Goal: Book appointment/travel/reservation

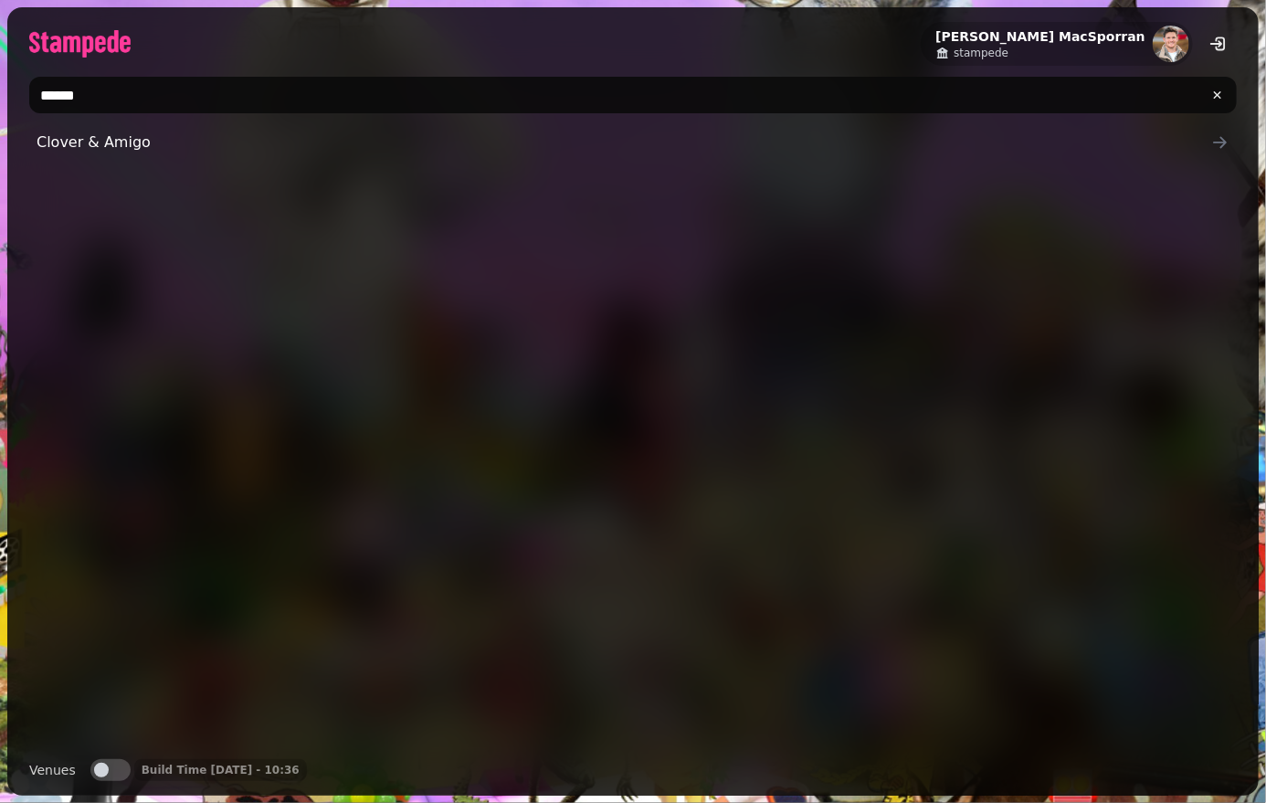
type input "******"
click at [71, 239] on div "Clover & Amigo" at bounding box center [633, 434] width 1208 height 620
click at [78, 153] on link "Clover & Amigo" at bounding box center [633, 142] width 1208 height 37
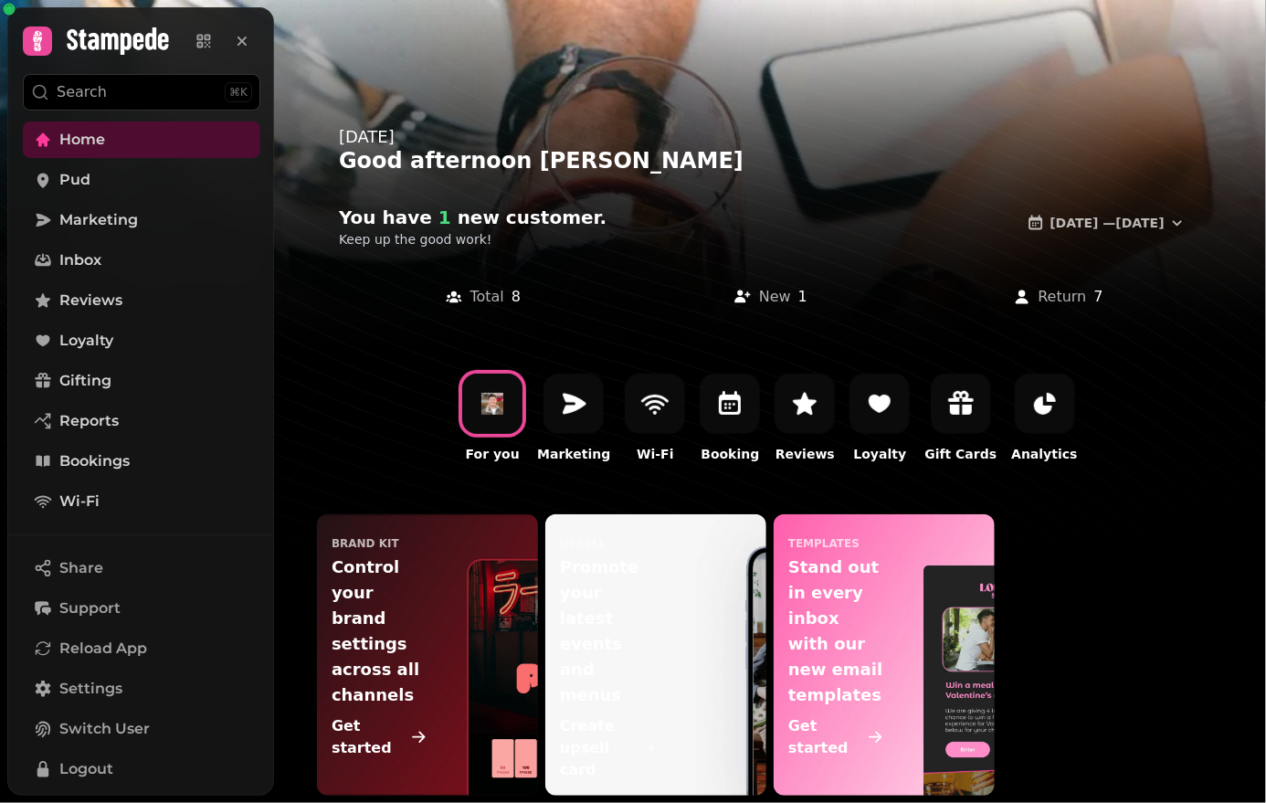
click at [52, 386] on link "Gifting" at bounding box center [142, 381] width 238 height 37
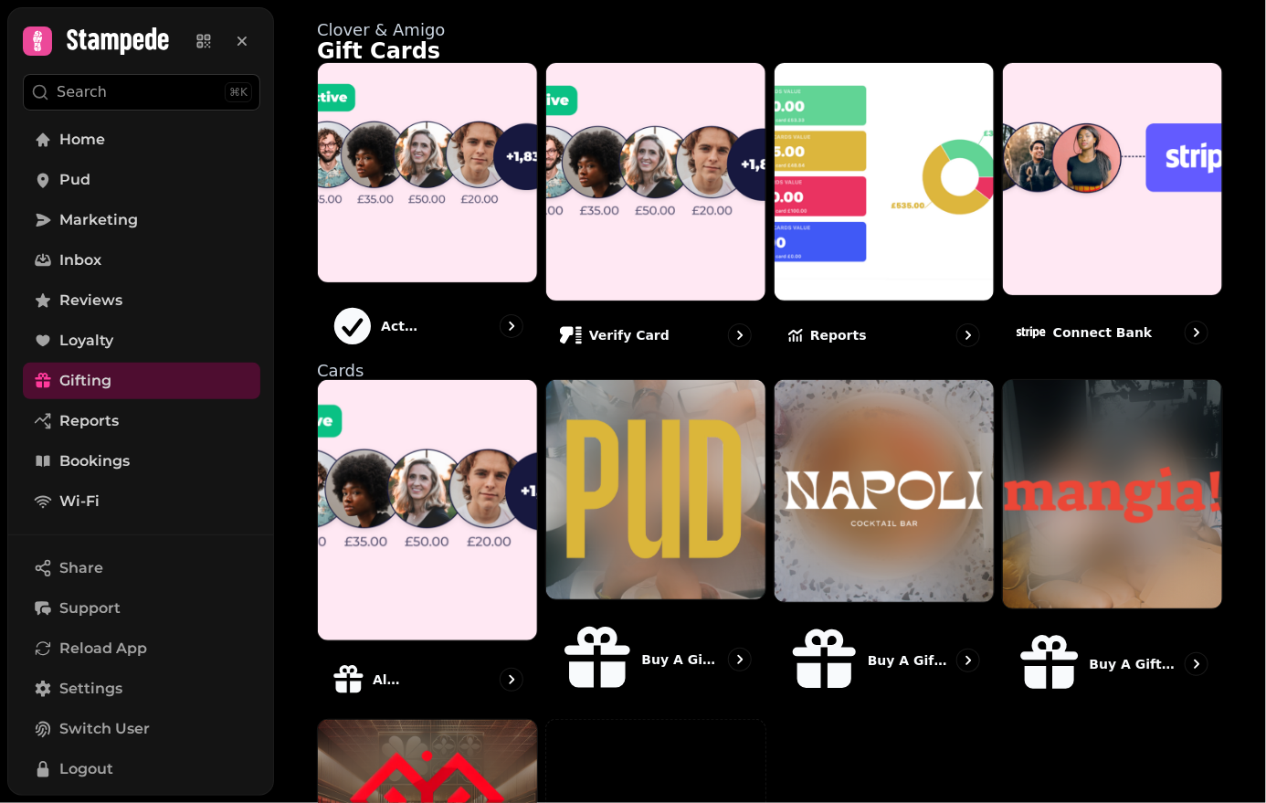
click at [202, 44] on icon at bounding box center [200, 45] width 6 height 6
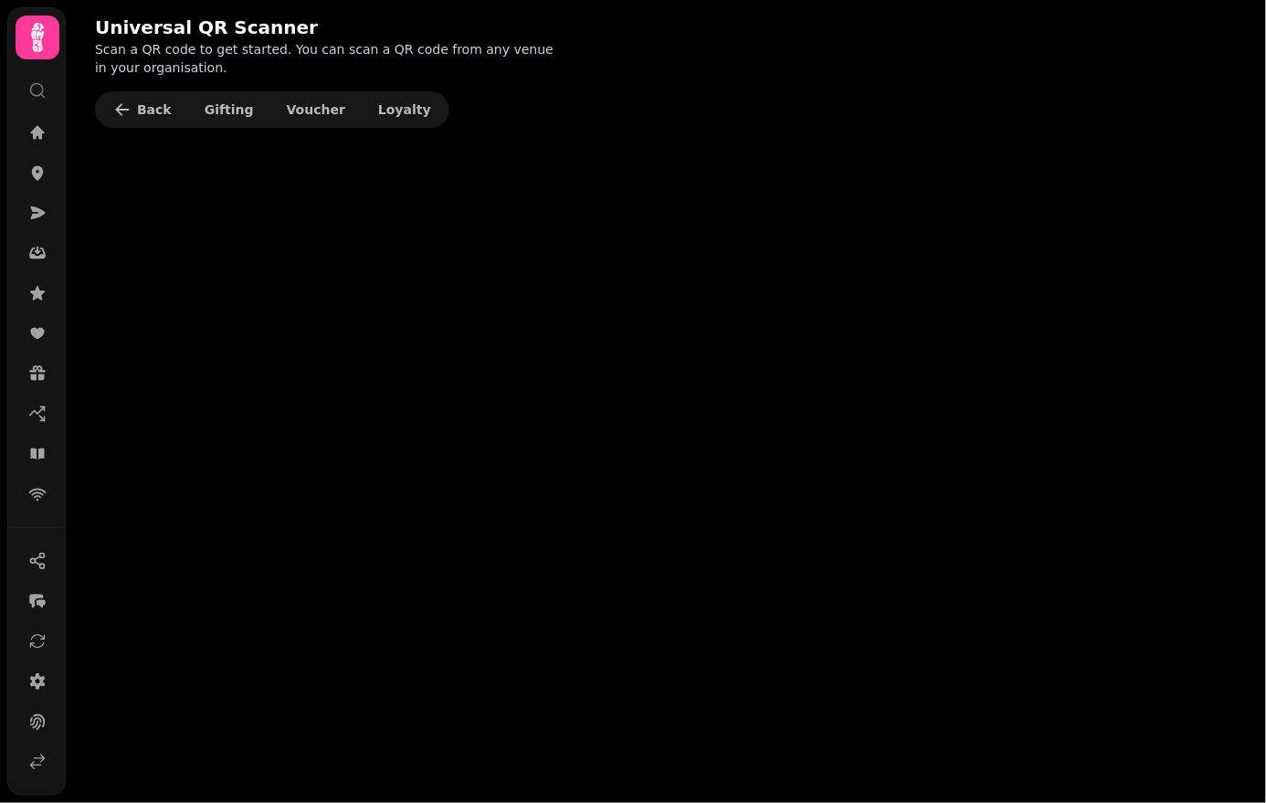
click at [235, 105] on span "Gifting" at bounding box center [229, 109] width 49 height 13
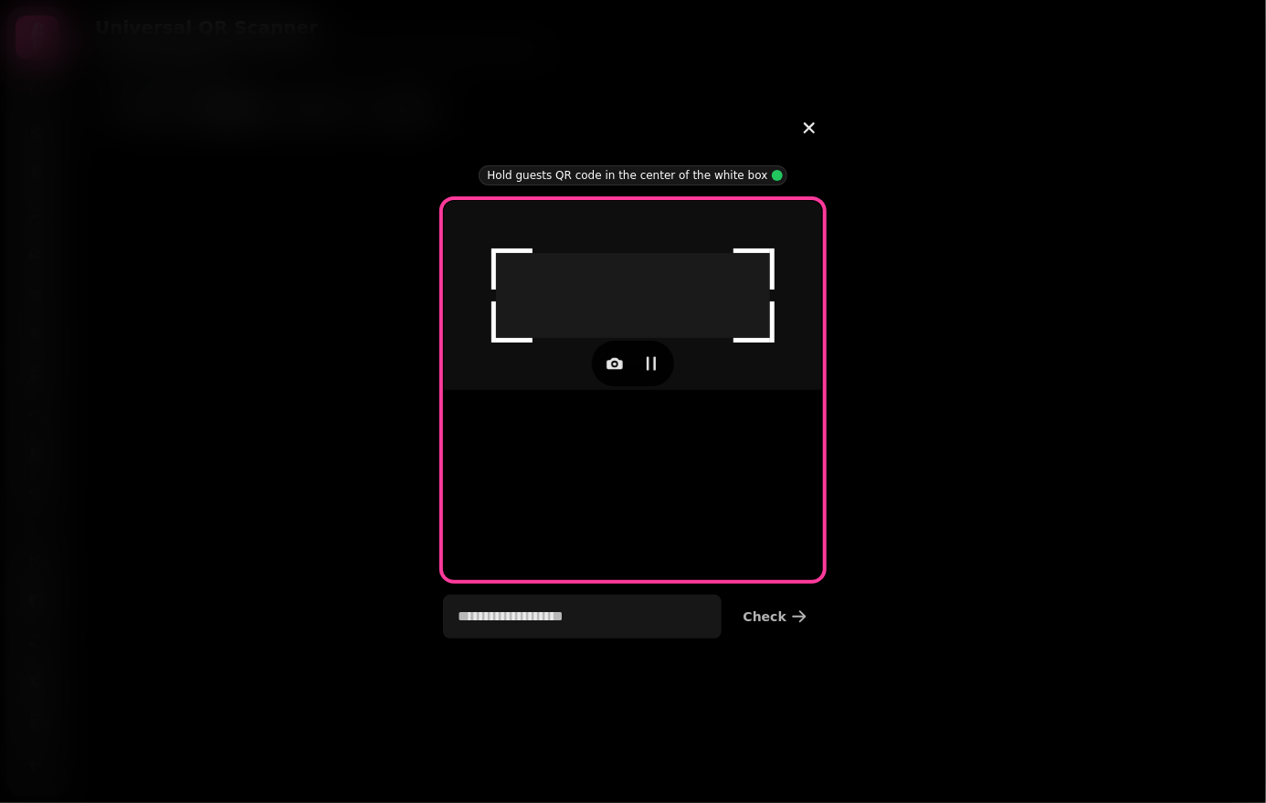
click at [615, 382] on button "button" at bounding box center [615, 363] width 37 height 37
click at [716, 724] on div at bounding box center [633, 401] width 1266 height 803
click at [614, 373] on icon "button" at bounding box center [615, 363] width 18 height 18
click at [580, 639] on button "camera2 0, facing back" at bounding box center [538, 624] width 181 height 33
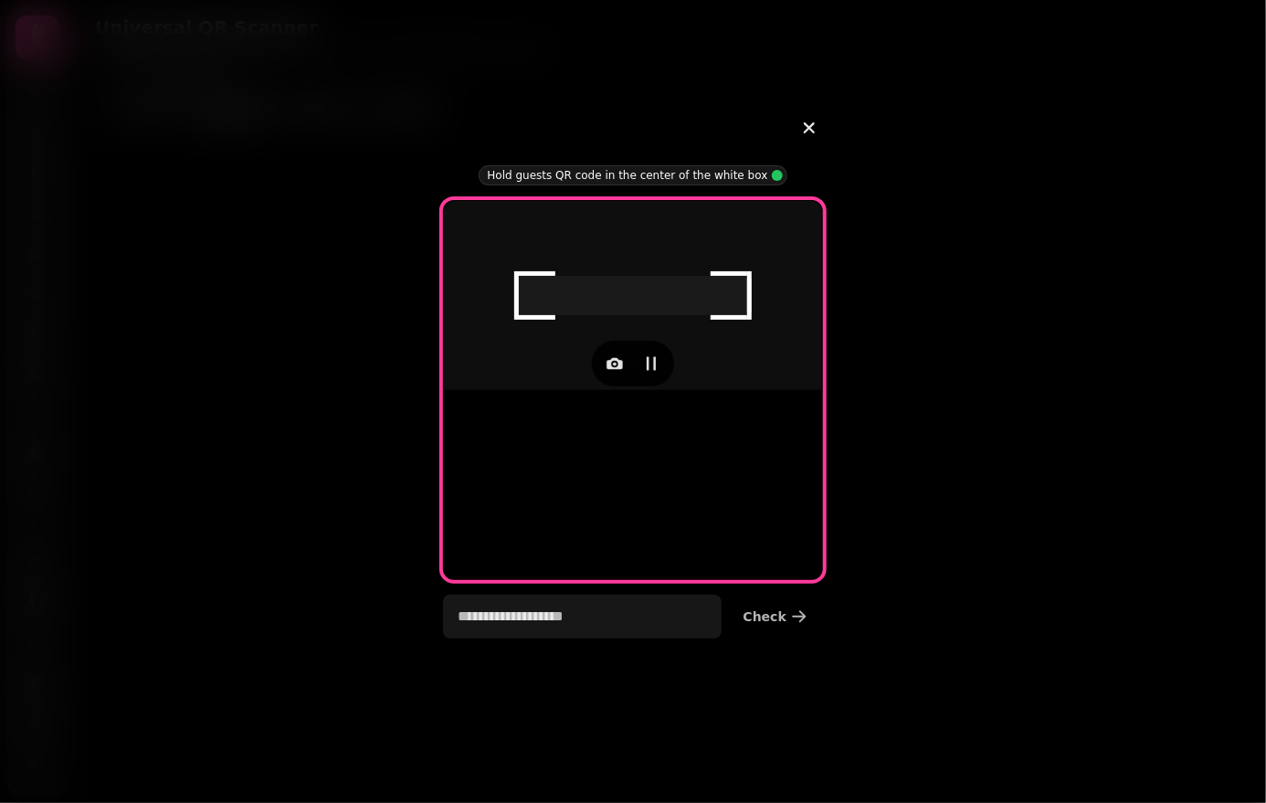
click at [815, 141] on button "button" at bounding box center [809, 128] width 42 height 42
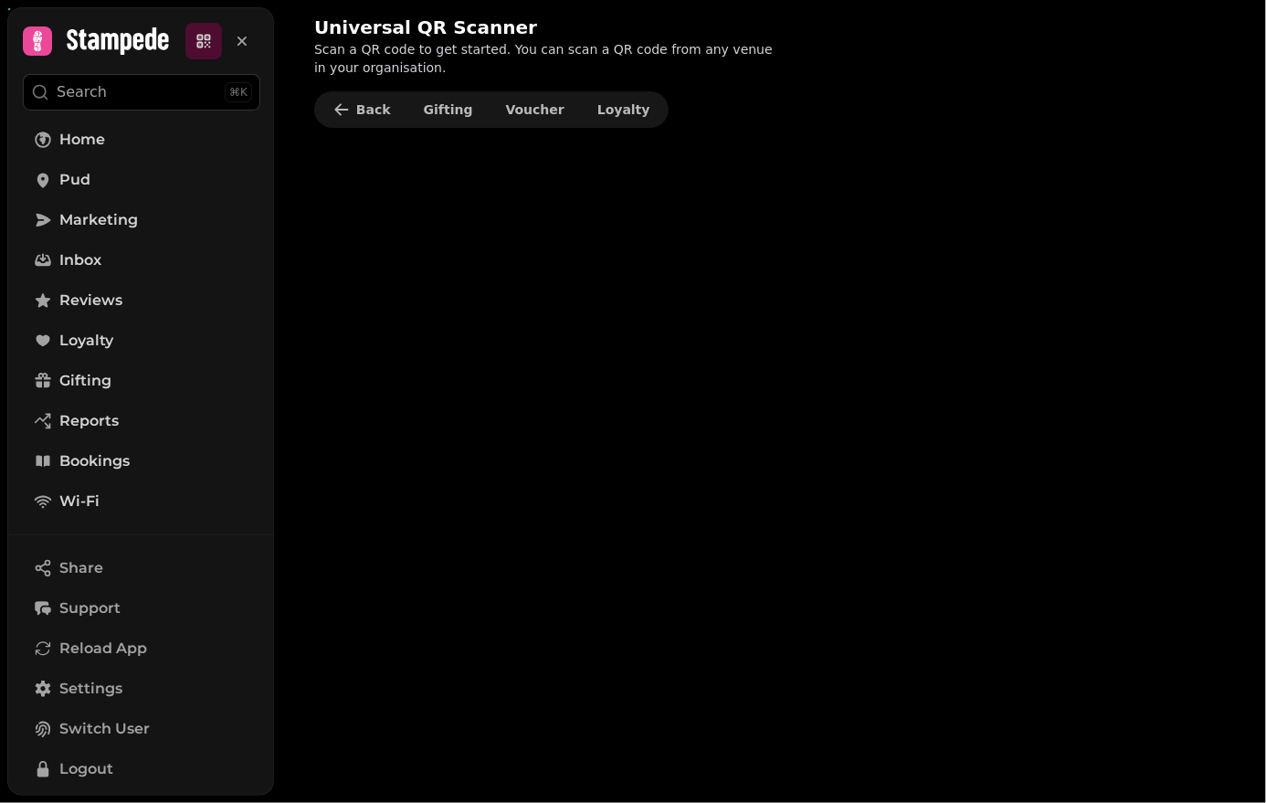
click at [256, 47] on button at bounding box center [242, 41] width 37 height 37
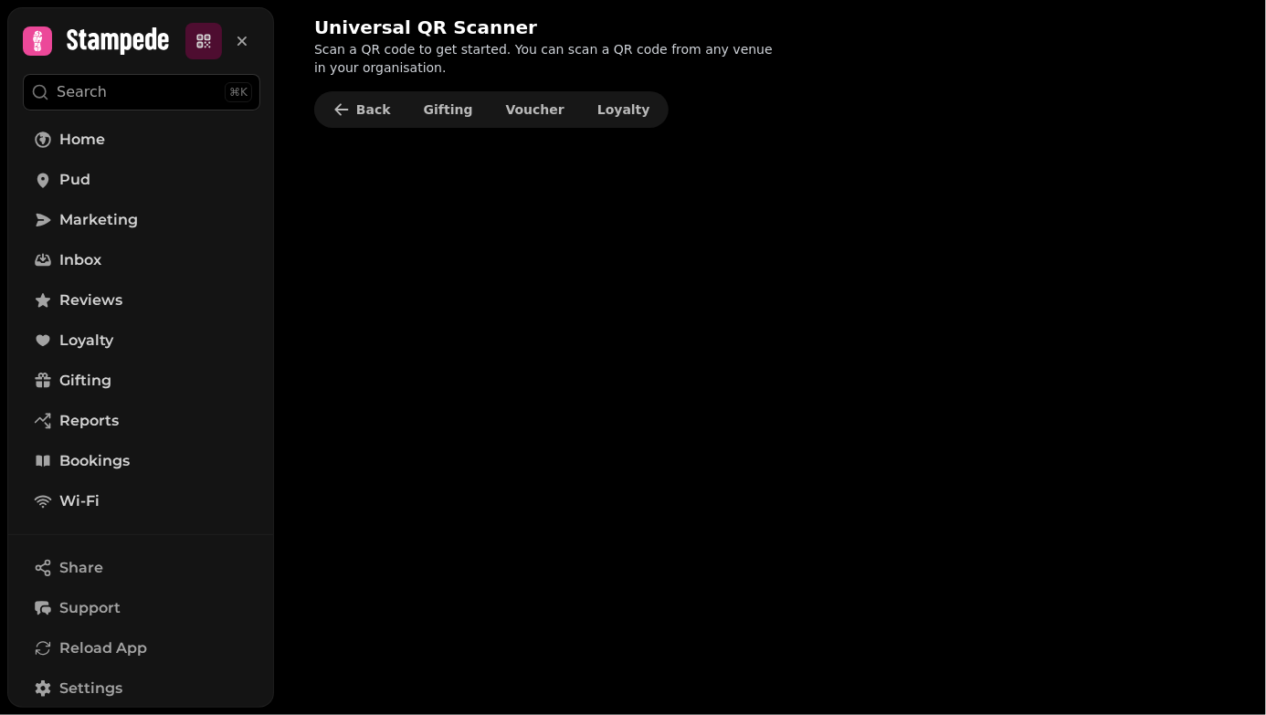
click at [1243, 1] on div "Universal QR Scanner Scan a QR code to get started. You can scan a QR code from…" at bounding box center [775, 71] width 981 height 143
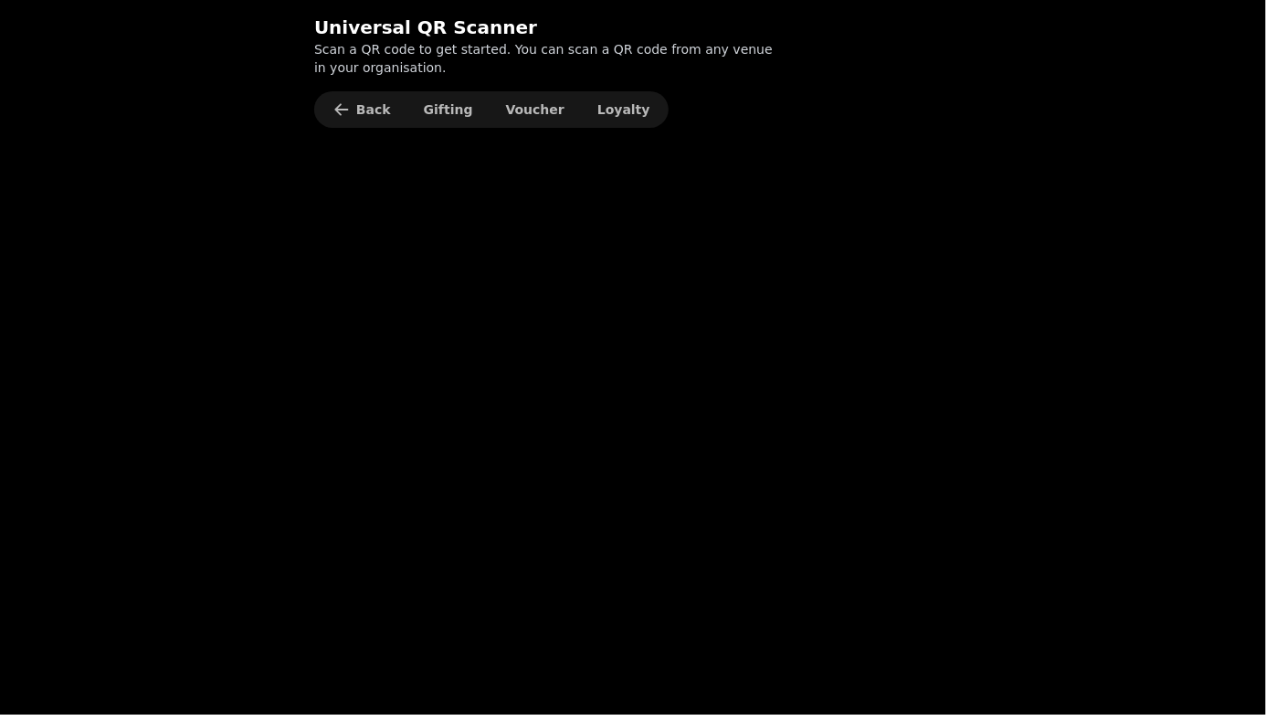
click at [445, 111] on span "Gifting" at bounding box center [448, 109] width 49 height 13
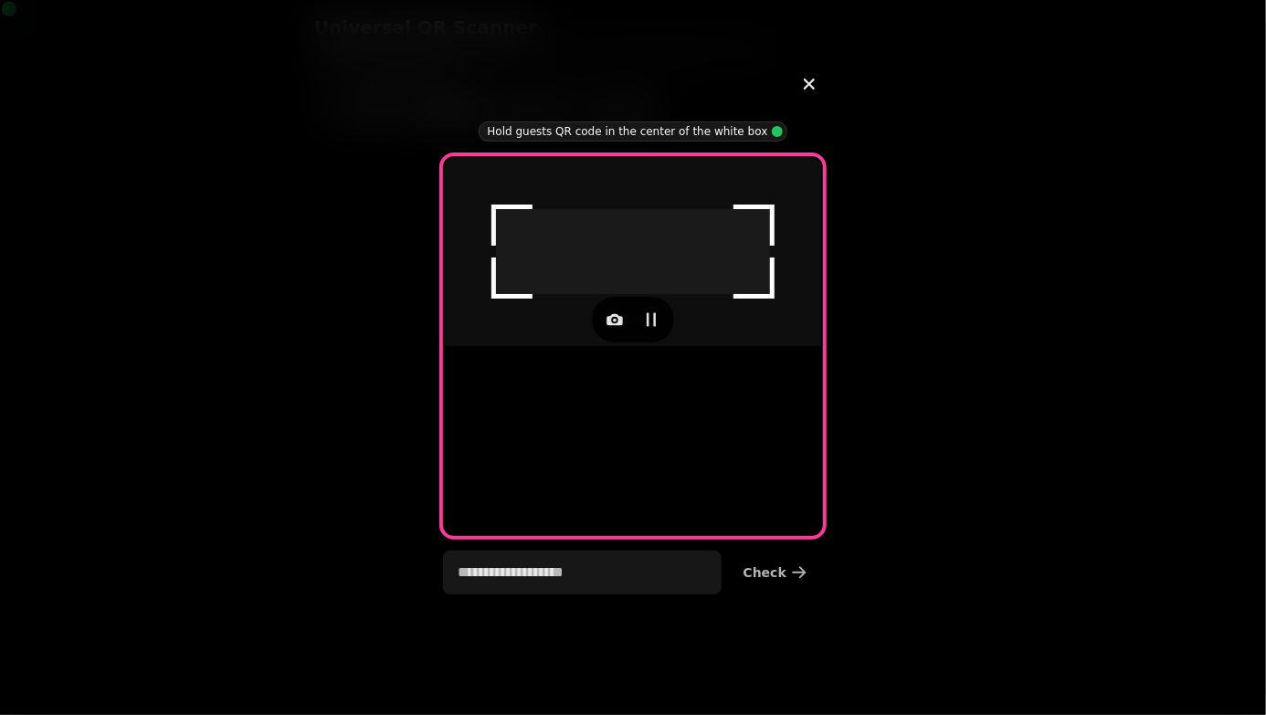
click at [610, 329] on icon "button" at bounding box center [615, 320] width 18 height 18
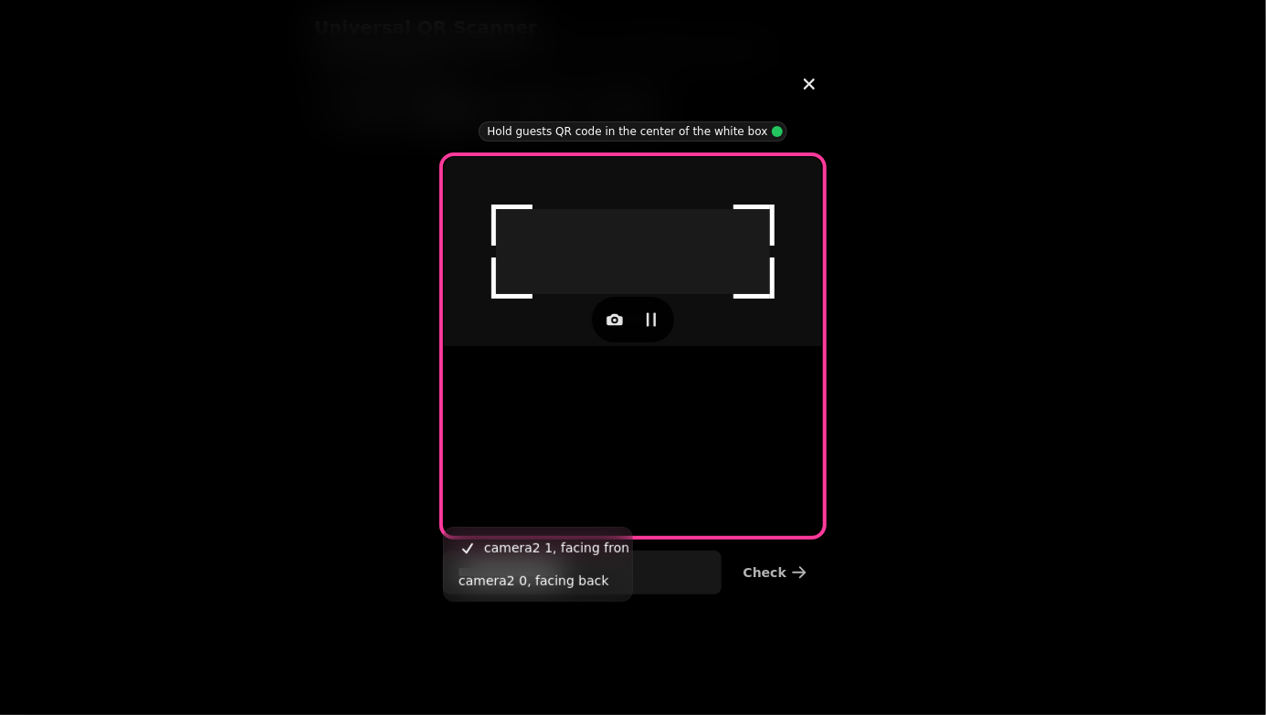
click at [499, 594] on button "camera2 0, facing back" at bounding box center [538, 581] width 181 height 33
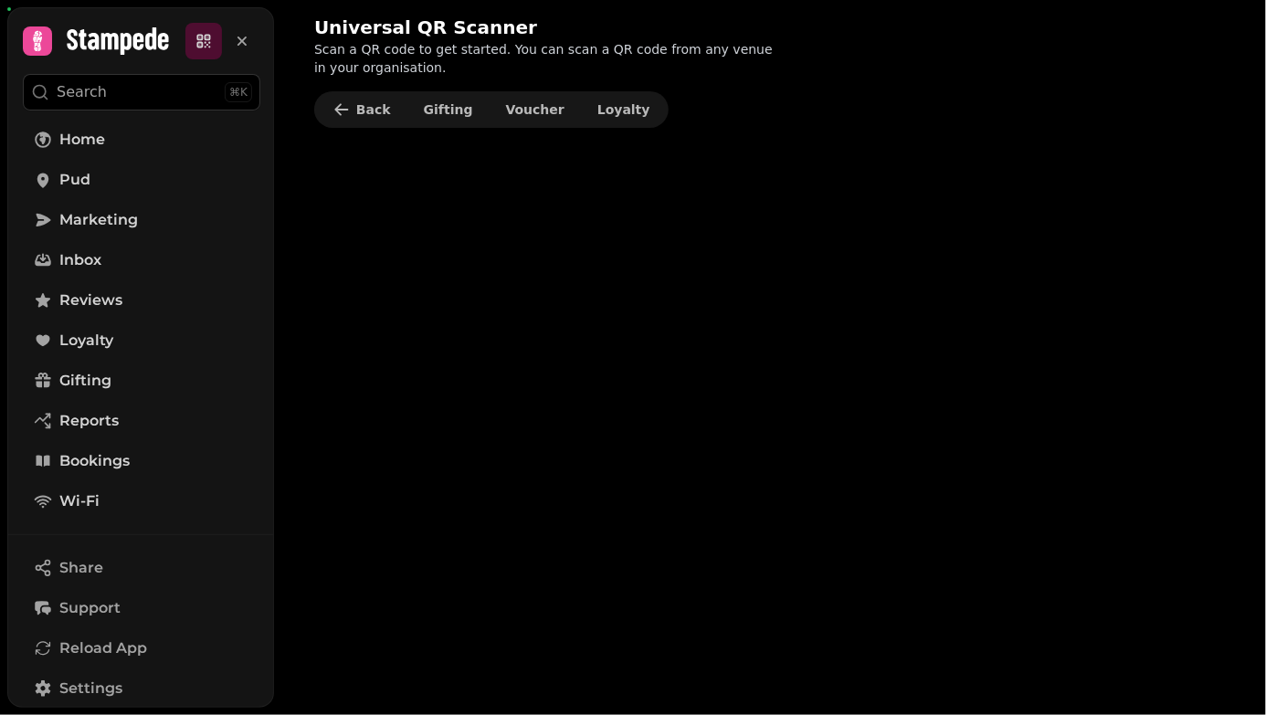
click at [861, 311] on div "Universal QR Scanner Scan a QR code to get started. You can scan a QR code from…" at bounding box center [770, 357] width 992 height 715
click at [435, 110] on span "Gifting" at bounding box center [448, 109] width 49 height 13
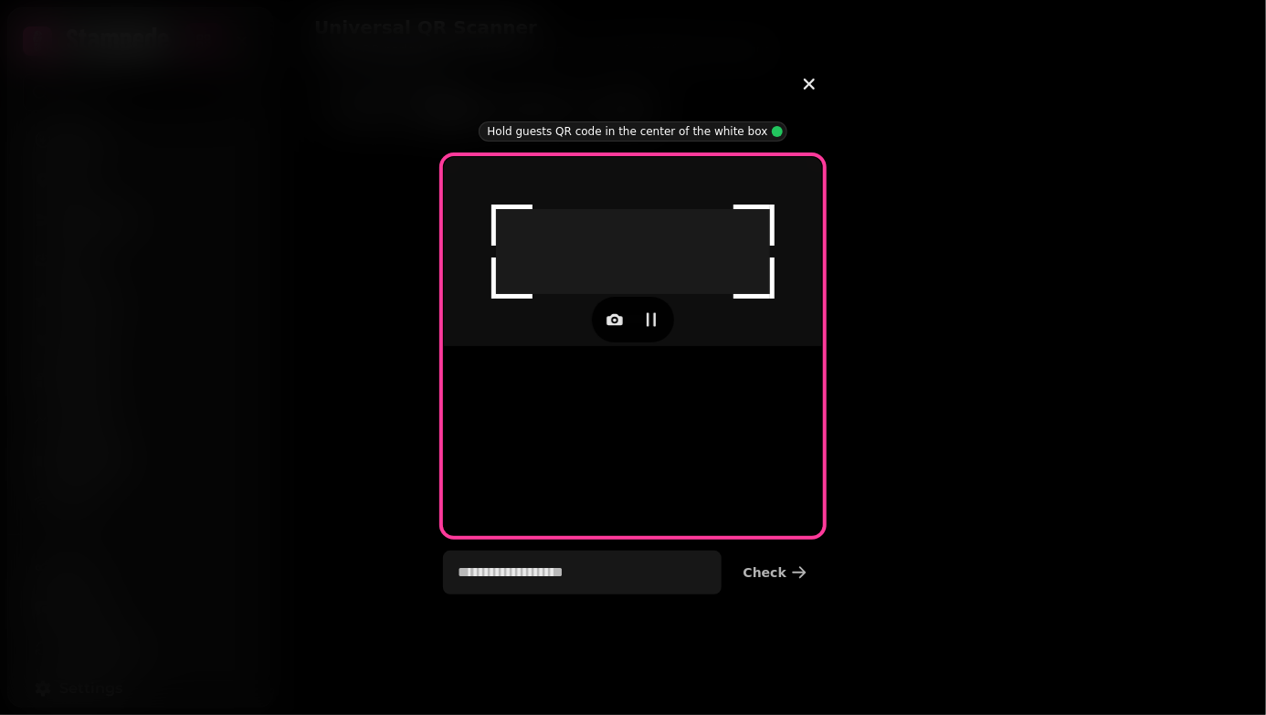
click at [598, 338] on button "button" at bounding box center [615, 320] width 37 height 37
click at [619, 329] on icon "button" at bounding box center [615, 320] width 18 height 18
click at [616, 329] on icon "button" at bounding box center [615, 320] width 18 height 18
click at [570, 588] on span "camera2 0, facing back" at bounding box center [534, 581] width 151 height 22
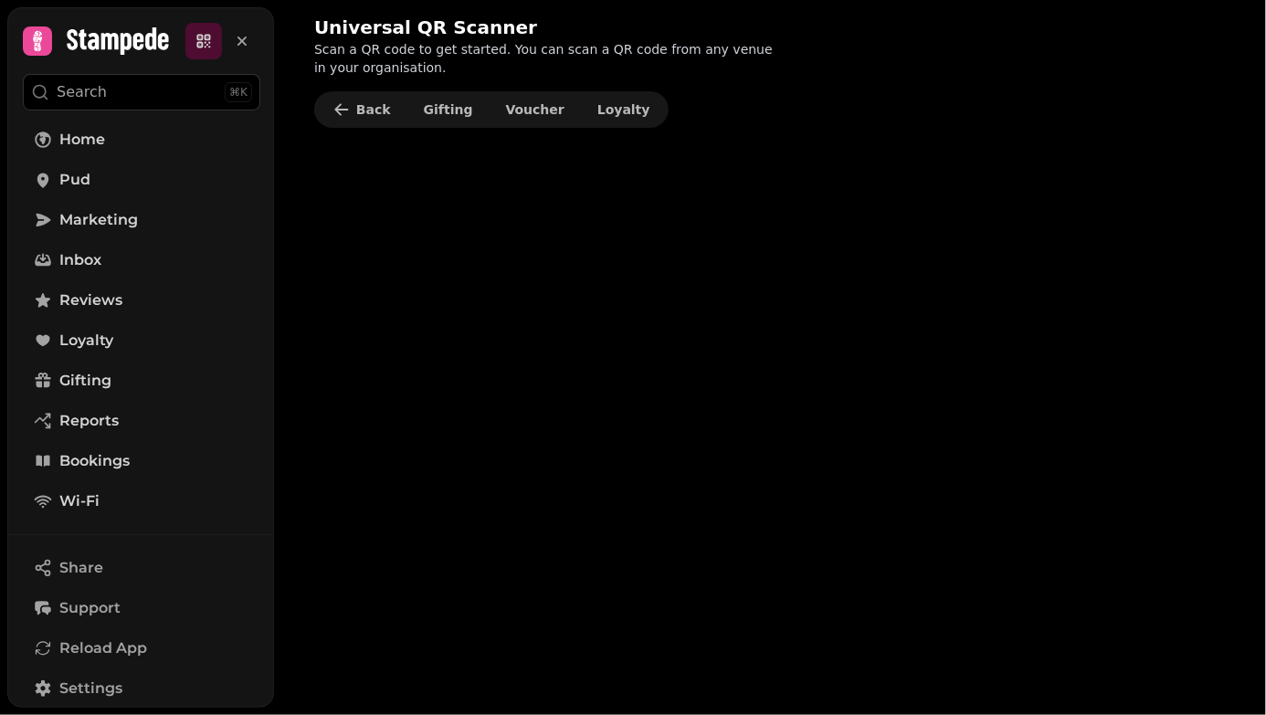
click at [52, 188] on link "Pud" at bounding box center [142, 180] width 238 height 37
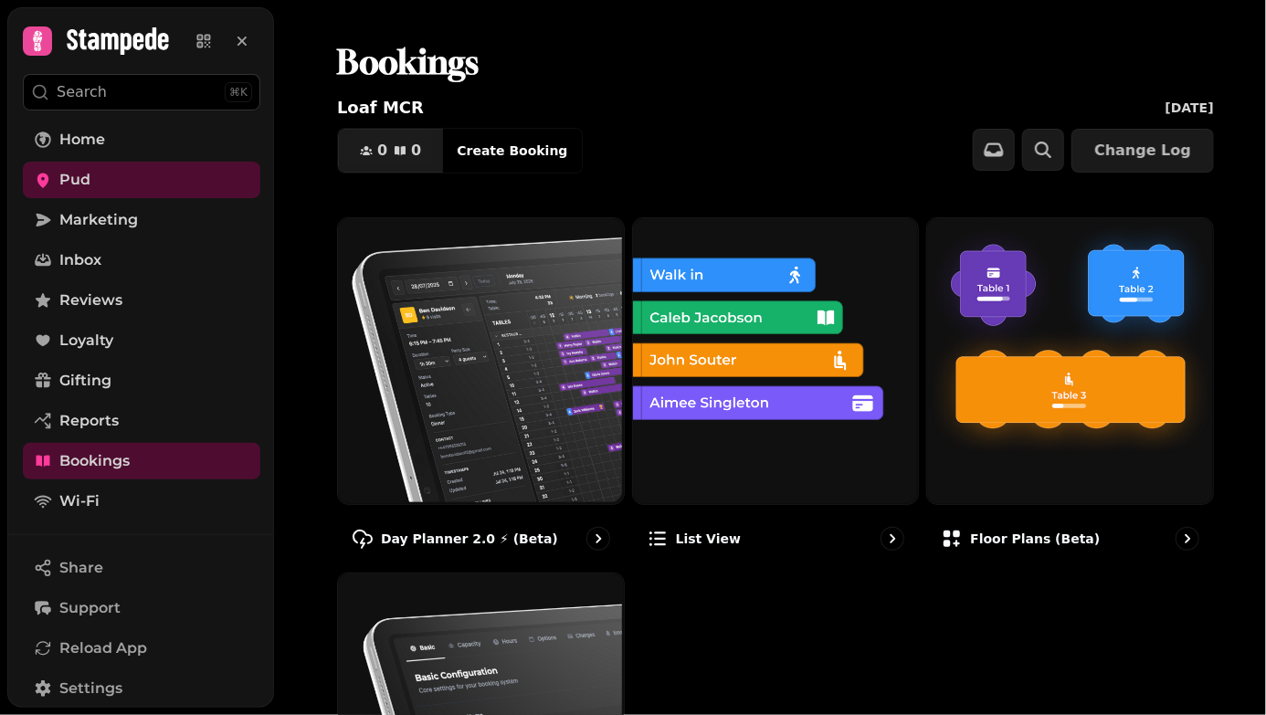
click at [424, 404] on img at bounding box center [479, 360] width 286 height 286
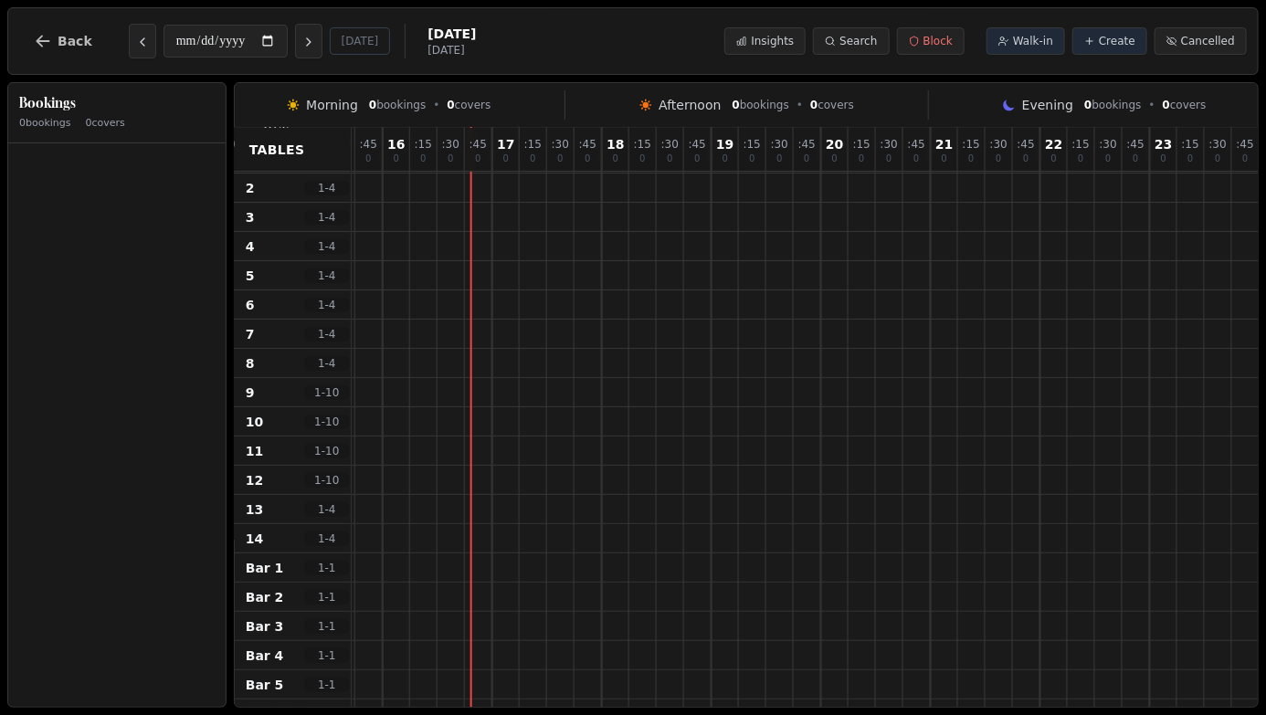
scroll to position [101, 736]
click at [1048, 355] on div at bounding box center [1054, 344] width 27 height 28
click at [1057, 346] on div at bounding box center [1055, 344] width 26 height 26
click at [537, 389] on div at bounding box center [533, 402] width 27 height 28
click at [534, 348] on div at bounding box center [534, 344] width 26 height 26
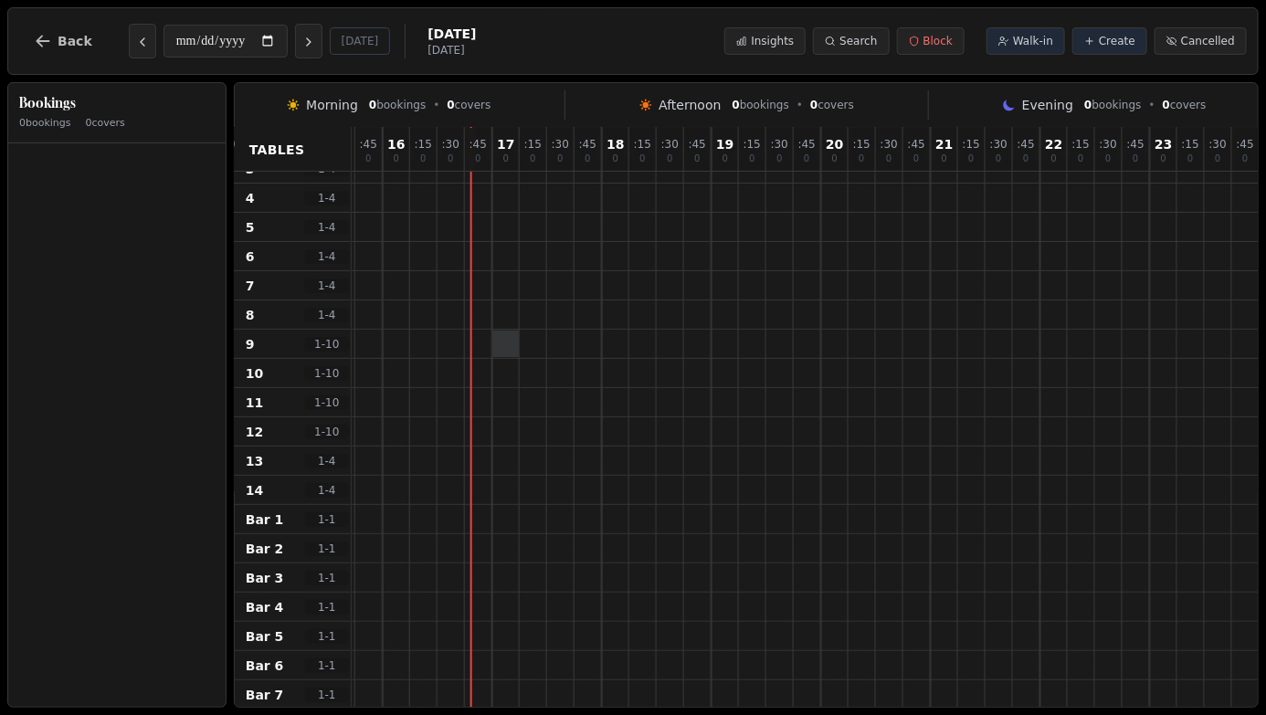
click at [503, 351] on div at bounding box center [506, 344] width 26 height 26
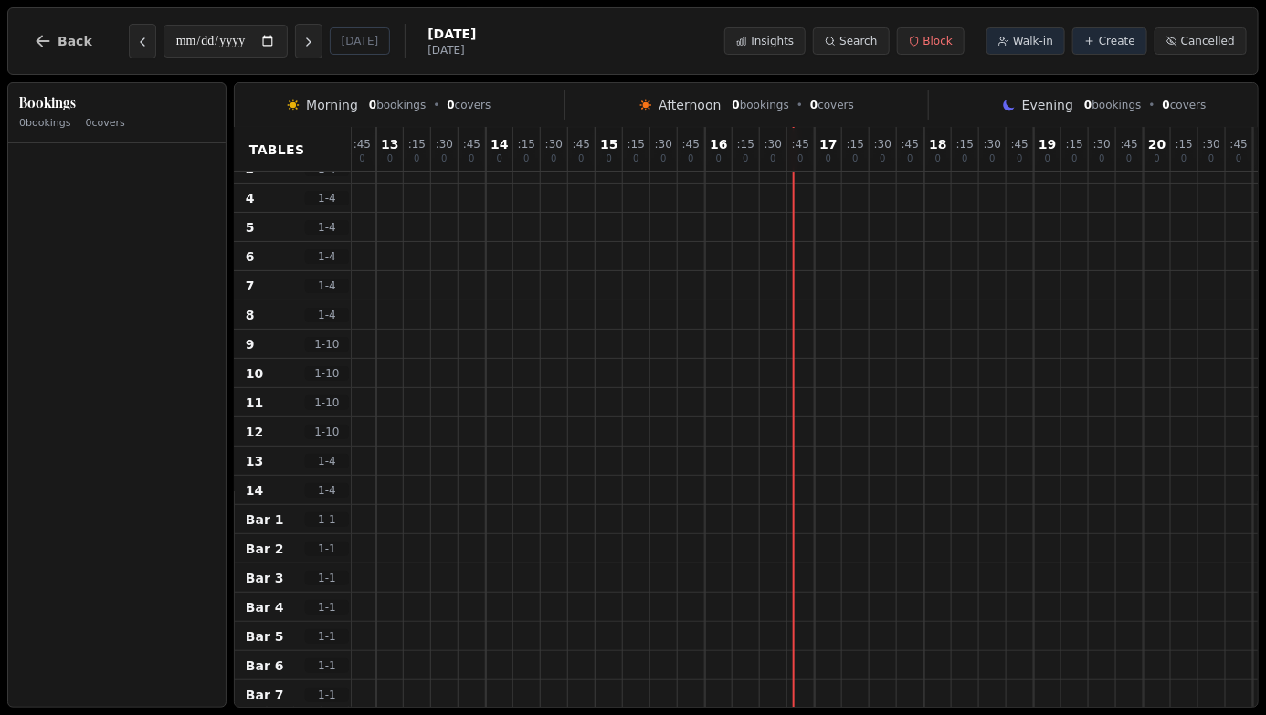
scroll to position [101, 439]
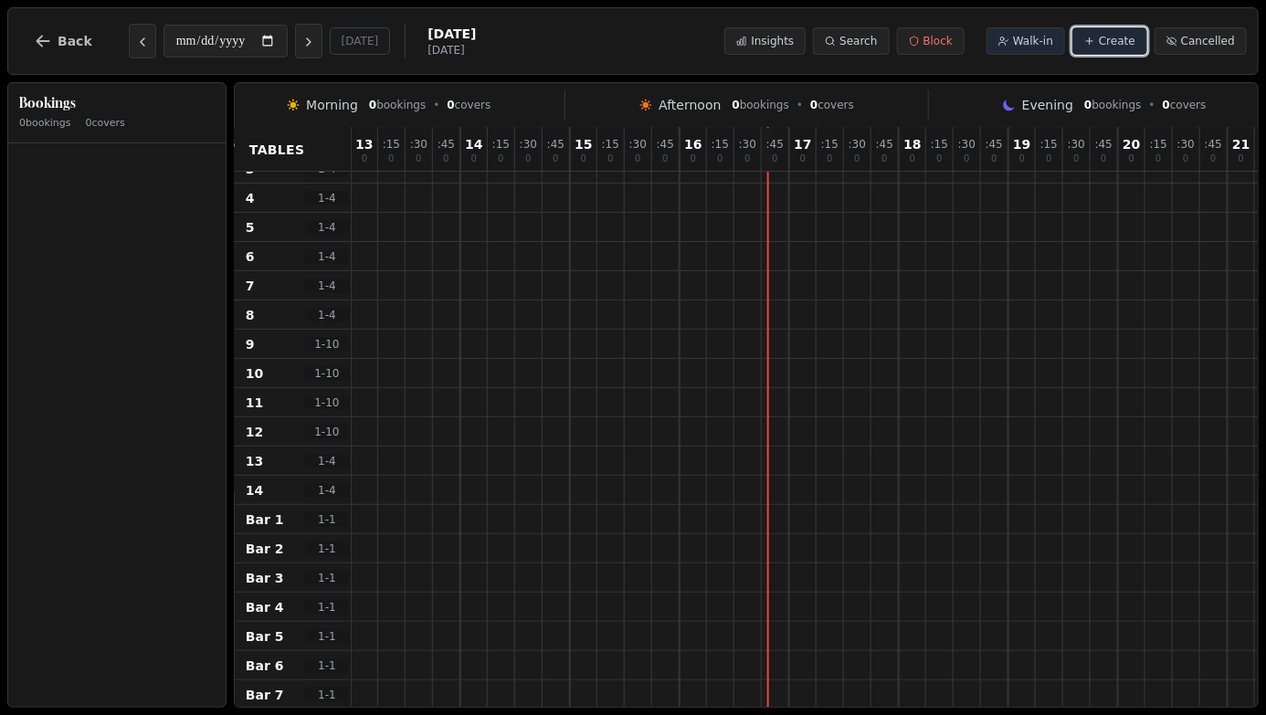
click at [1122, 40] on span "Create" at bounding box center [1117, 41] width 37 height 15
select select "*"
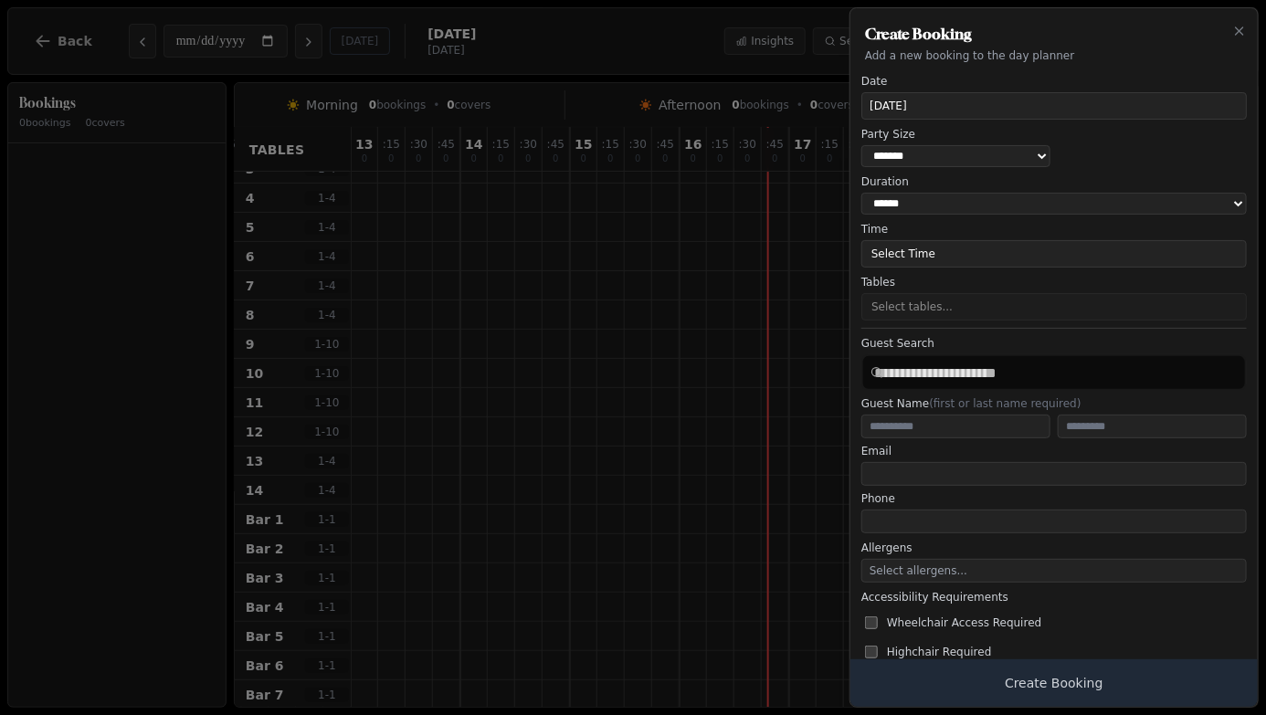
click at [1134, 252] on button "Select Time" at bounding box center [1055, 253] width 386 height 27
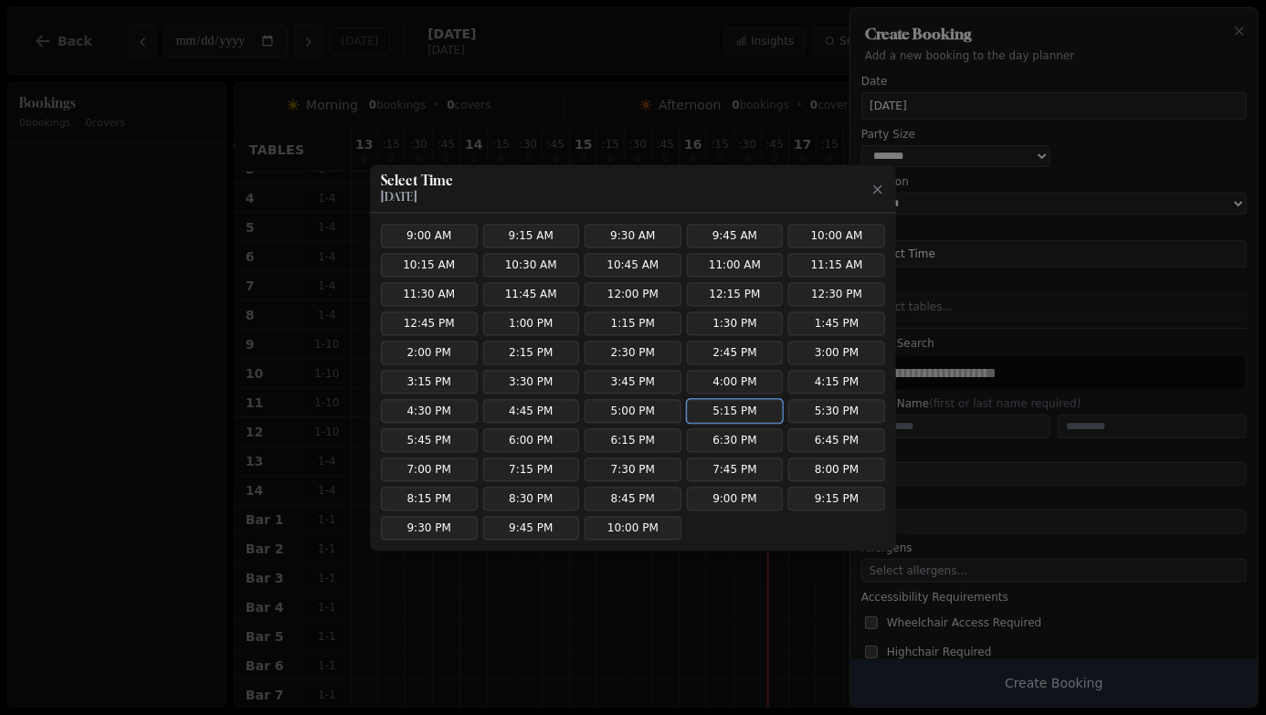
click at [742, 410] on button "5:15 PM" at bounding box center [735, 411] width 97 height 24
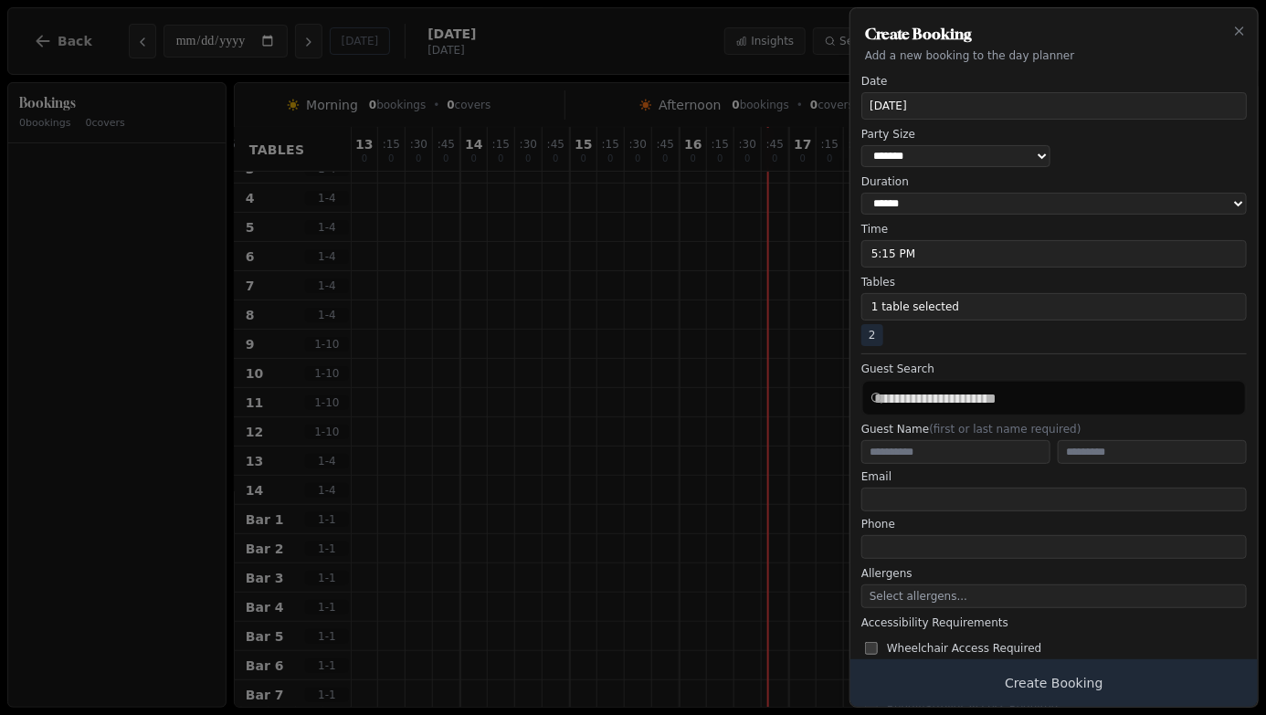
click at [1021, 312] on button "1 table selected" at bounding box center [1055, 306] width 386 height 27
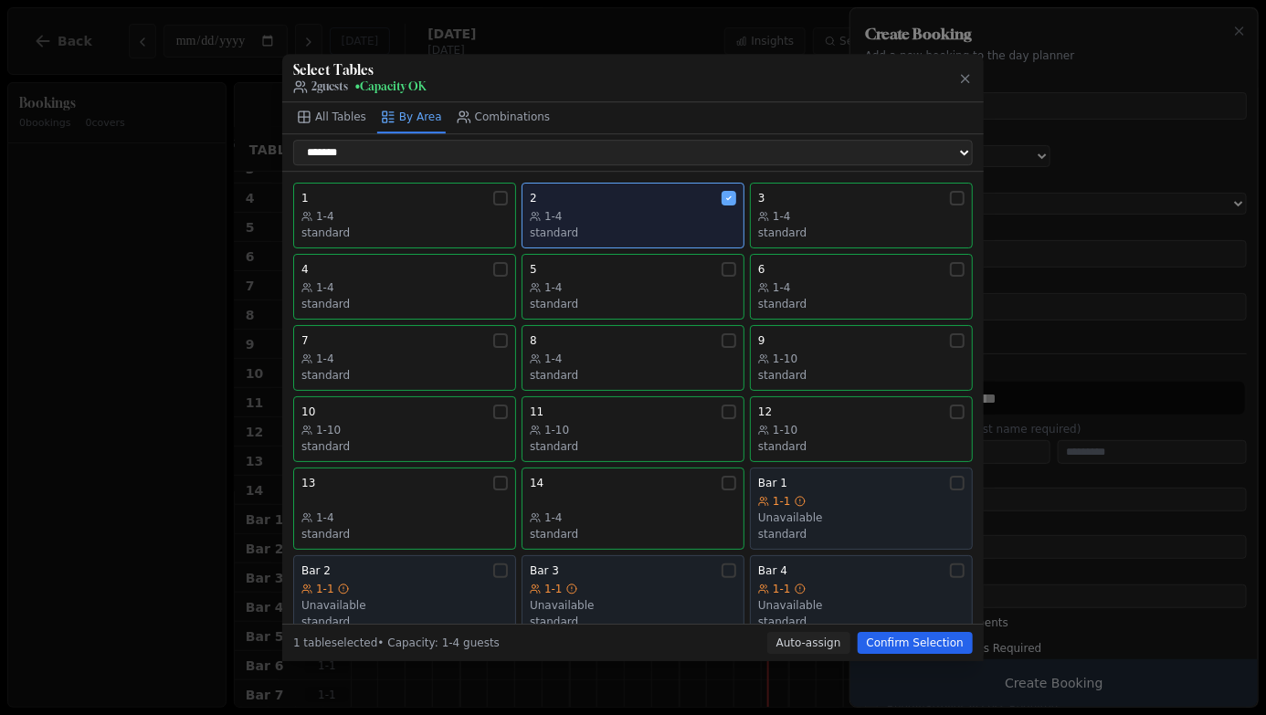
click at [968, 72] on icon "button" at bounding box center [965, 79] width 15 height 15
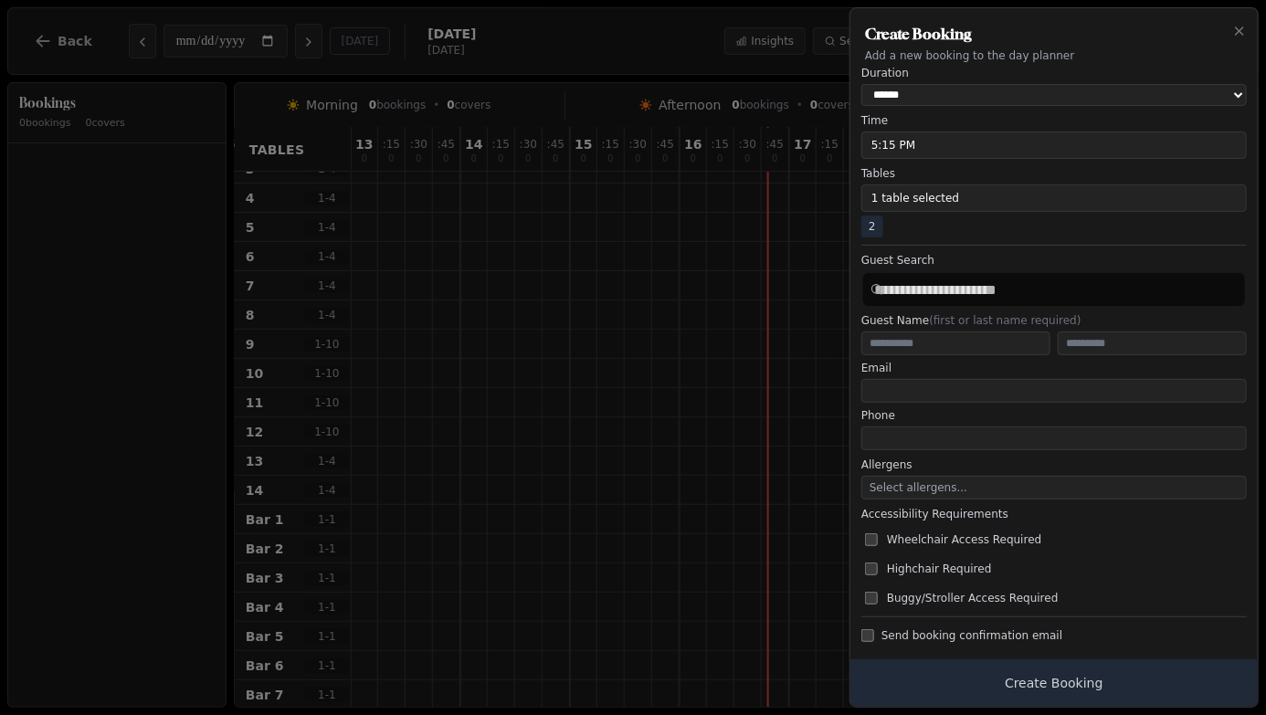
scroll to position [112, 0]
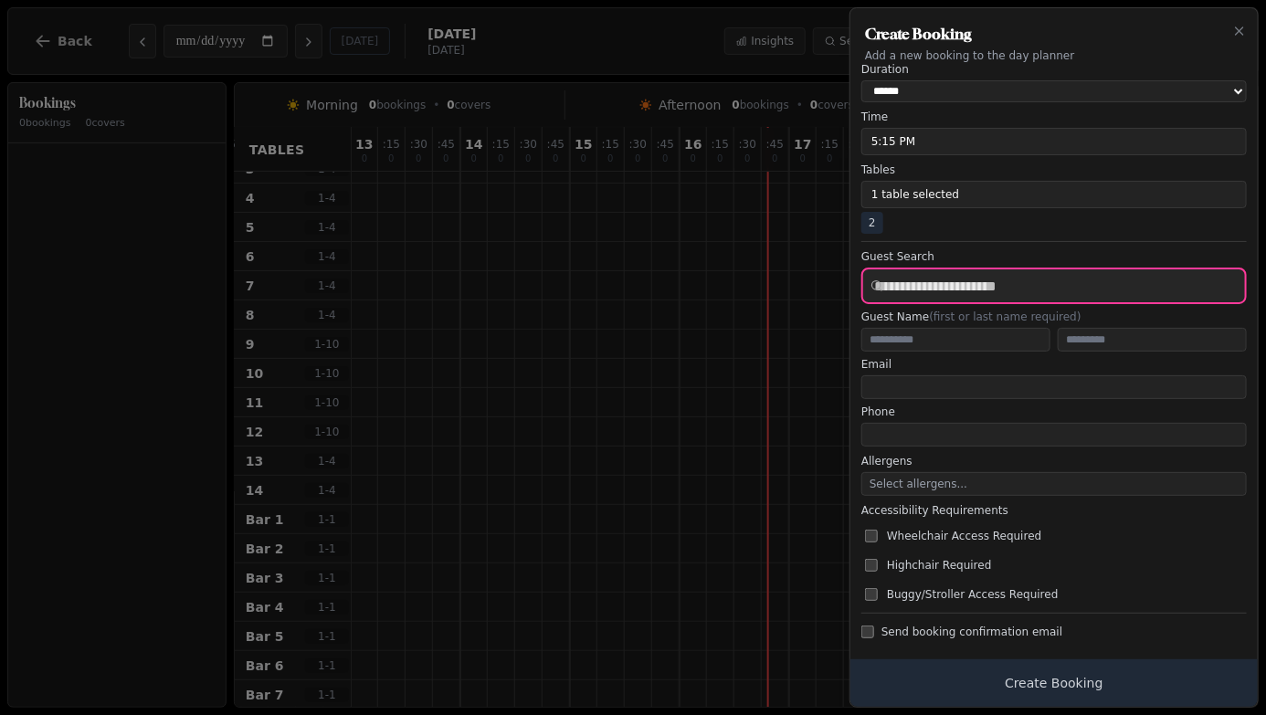
click at [1137, 286] on input "text" at bounding box center [1055, 286] width 386 height 37
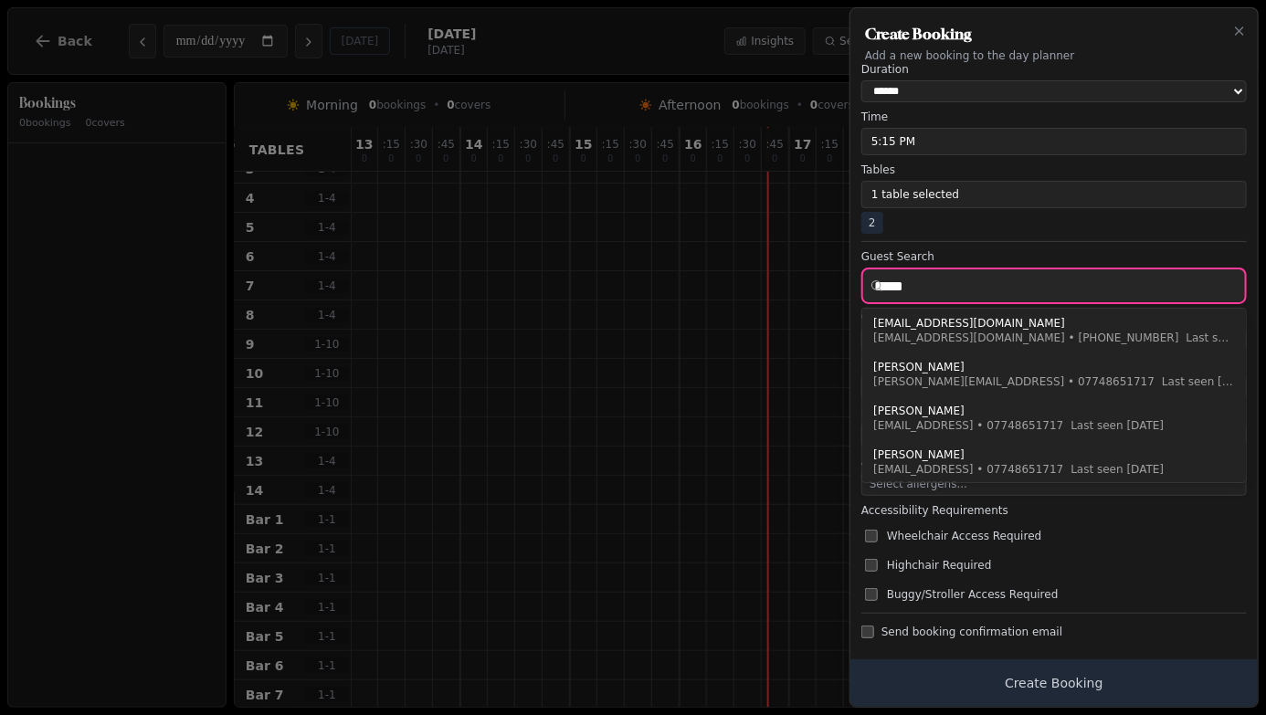
type input "*****"
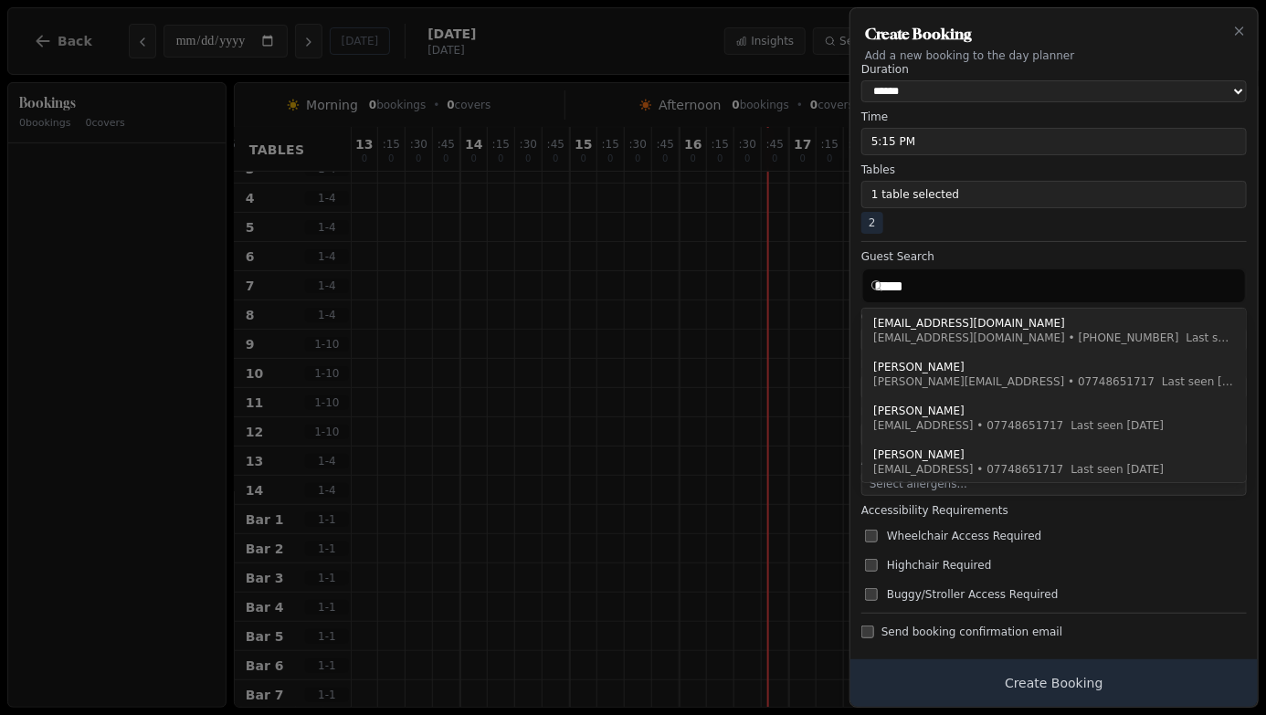
click at [1186, 335] on span "Last seen [DATE]" at bounding box center [1232, 338] width 93 height 13
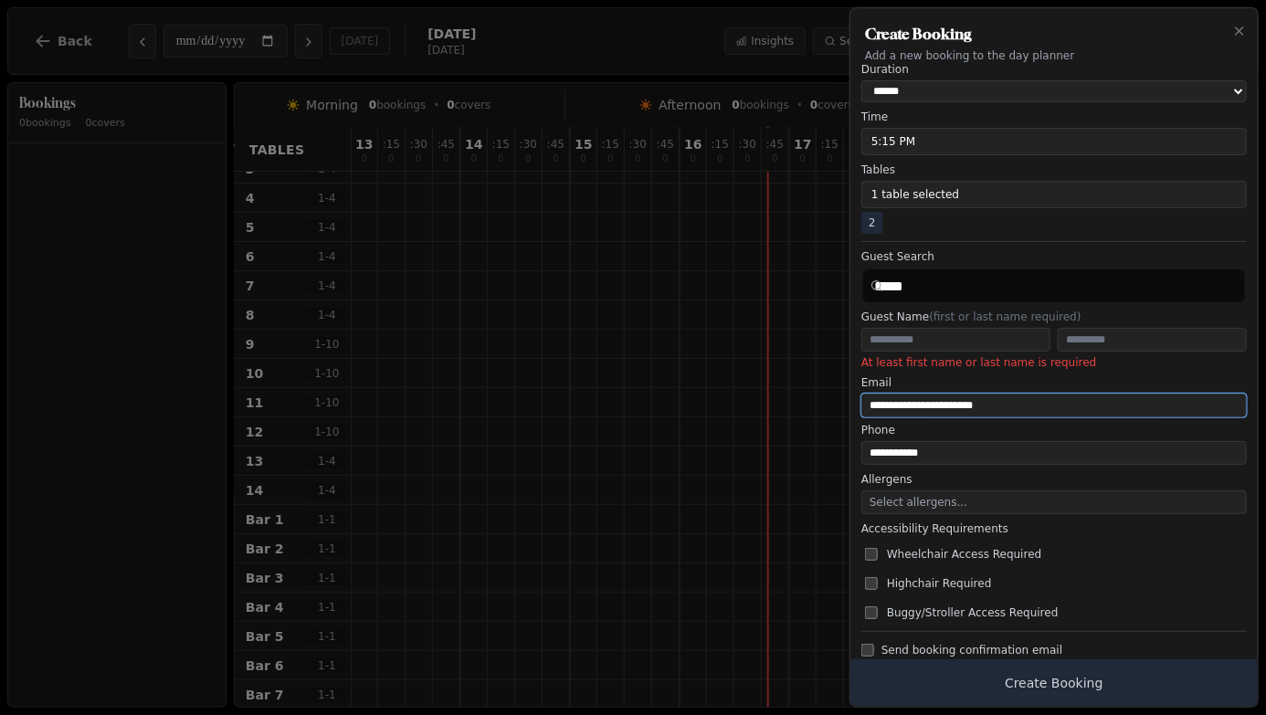
click at [1059, 404] on input "email" at bounding box center [1055, 406] width 386 height 24
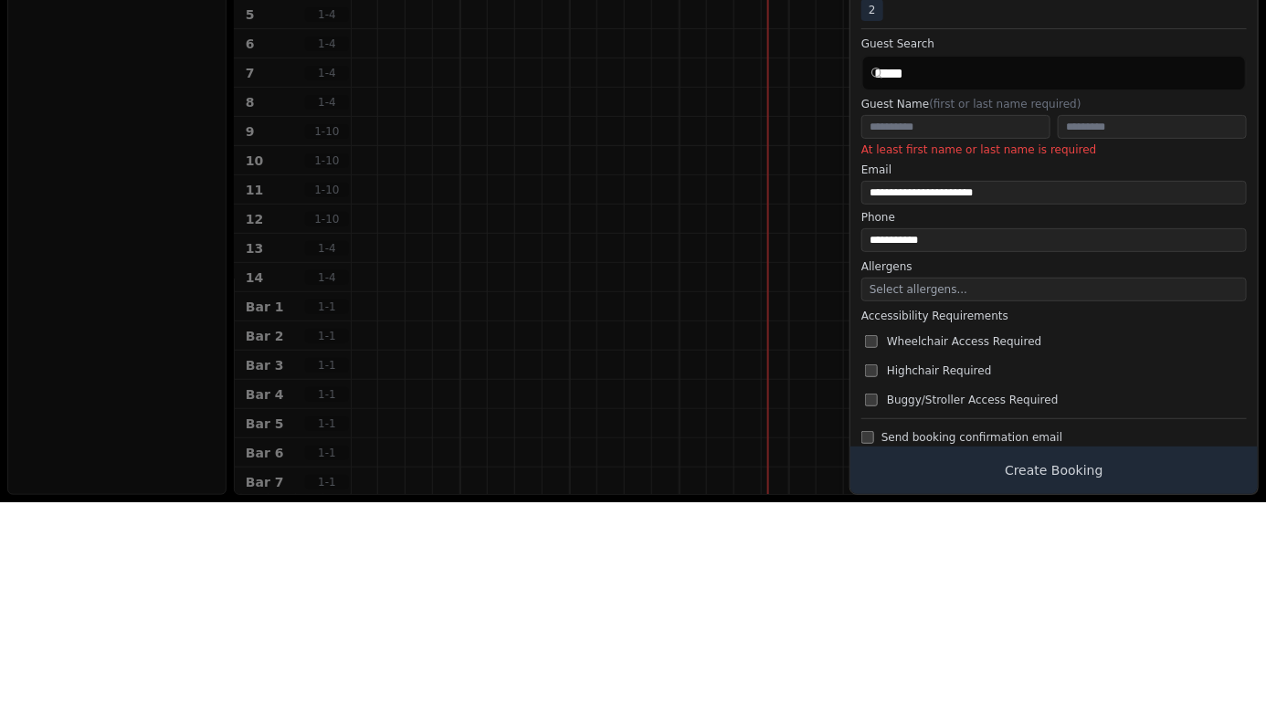
click at [87, 475] on div at bounding box center [633, 357] width 1266 height 715
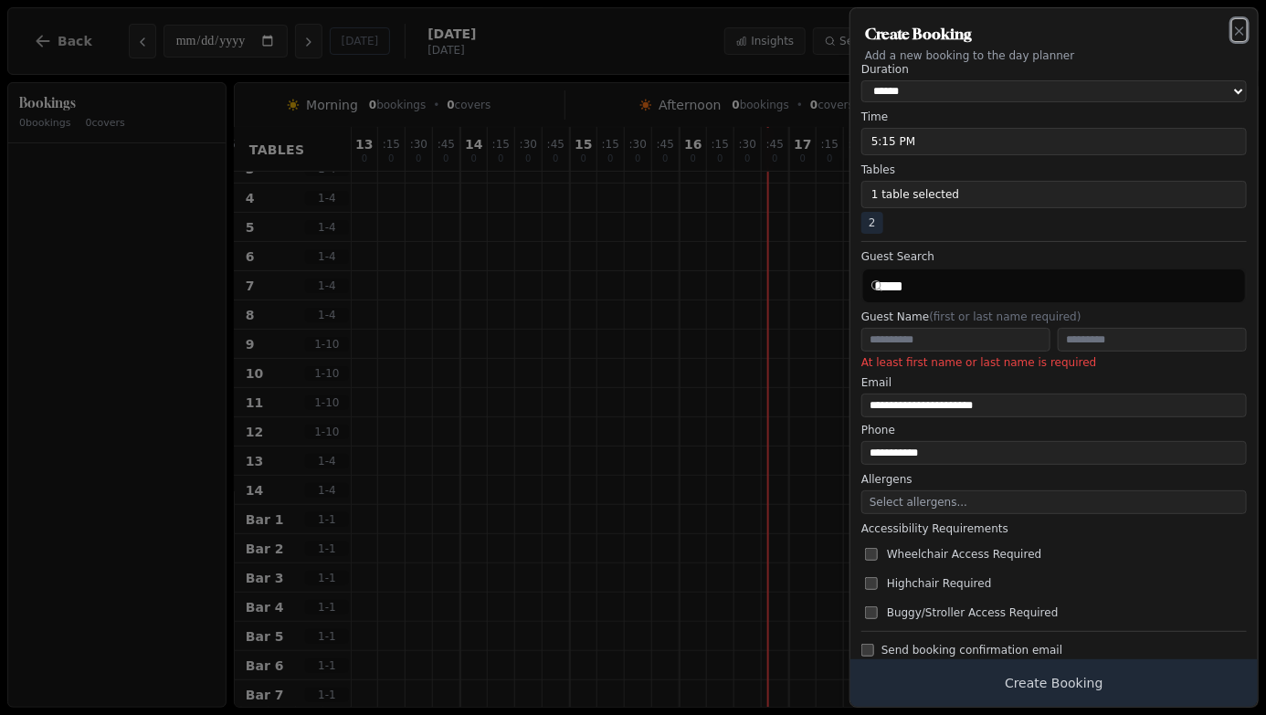
click at [1240, 36] on icon "button" at bounding box center [1240, 31] width 15 height 15
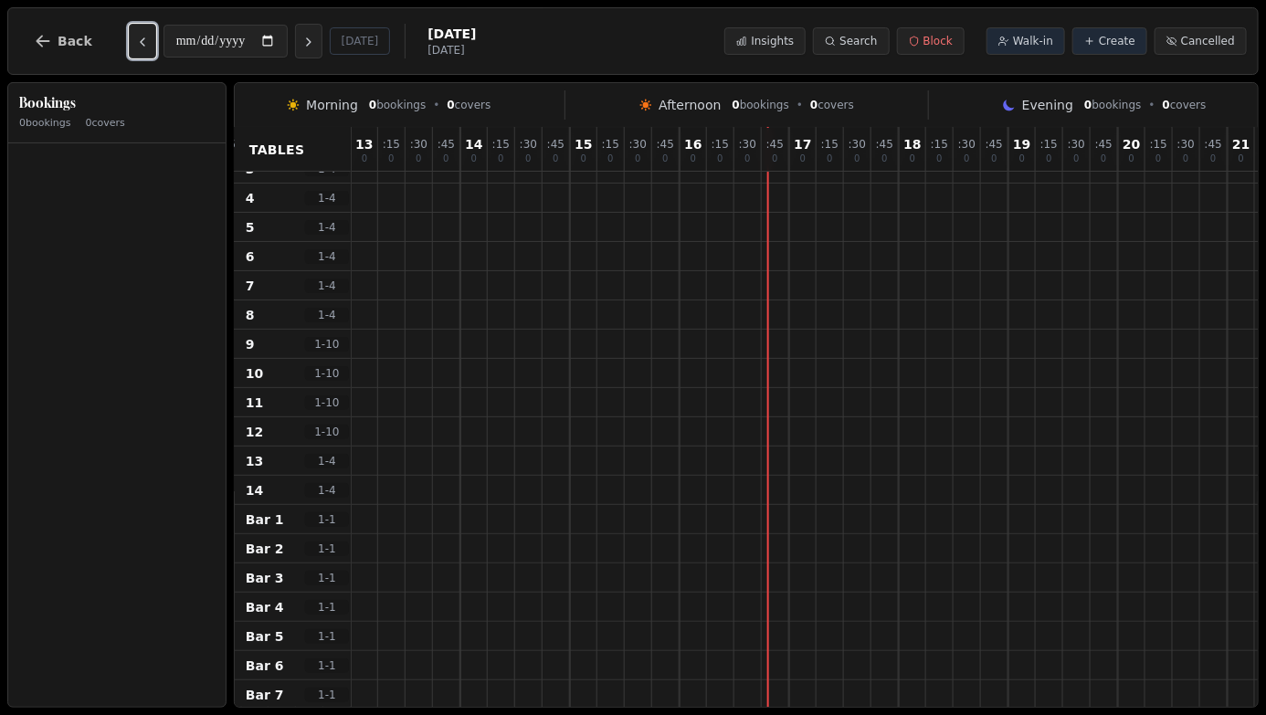
click at [141, 43] on icon "Previous day" at bounding box center [143, 41] width 4 height 7
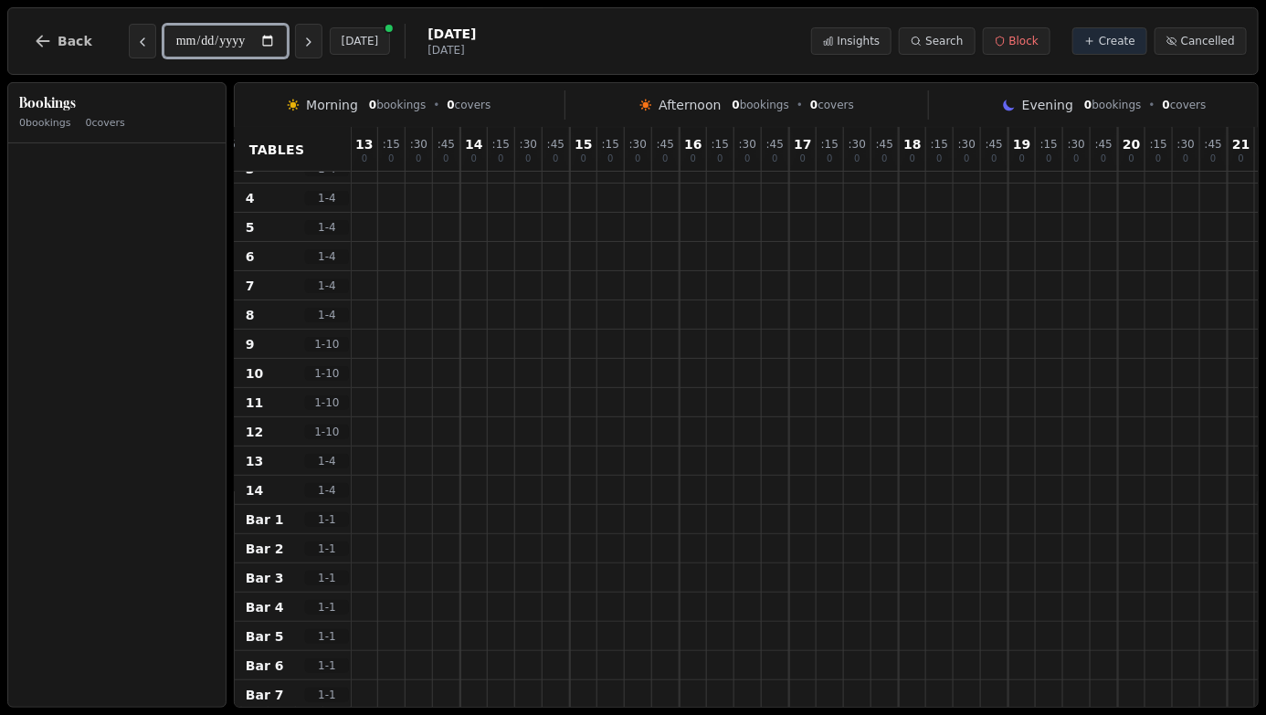
click at [205, 46] on input "**********" at bounding box center [226, 41] width 124 height 33
type input "**********"
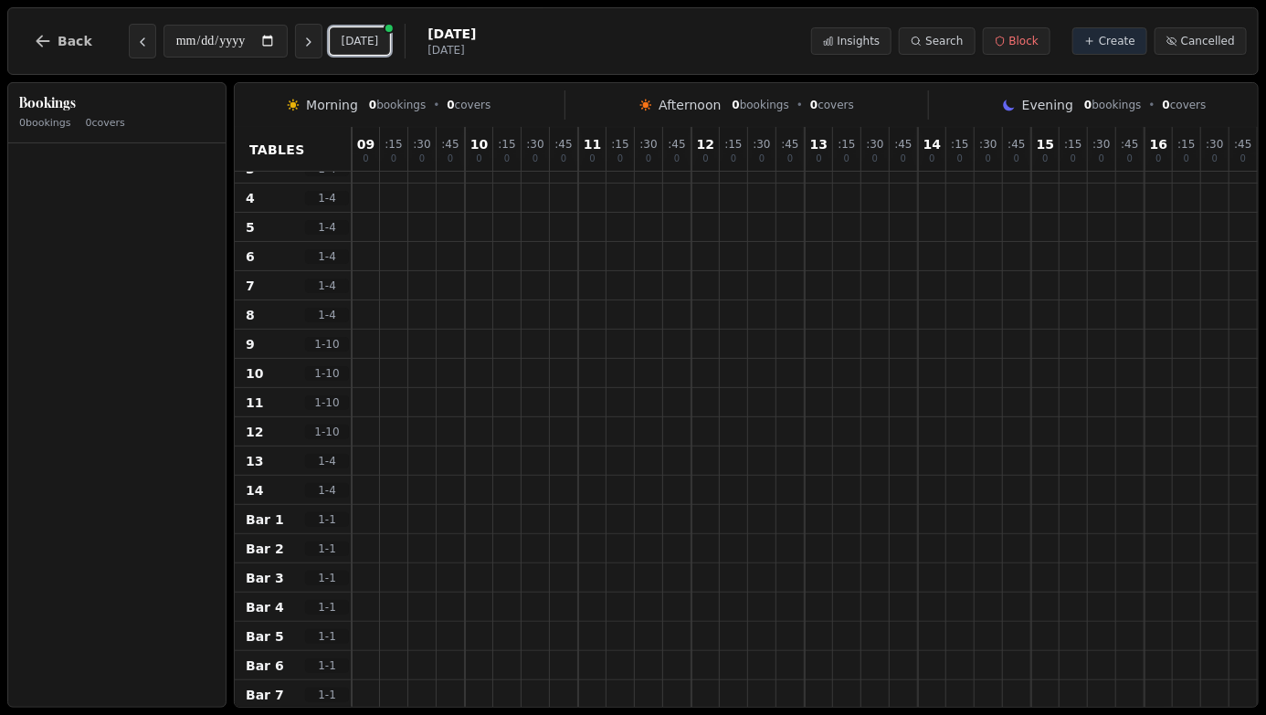
click at [355, 40] on button "[DATE]" at bounding box center [360, 40] width 61 height 27
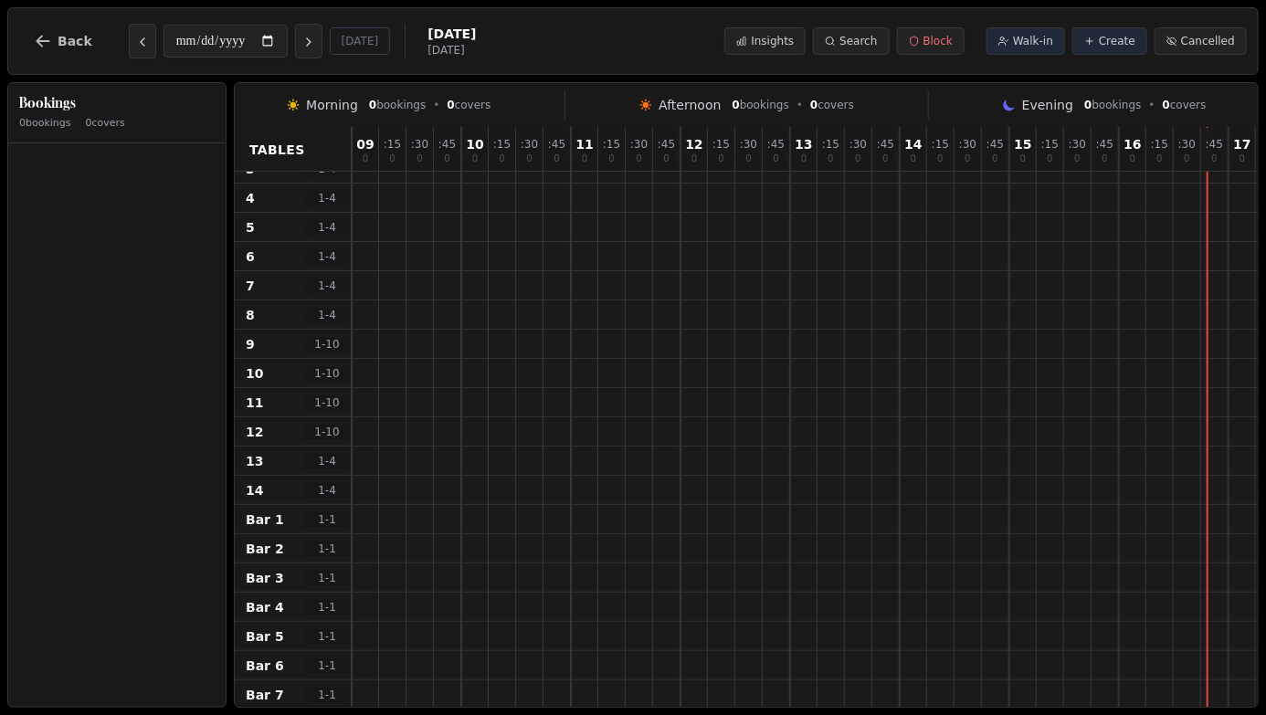
click at [34, 49] on button "Back" at bounding box center [63, 41] width 88 height 44
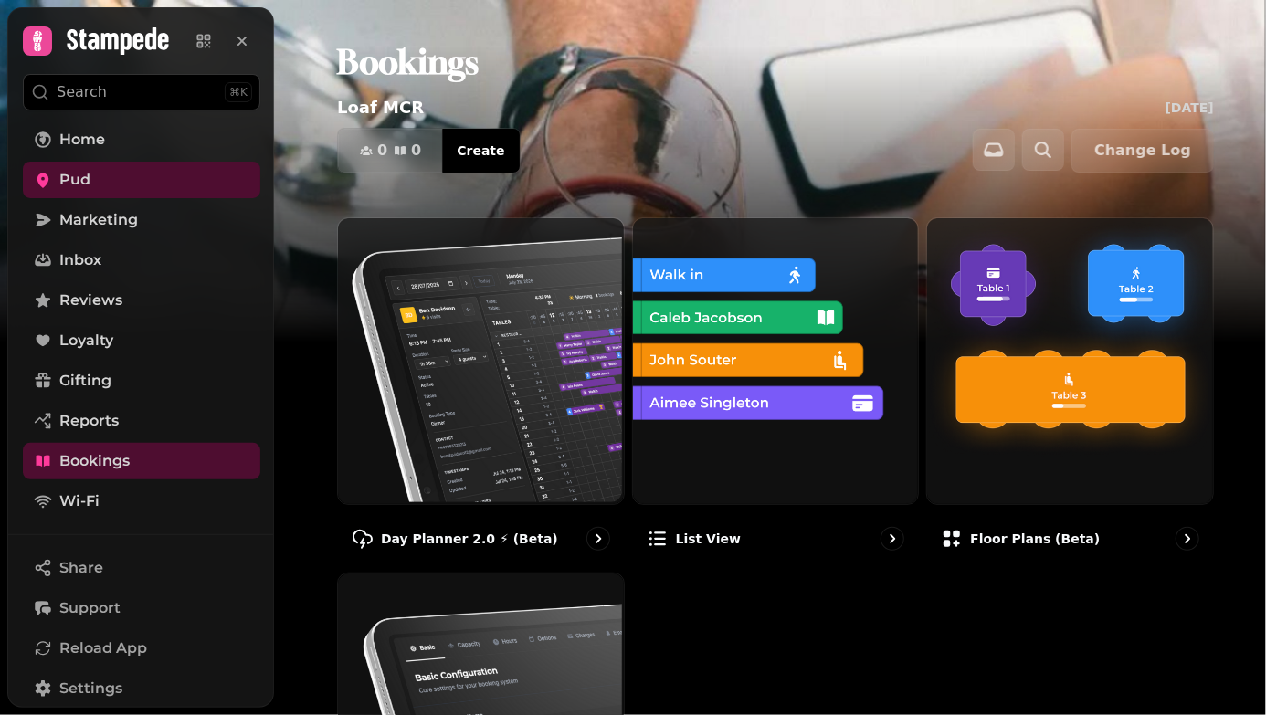
scroll to position [130, 0]
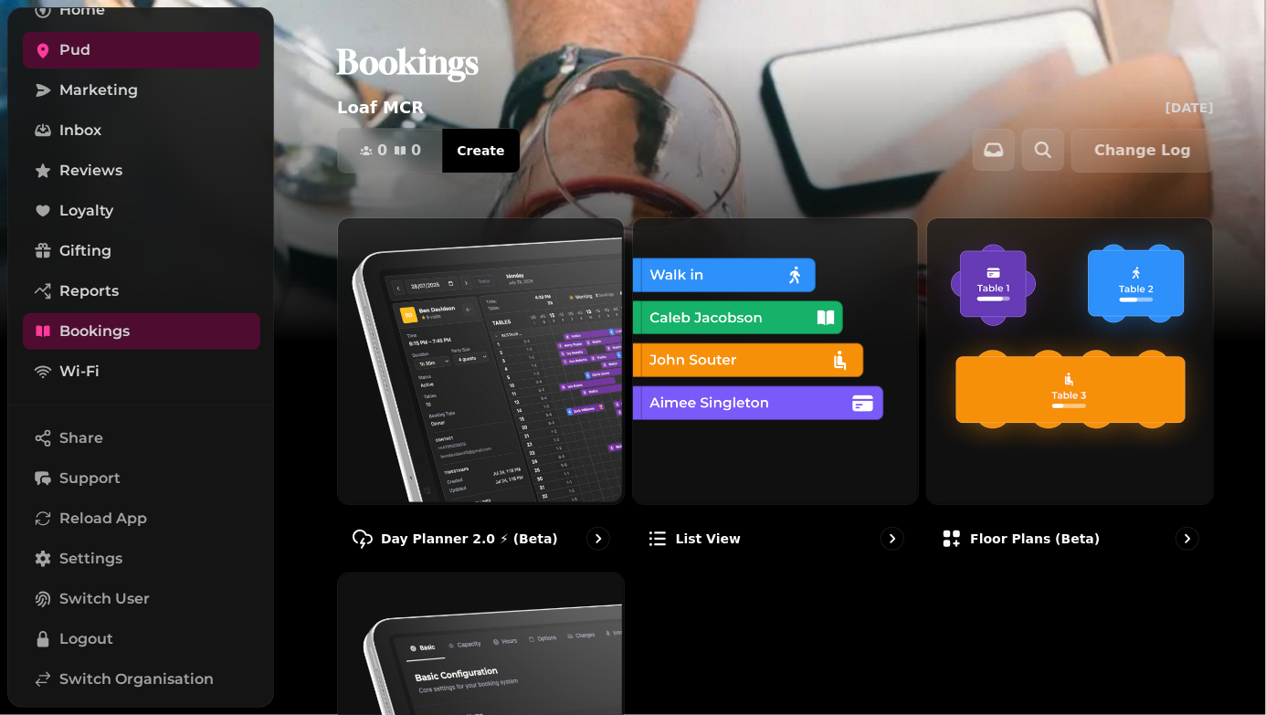
click at [94, 678] on span "Switch Organisation" at bounding box center [136, 680] width 154 height 22
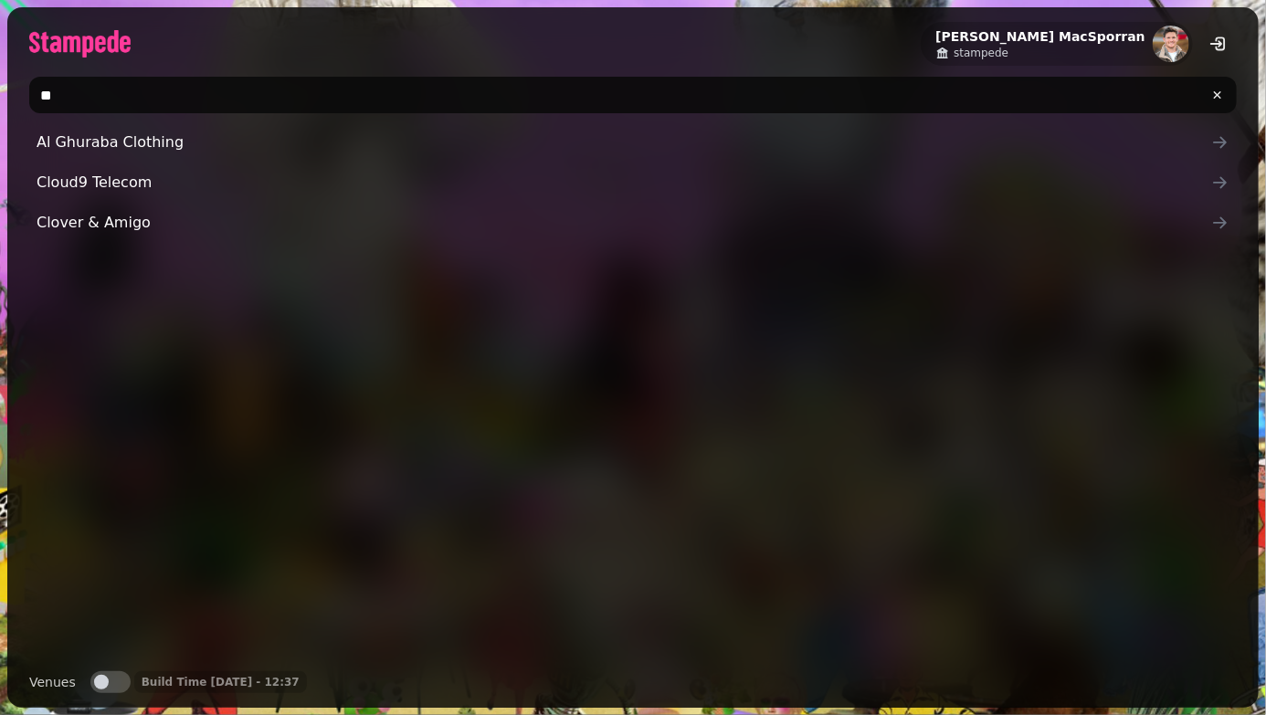
type input "*"
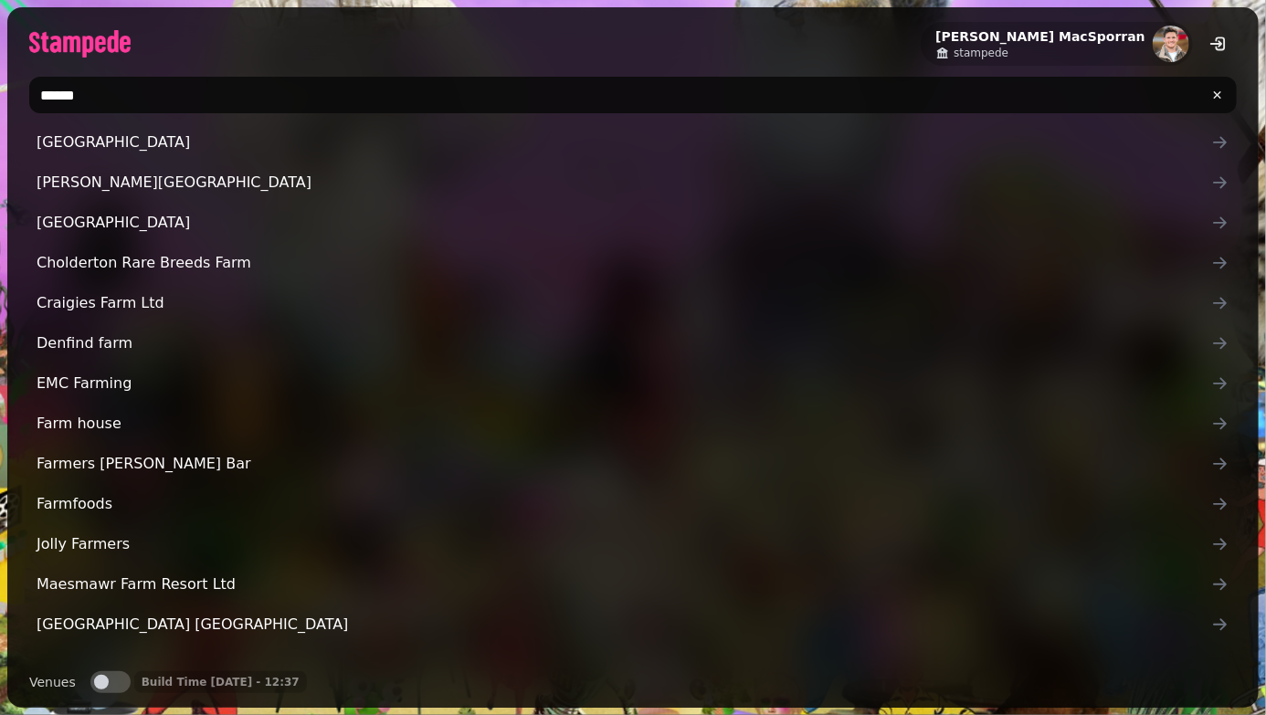
type input "*******"
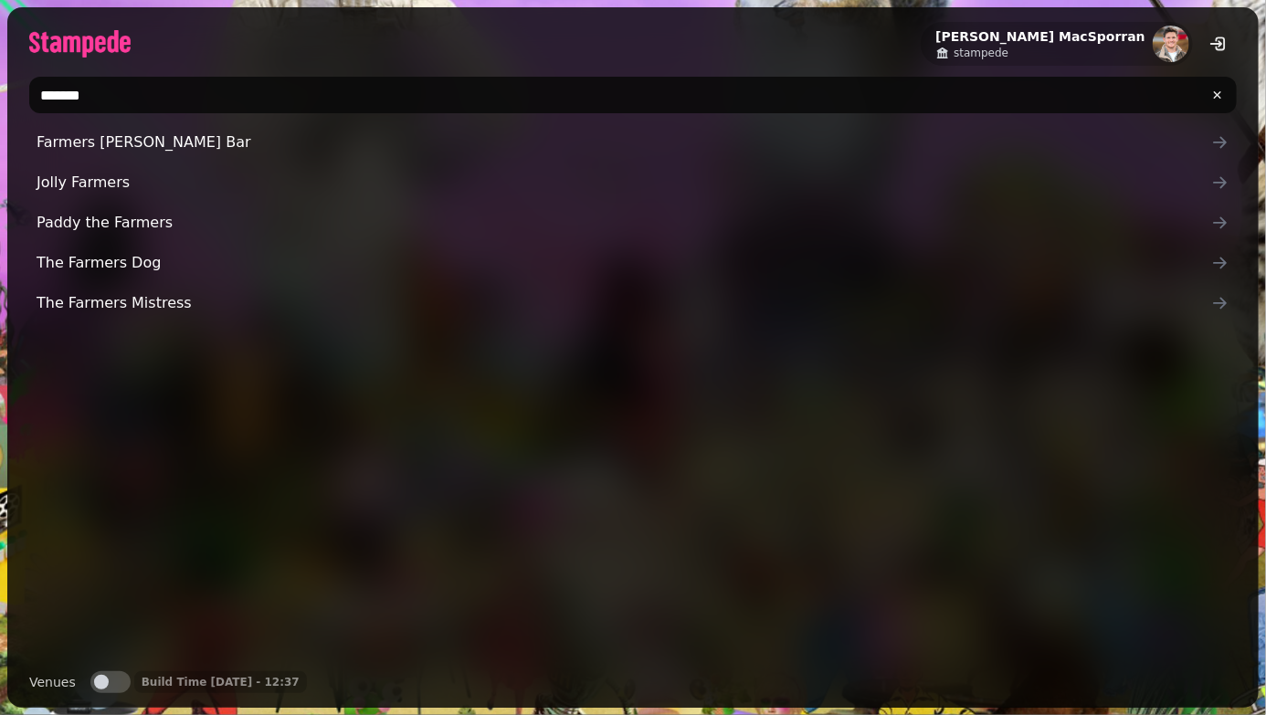
click at [67, 274] on link "The Farmers Dog" at bounding box center [633, 263] width 1208 height 37
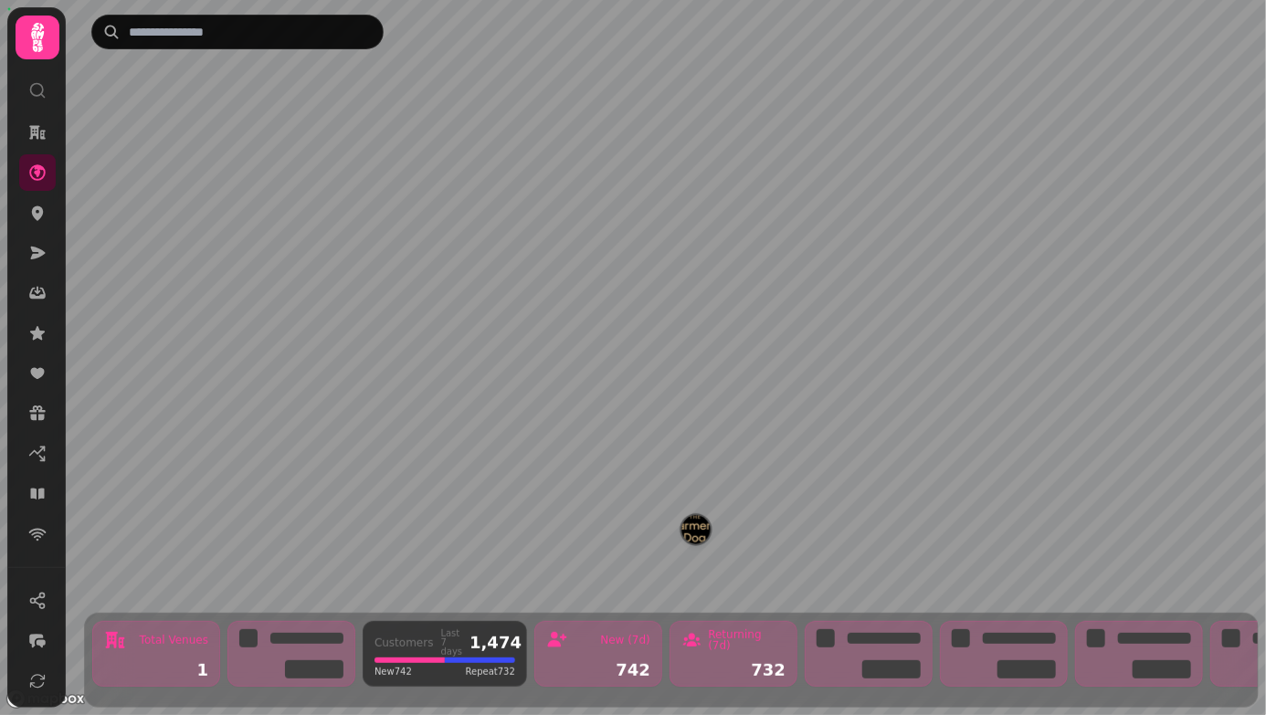
click at [37, 214] on icon at bounding box center [38, 213] width 12 height 15
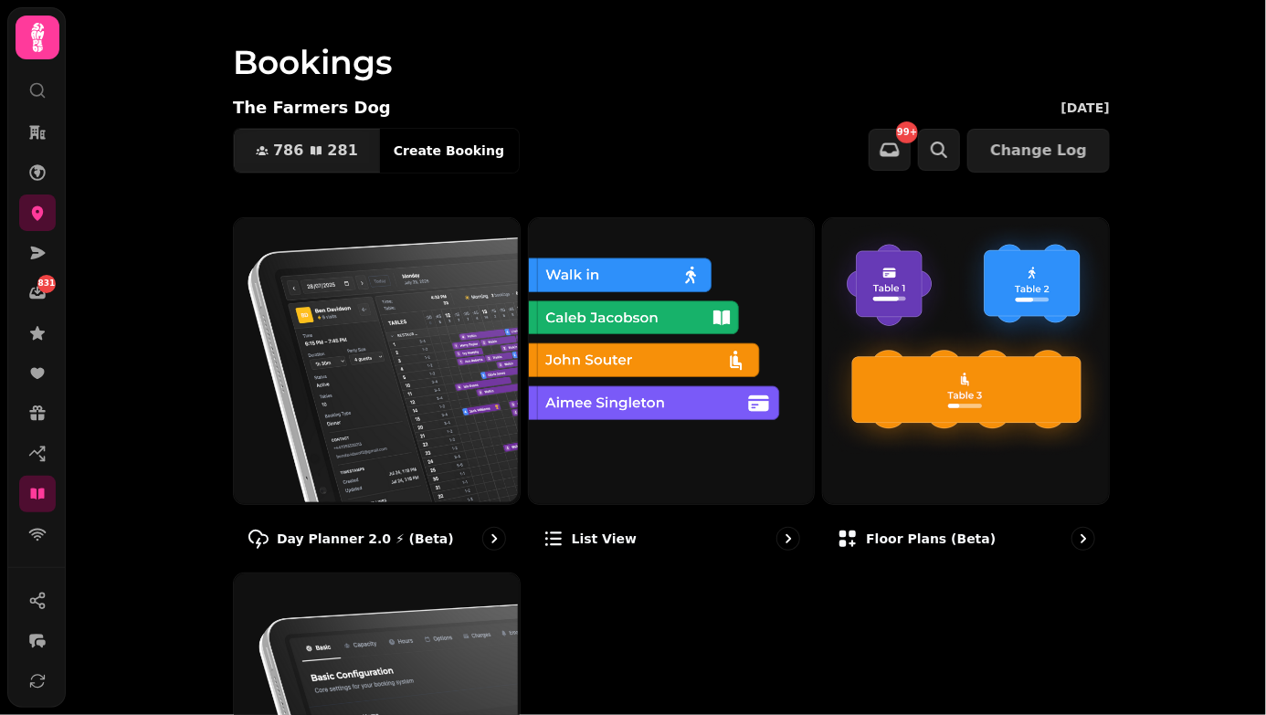
click at [279, 364] on img at bounding box center [375, 360] width 286 height 286
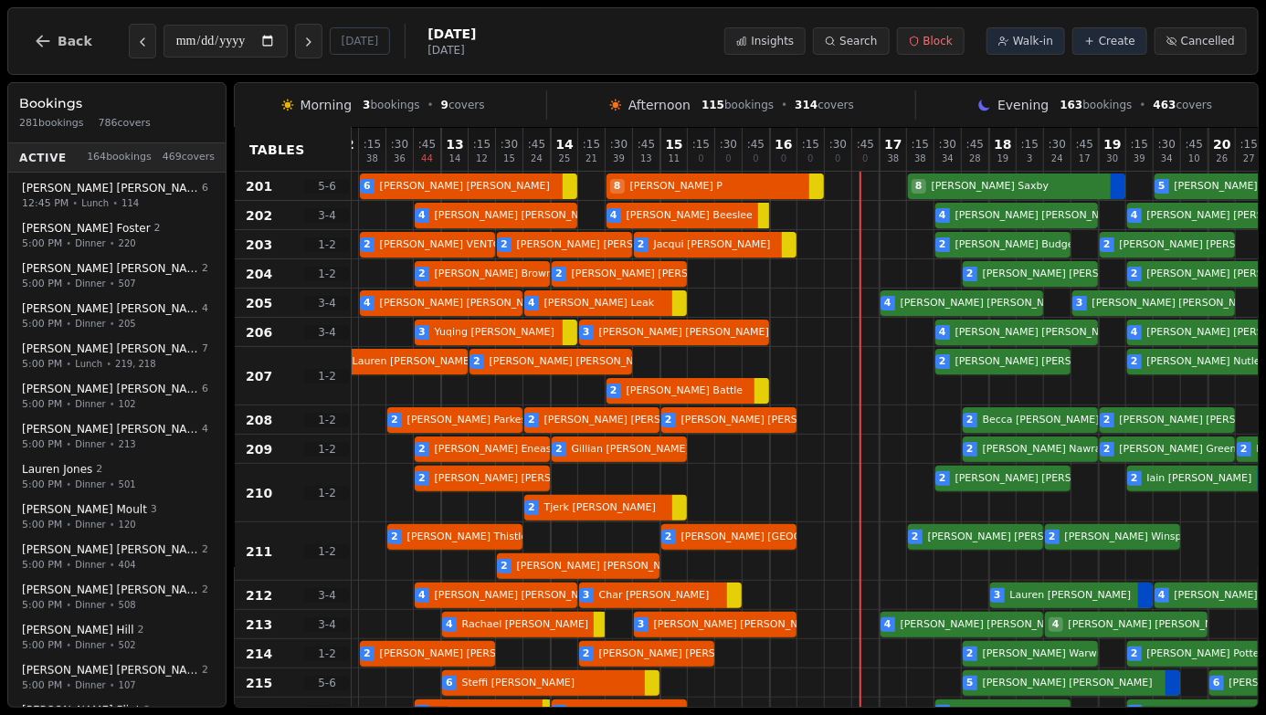
scroll to position [0, 20]
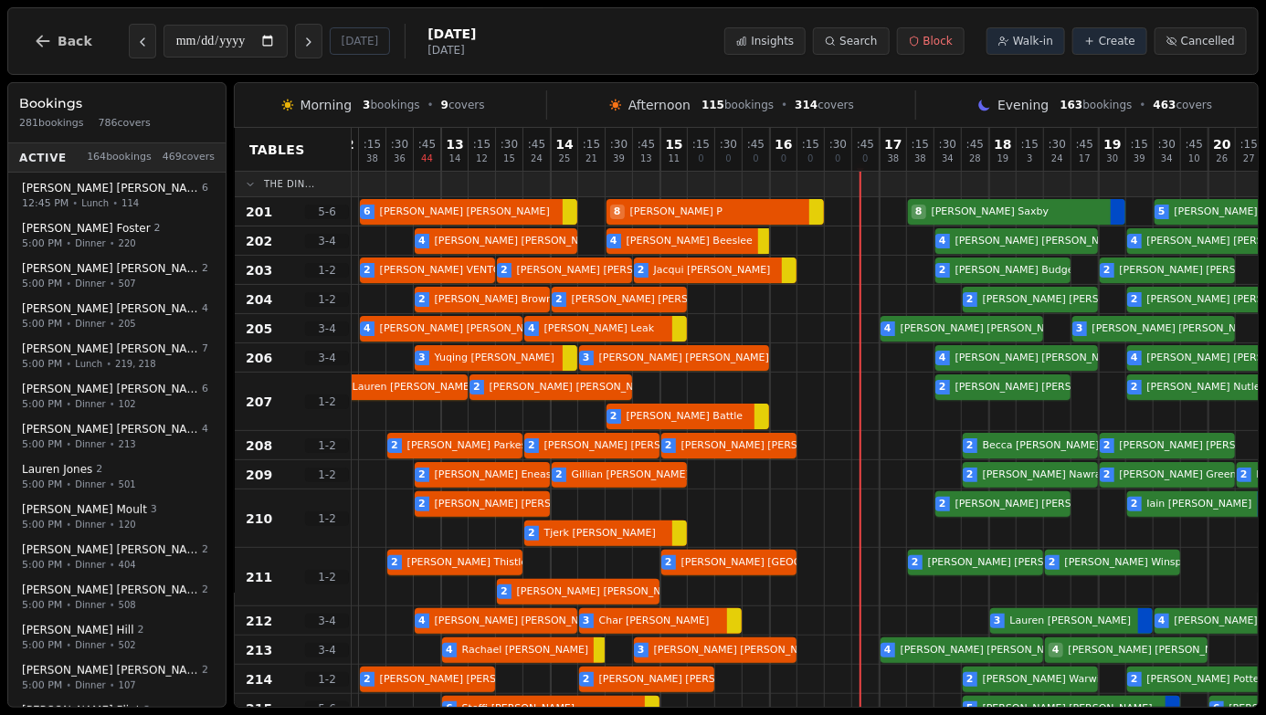
click at [745, 556] on div "2 [PERSON_NAME] 2 [PERSON_NAME] 2 [PERSON_NAME] 2 [PERSON_NAME] Birthday celebr…" at bounding box center [948, 577] width 1233 height 58
select select "****"
select select "*"
select select "******"
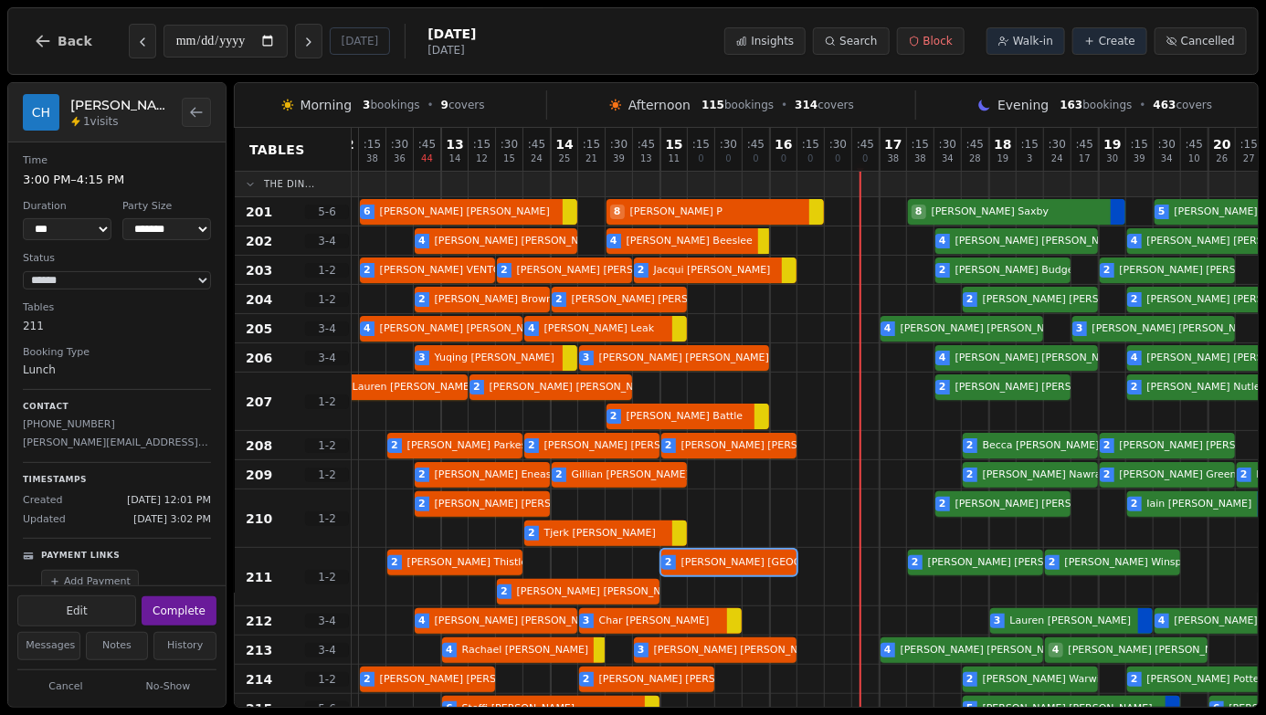
click at [757, 444] on div "2 [PERSON_NAME] 2 [PERSON_NAME] 2 [PERSON_NAME] 2 [PERSON_NAME] 2 [PERSON_NAME]…" at bounding box center [948, 445] width 1233 height 29
click at [707, 418] on div "2 [PERSON_NAME] 2 [PERSON_NAME] 2 [PERSON_NAME] 2 [PERSON_NAME] 2 [PERSON_NAME]…" at bounding box center [948, 402] width 1233 height 58
click at [750, 215] on div "6 [PERSON_NAME] 8 [PERSON_NAME] P 8 [PERSON_NAME] 5 [PERSON_NAME]" at bounding box center [948, 211] width 1233 height 29
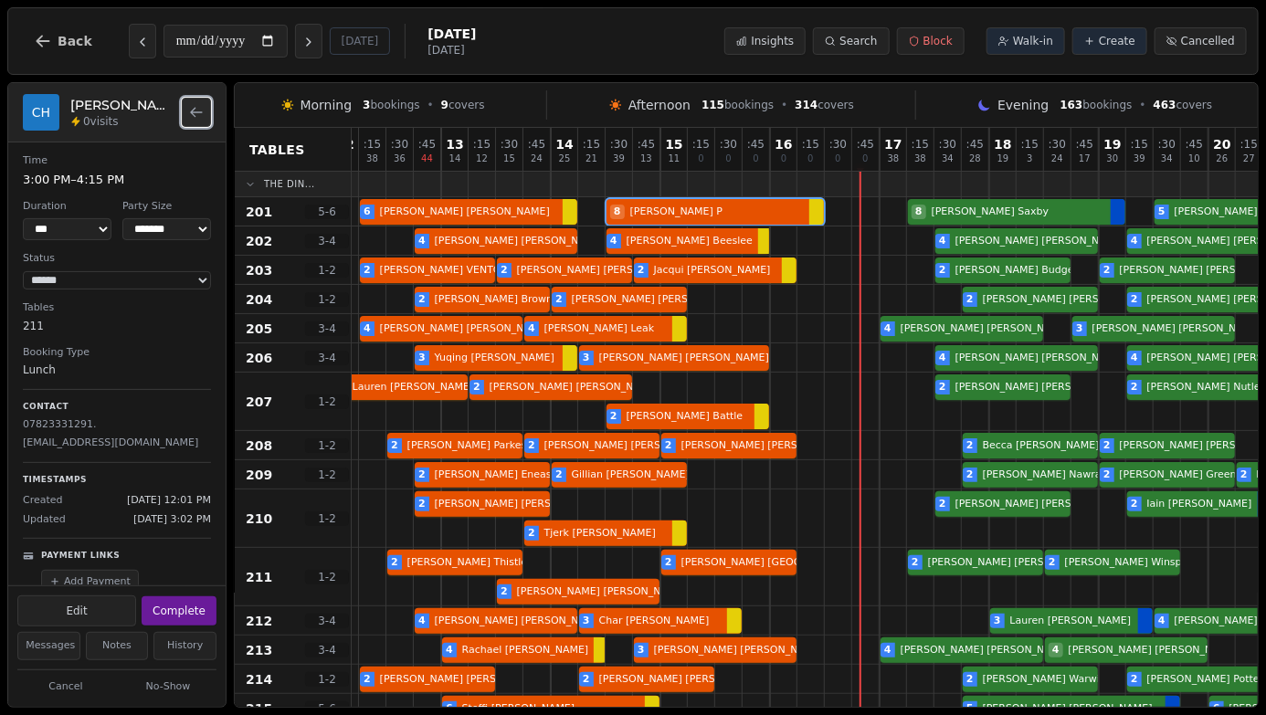
click at [189, 117] on icon "Back to bookings list" at bounding box center [196, 112] width 15 height 15
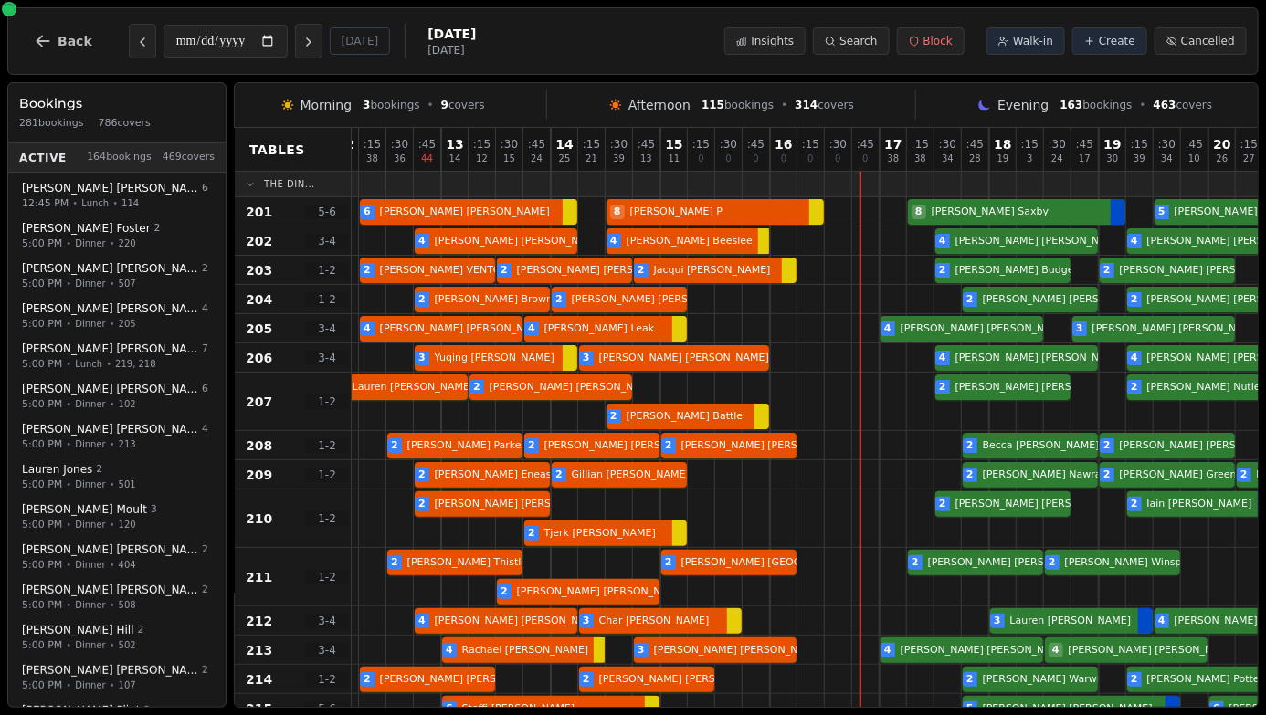
click at [728, 270] on div "2 [PERSON_NAME] 2 [PERSON_NAME] 2 [PERSON_NAME] 2 [PERSON_NAME] 2 [PERSON_NAME]…" at bounding box center [948, 270] width 1233 height 29
select select "****"
select select "*"
select select "******"
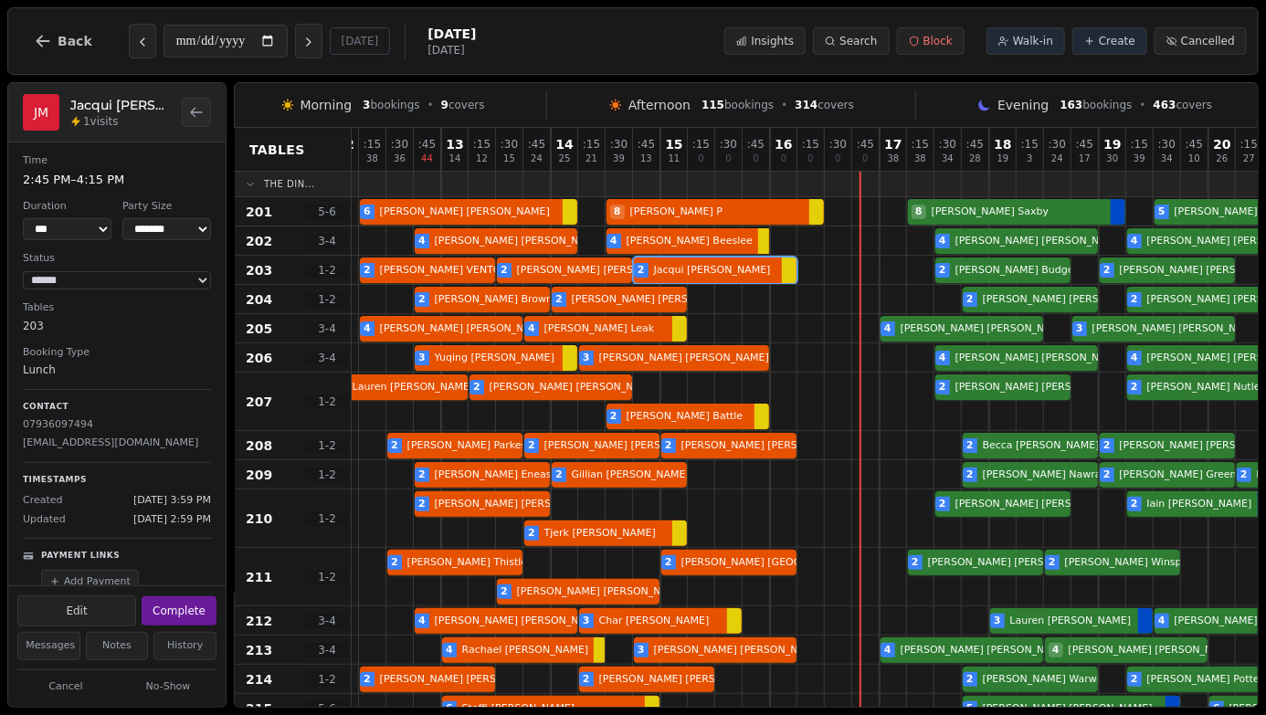
click at [729, 451] on div "2 [PERSON_NAME] 2 [PERSON_NAME] 2 [PERSON_NAME] 2 [PERSON_NAME] 2 [PERSON_NAME]…" at bounding box center [948, 445] width 1233 height 29
click at [739, 563] on div "2 [PERSON_NAME] 2 [PERSON_NAME] 2 [PERSON_NAME] 2 [PERSON_NAME] Birthday celebr…" at bounding box center [948, 577] width 1233 height 58
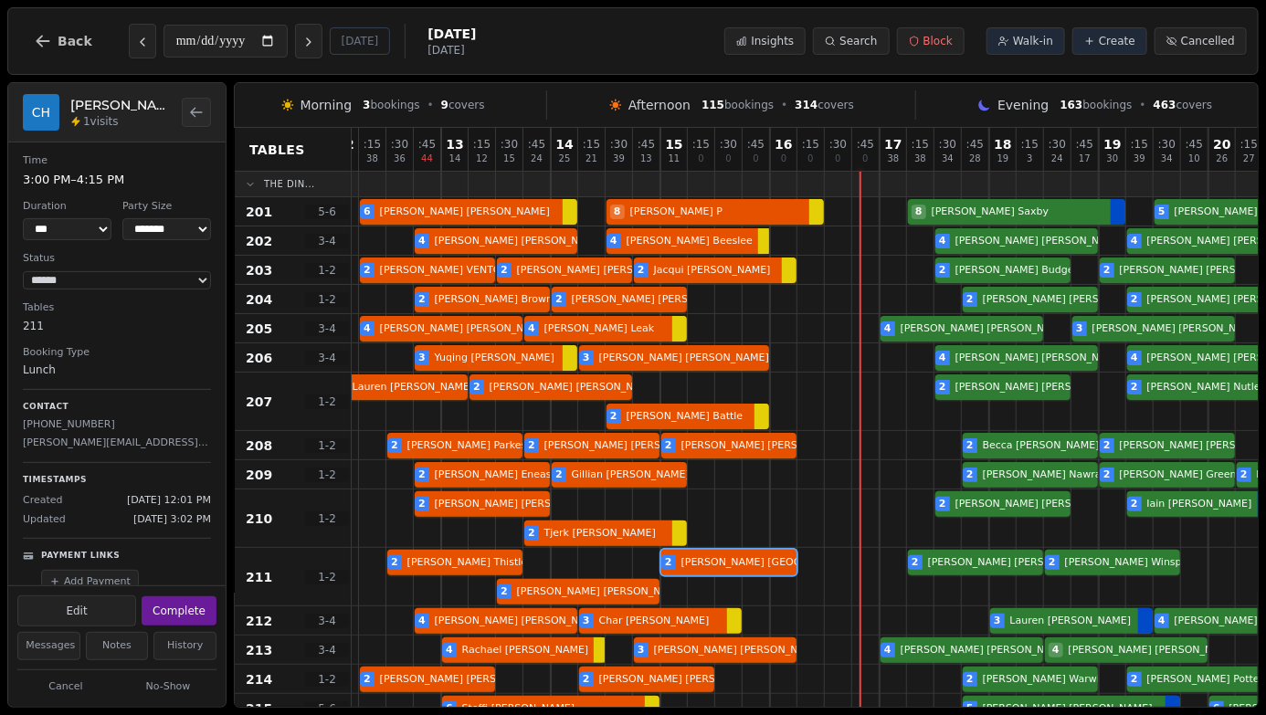
scroll to position [96, 0]
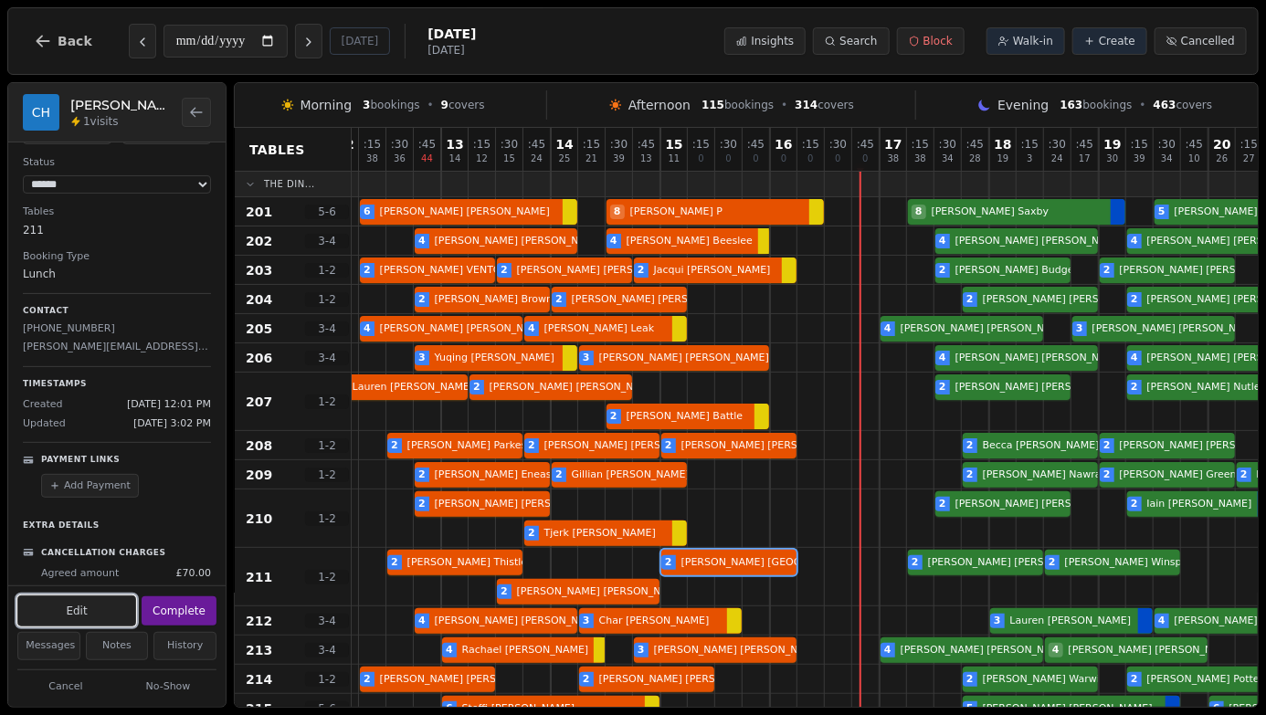
click at [48, 612] on button "Edit" at bounding box center [76, 611] width 119 height 31
select select "*"
select select "****"
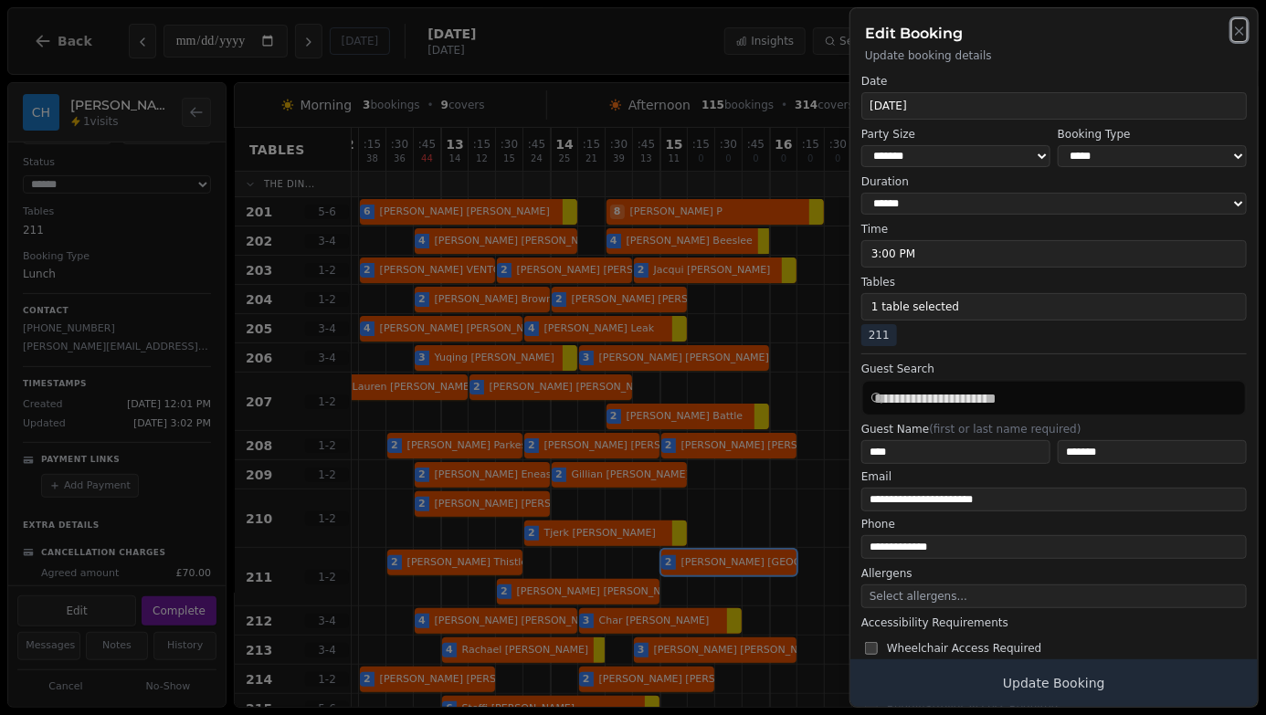
click at [1239, 33] on icon "button" at bounding box center [1240, 31] width 15 height 15
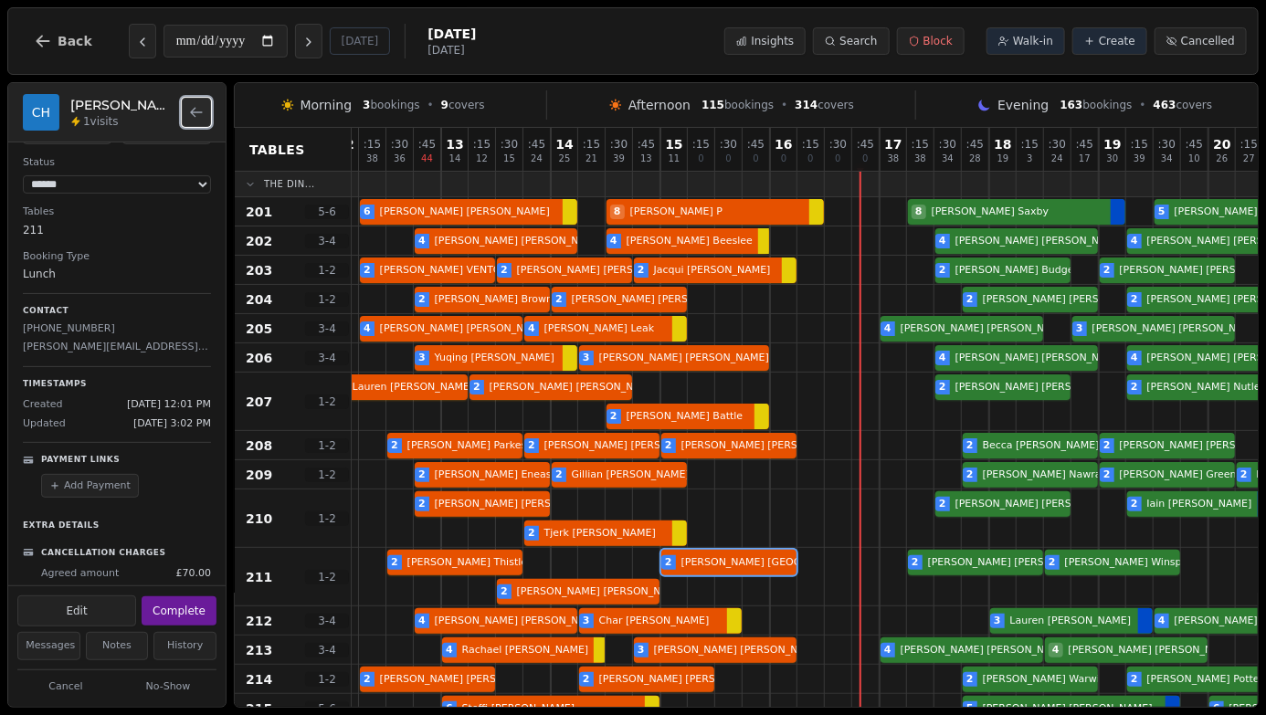
click at [192, 117] on icon "Back to bookings list" at bounding box center [196, 112] width 15 height 15
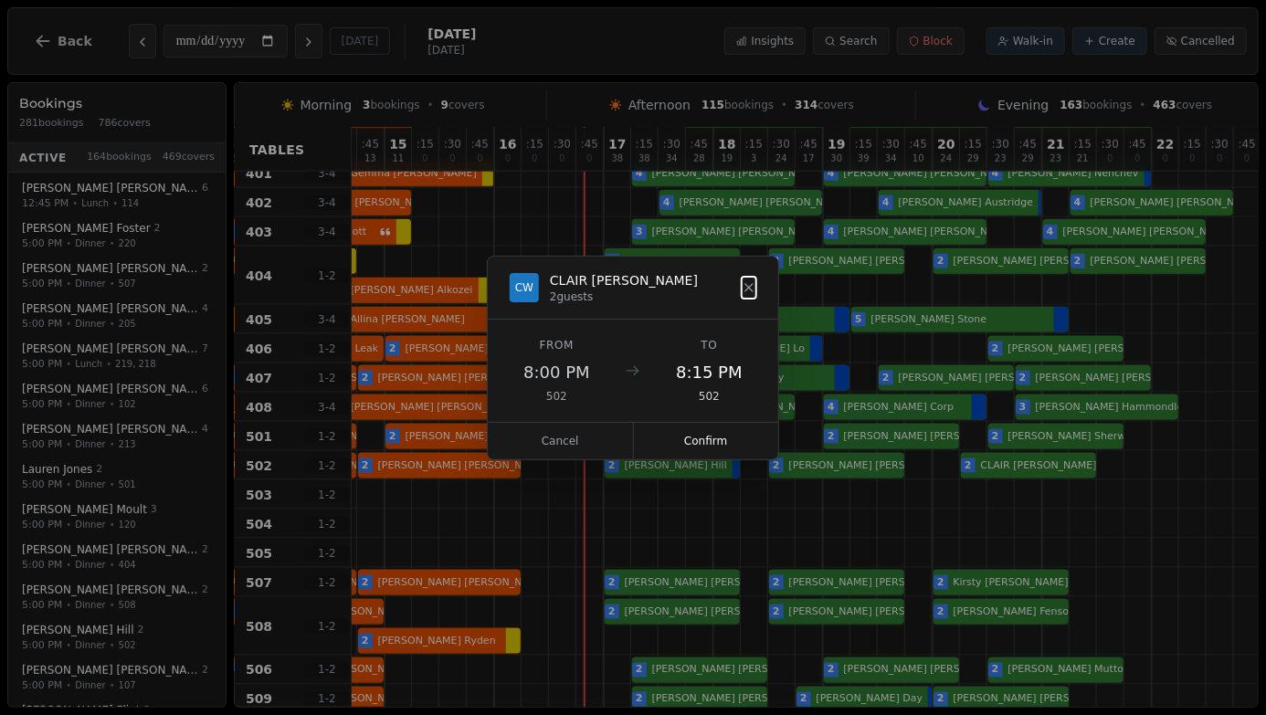
scroll to position [854, 296]
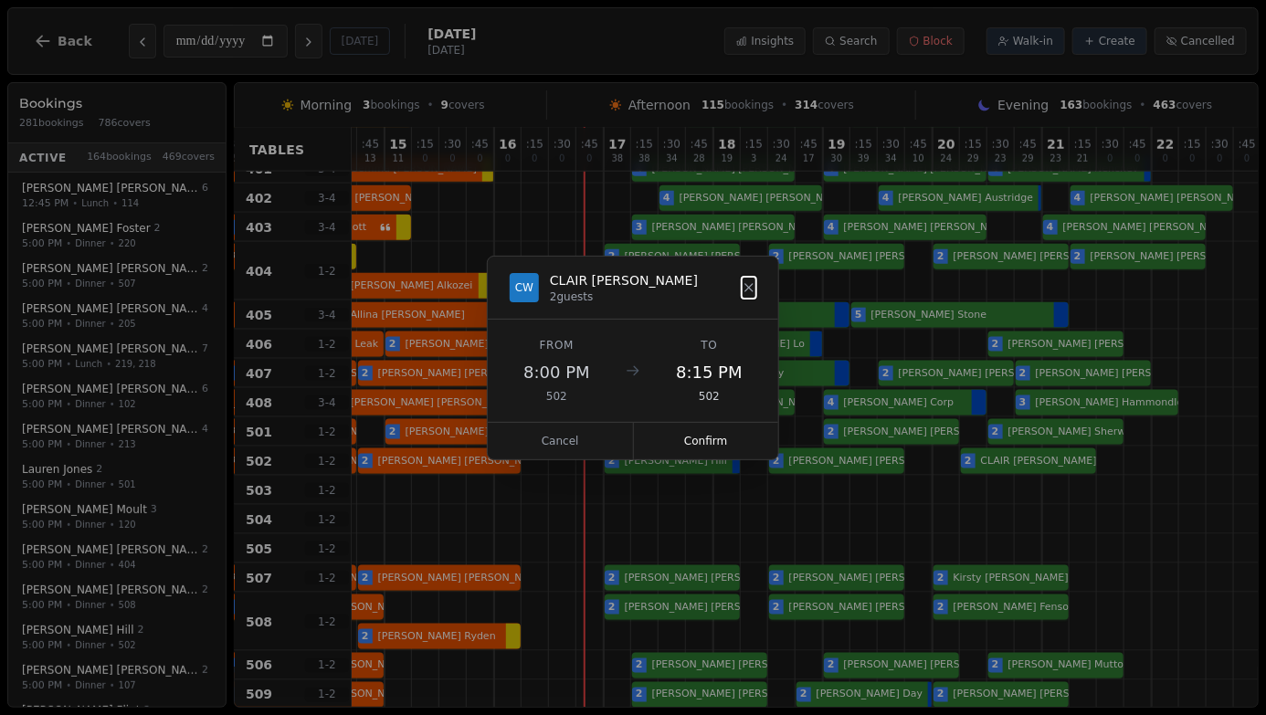
click at [574, 440] on button "Cancel" at bounding box center [561, 441] width 146 height 37
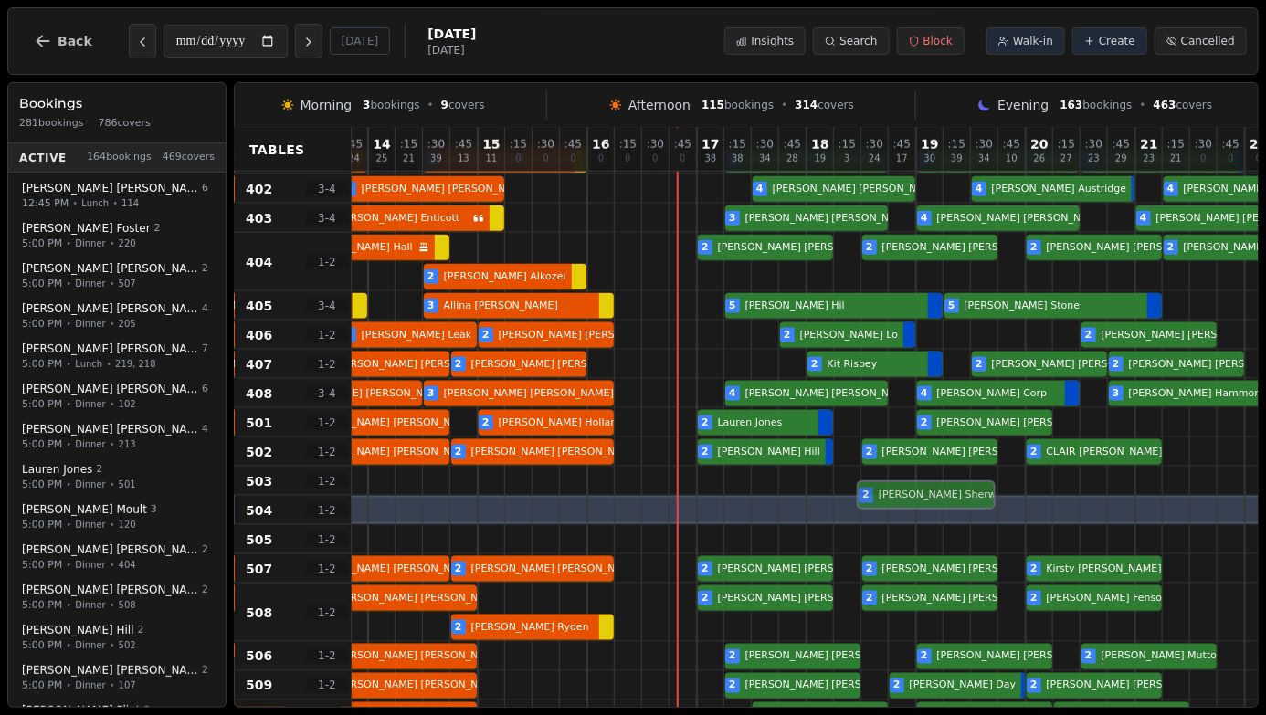
scroll to position [884, 166]
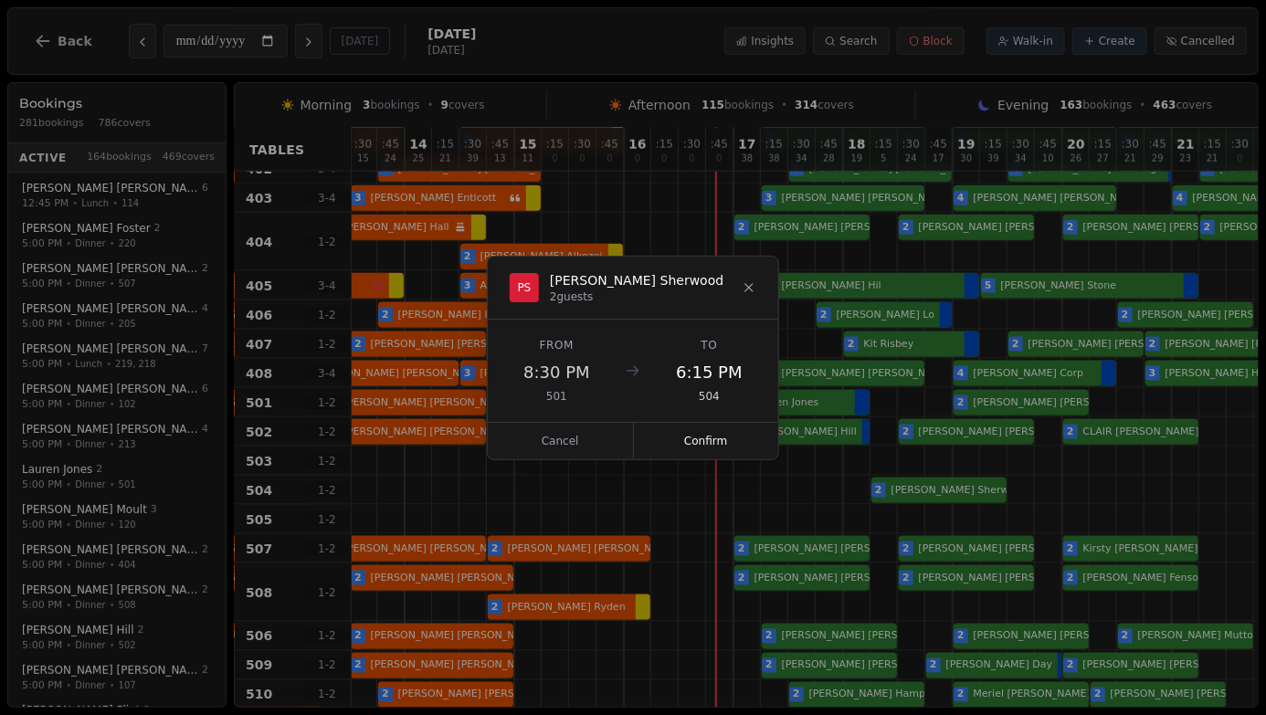
click at [552, 440] on button "Cancel" at bounding box center [561, 441] width 146 height 37
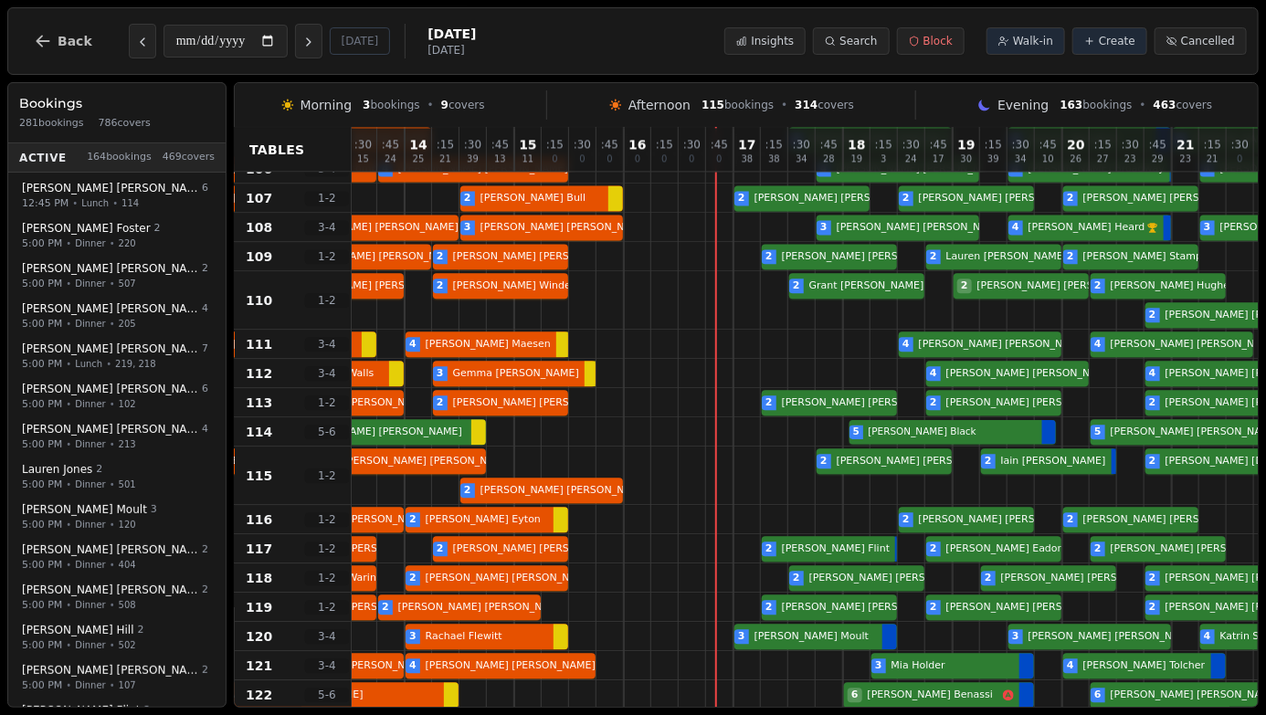
scroll to position [1611, 0]
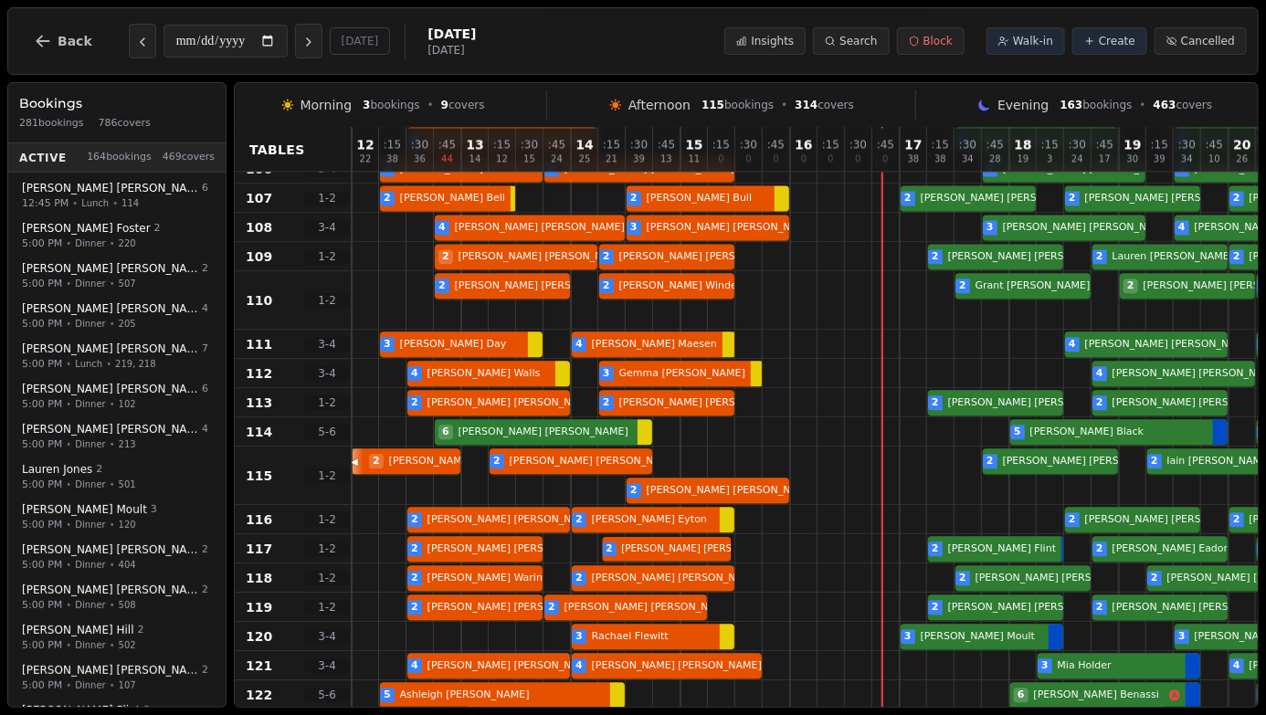
select select "****"
select select "*"
select select "******"
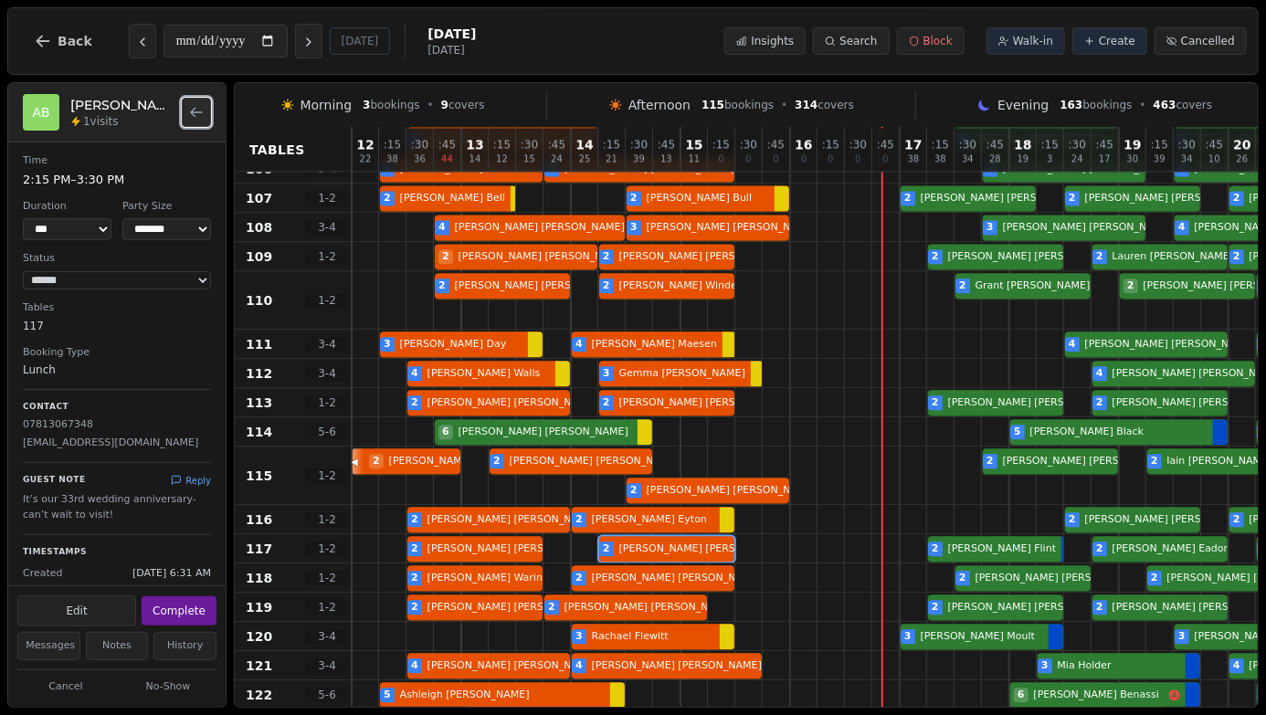
click at [196, 114] on icon "Back to bookings list" at bounding box center [196, 112] width 15 height 15
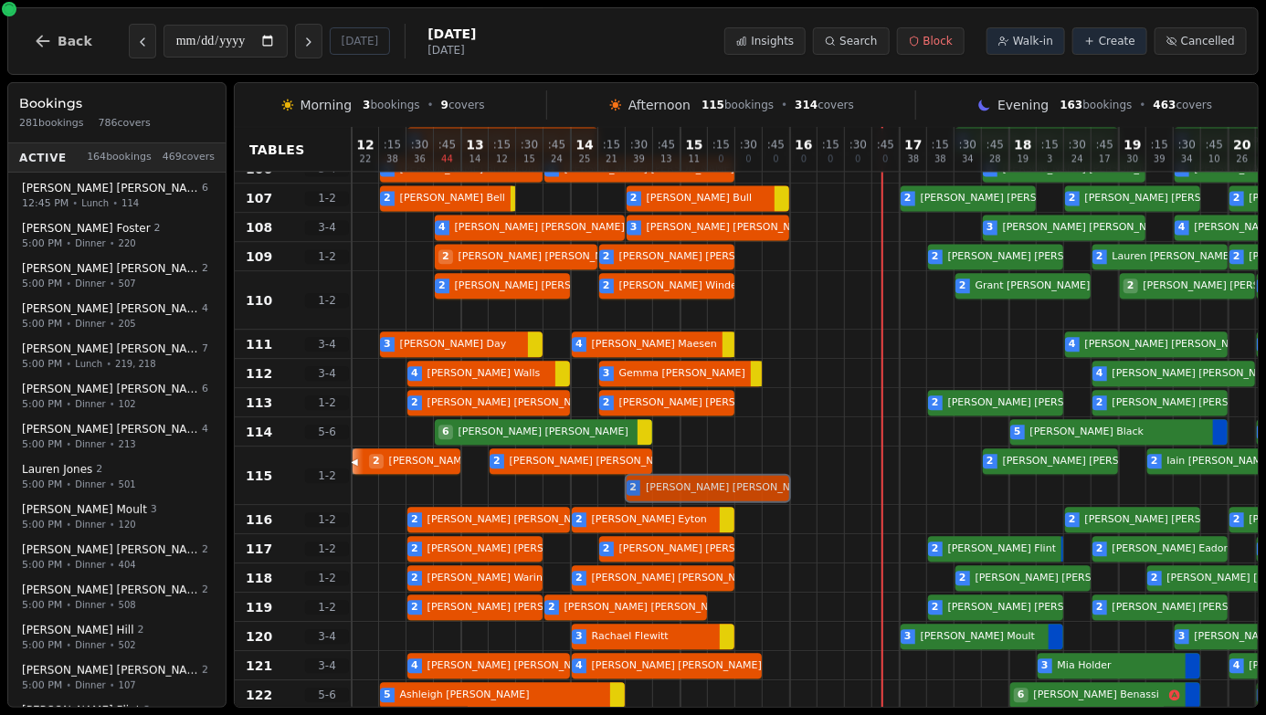
click at [741, 490] on div at bounding box center [748, 476] width 27 height 58
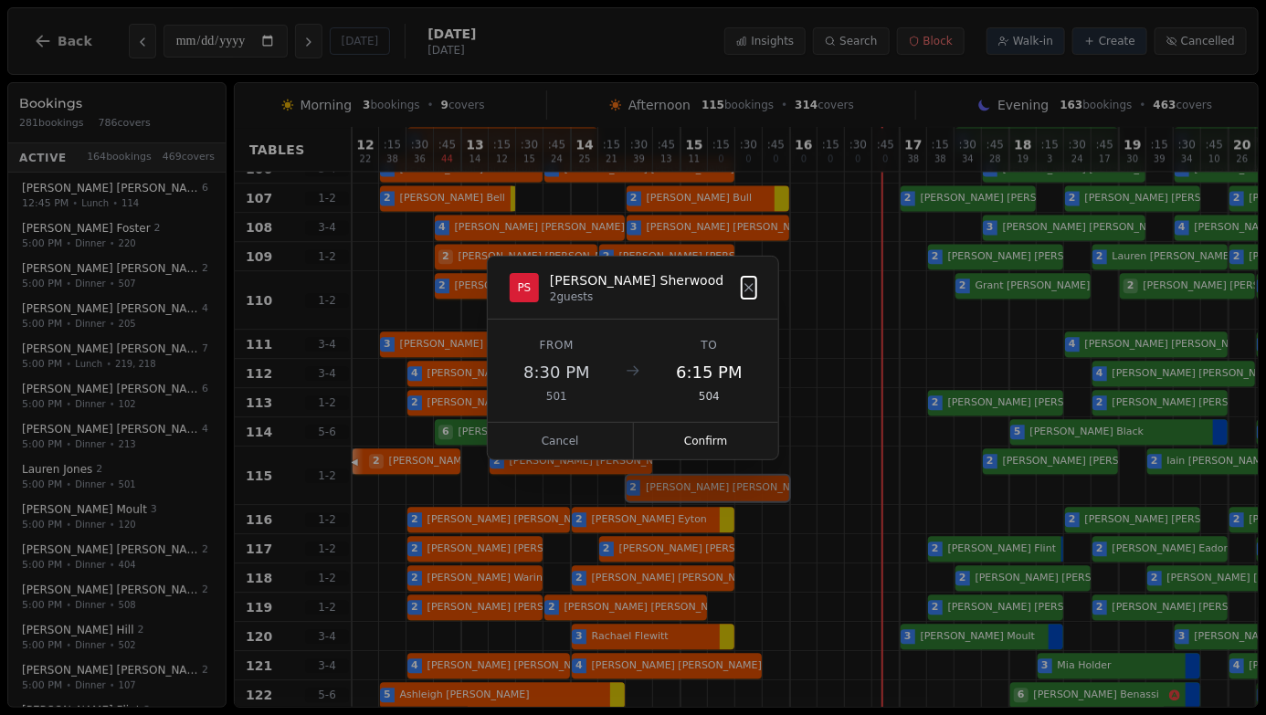
click at [702, 460] on dialog "PS [PERSON_NAME] 2 guests From 8:30 PM 501 To 6:15 PM 504 Cancel Confirm" at bounding box center [633, 358] width 292 height 205
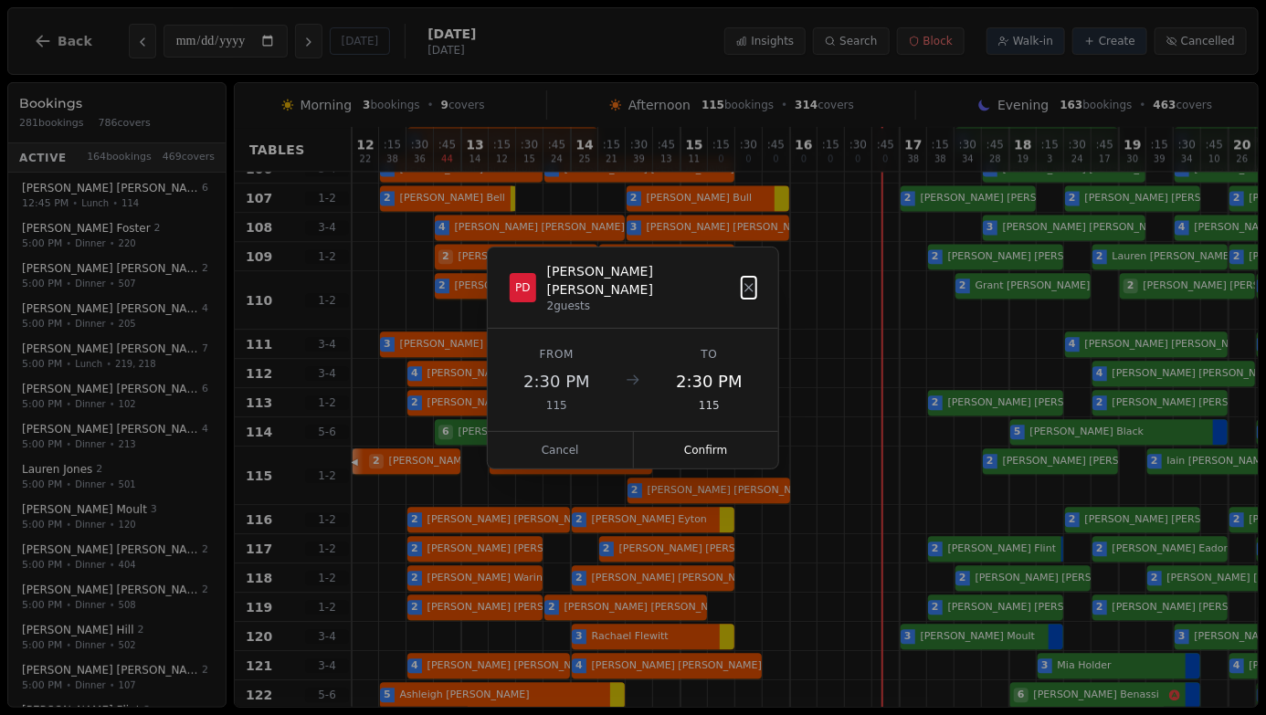
click at [701, 470] on dialog "PD [PERSON_NAME] 2 guests From 2:30 PM 115 To 2:30 PM 115 Cancel Confirm" at bounding box center [633, 358] width 292 height 223
click at [575, 441] on button "Cancel" at bounding box center [561, 450] width 146 height 37
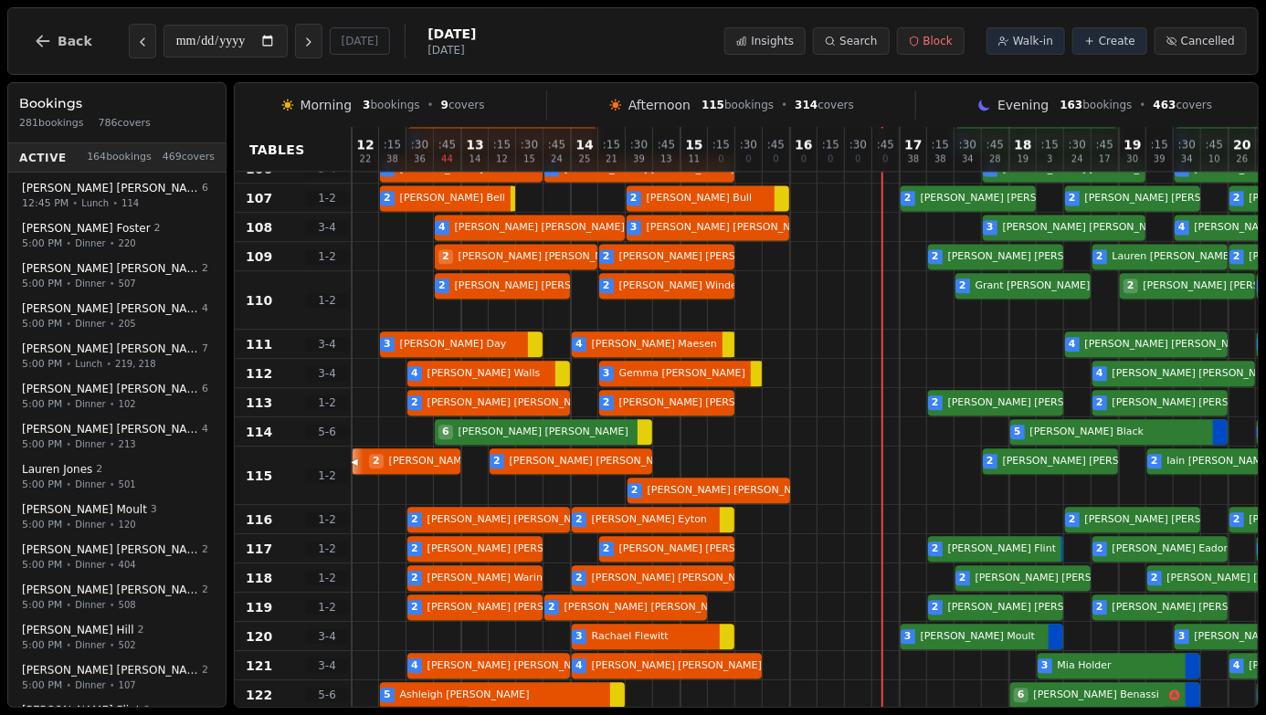
click at [583, 457] on div "2 [PERSON_NAME] 2 [PERSON_NAME] 2 [PERSON_NAME] 2 [PERSON_NAME] 2 [PERSON_NAME]…" at bounding box center [968, 476] width 1233 height 58
select select "****"
select select "*"
select select "******"
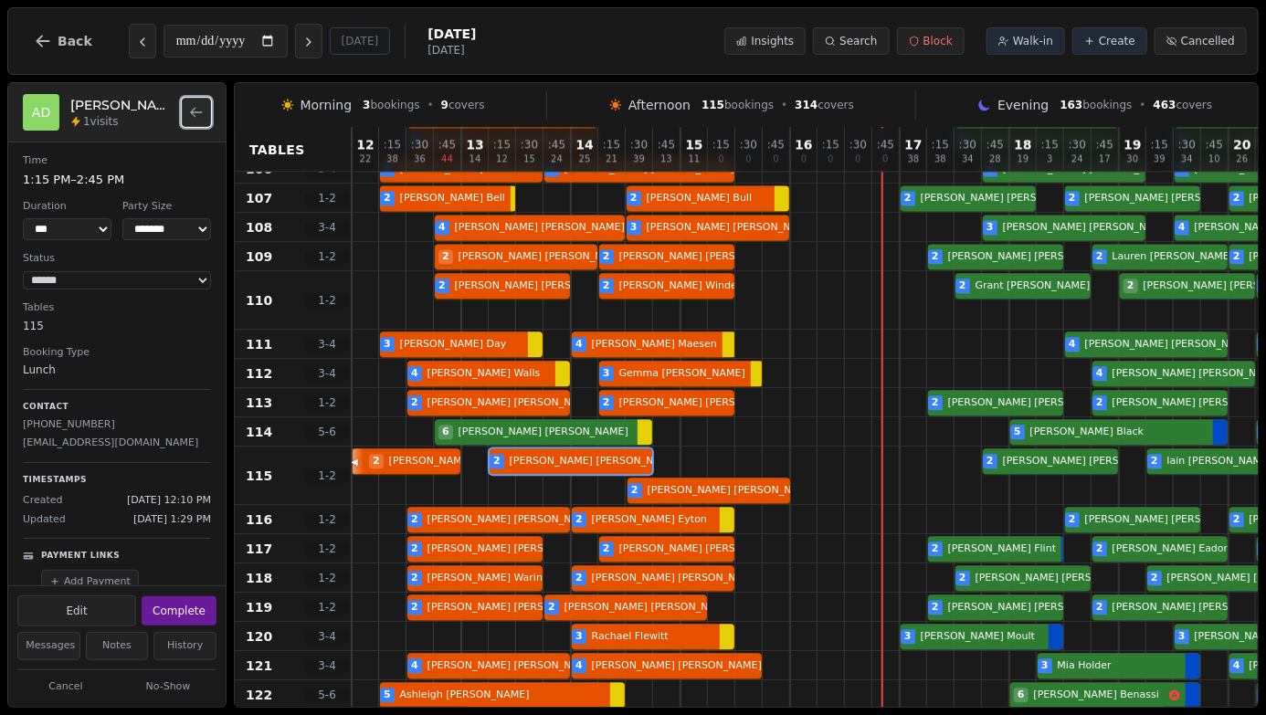
click at [193, 113] on icon "Back to bookings list" at bounding box center [196, 112] width 11 height 8
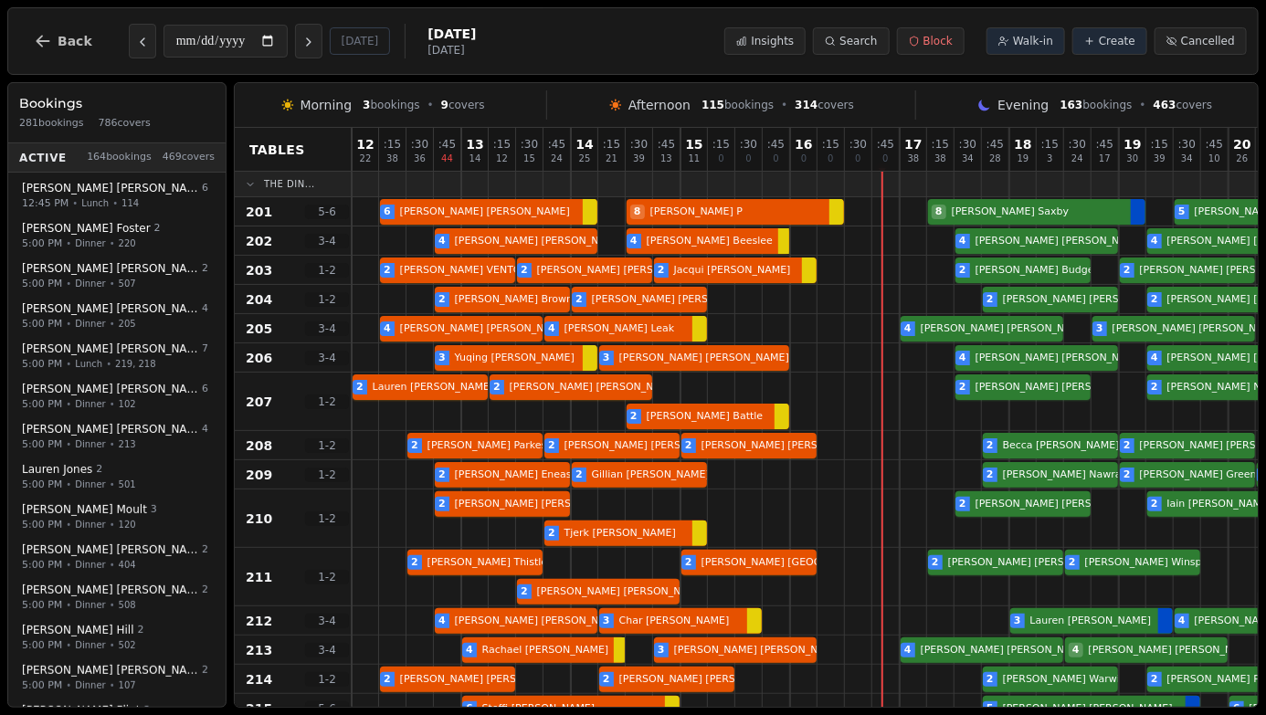
scroll to position [0, 325]
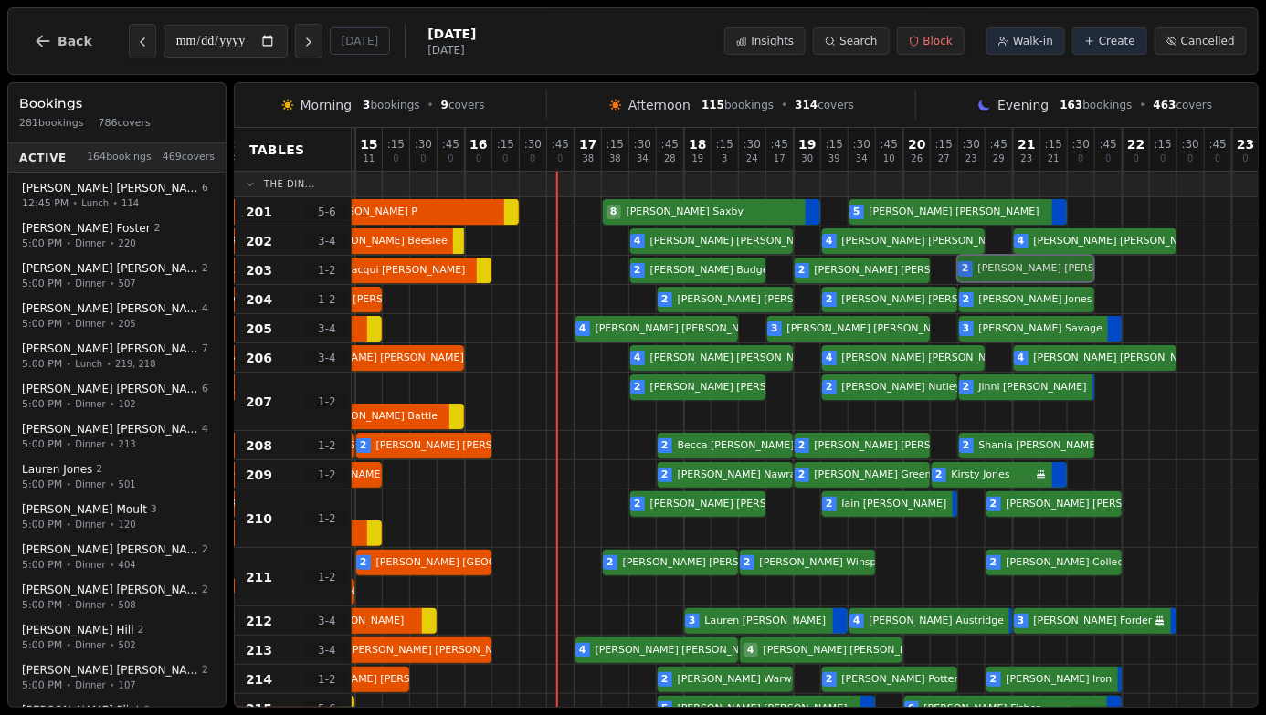
select select "****"
select select "*"
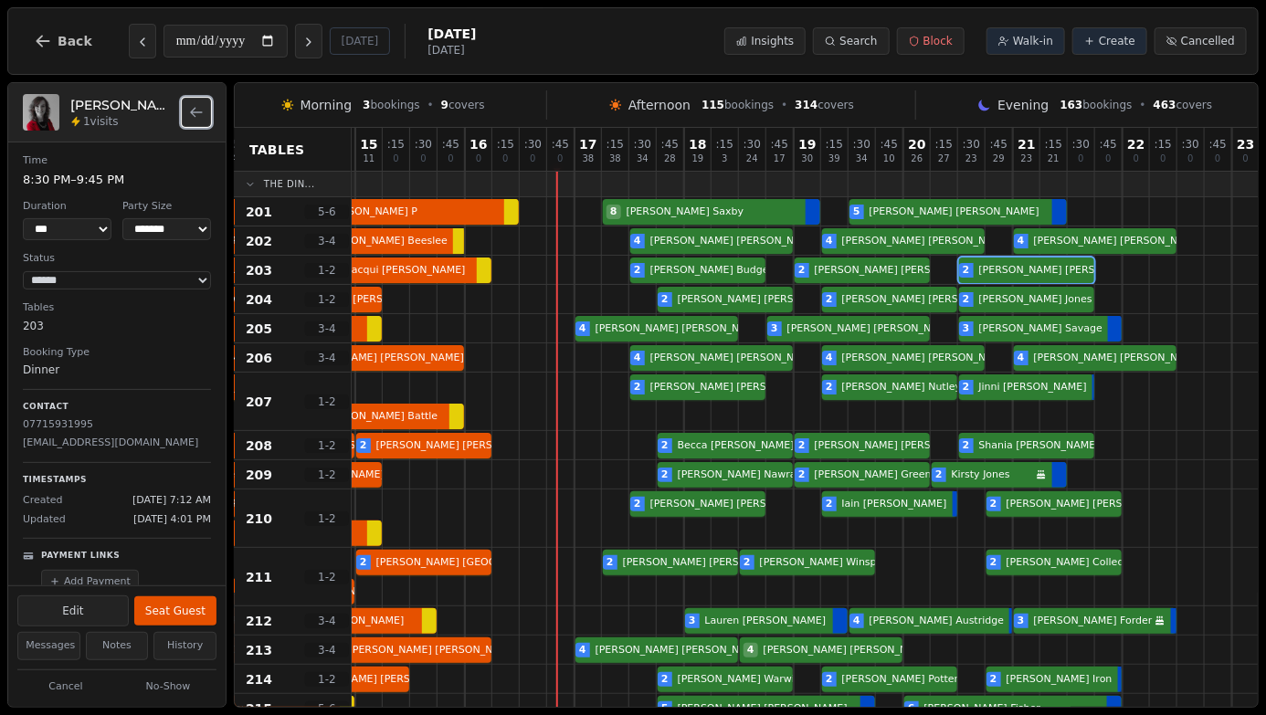
click at [198, 111] on icon "Back to bookings list" at bounding box center [196, 112] width 11 height 8
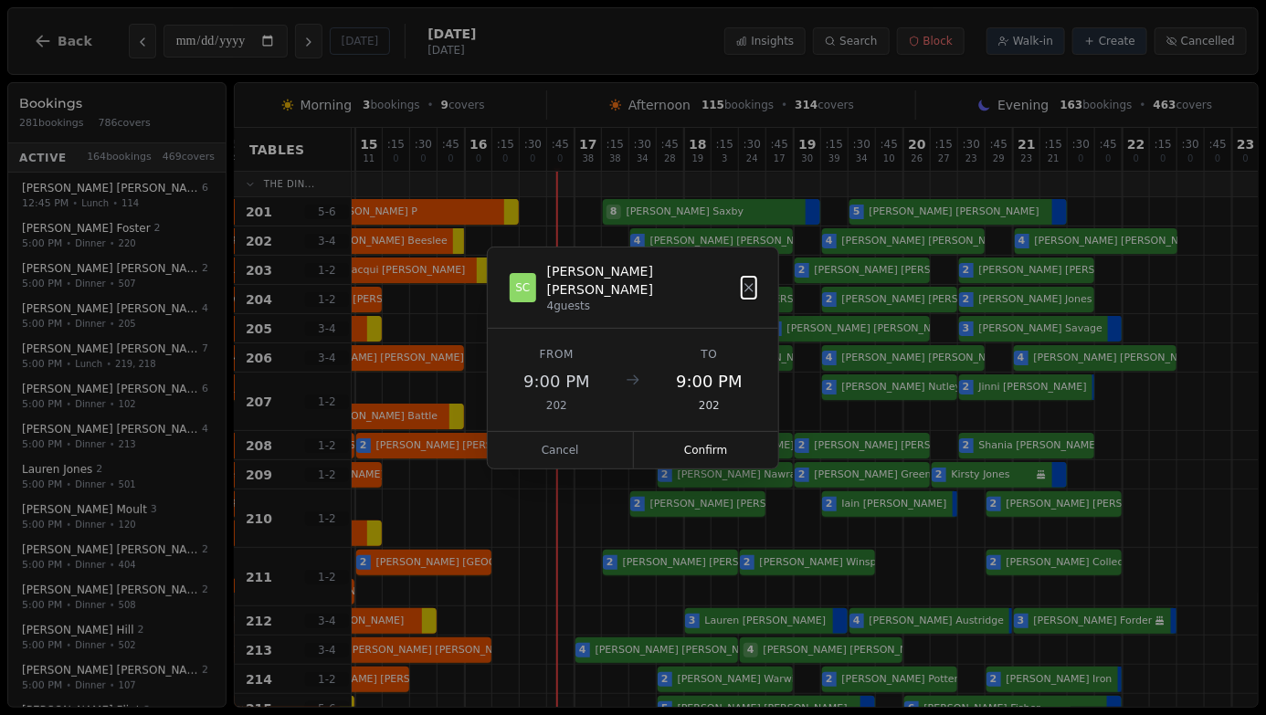
click at [779, 247] on dialog "SC [PERSON_NAME] 4 guests From 9:00 PM 202 To 9:00 PM 202 Cancel Confirm" at bounding box center [633, 358] width 292 height 223
click at [779, 359] on dialog "SC [PERSON_NAME] 4 guests From 9:00 PM 202 To 9:00 PM 202 Cancel Confirm" at bounding box center [633, 358] width 292 height 223
click at [572, 440] on button "Cancel" at bounding box center [561, 450] width 146 height 37
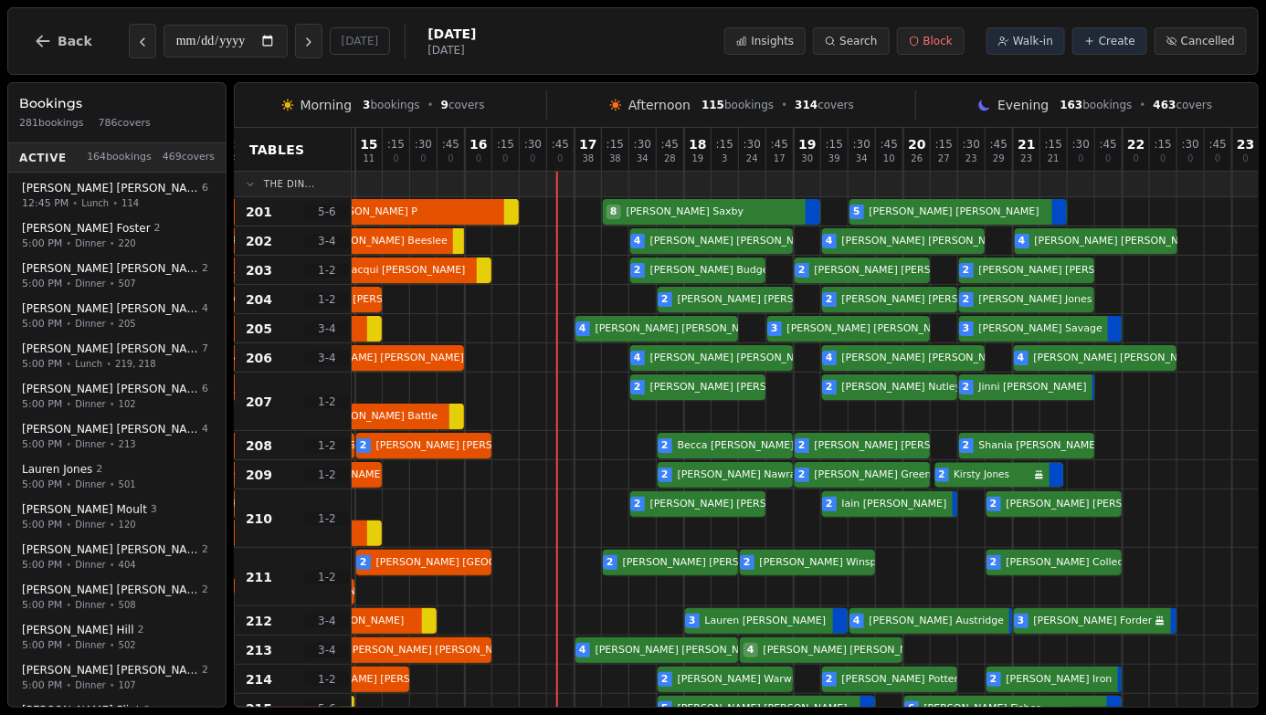
click at [1028, 475] on div at bounding box center [1026, 474] width 27 height 28
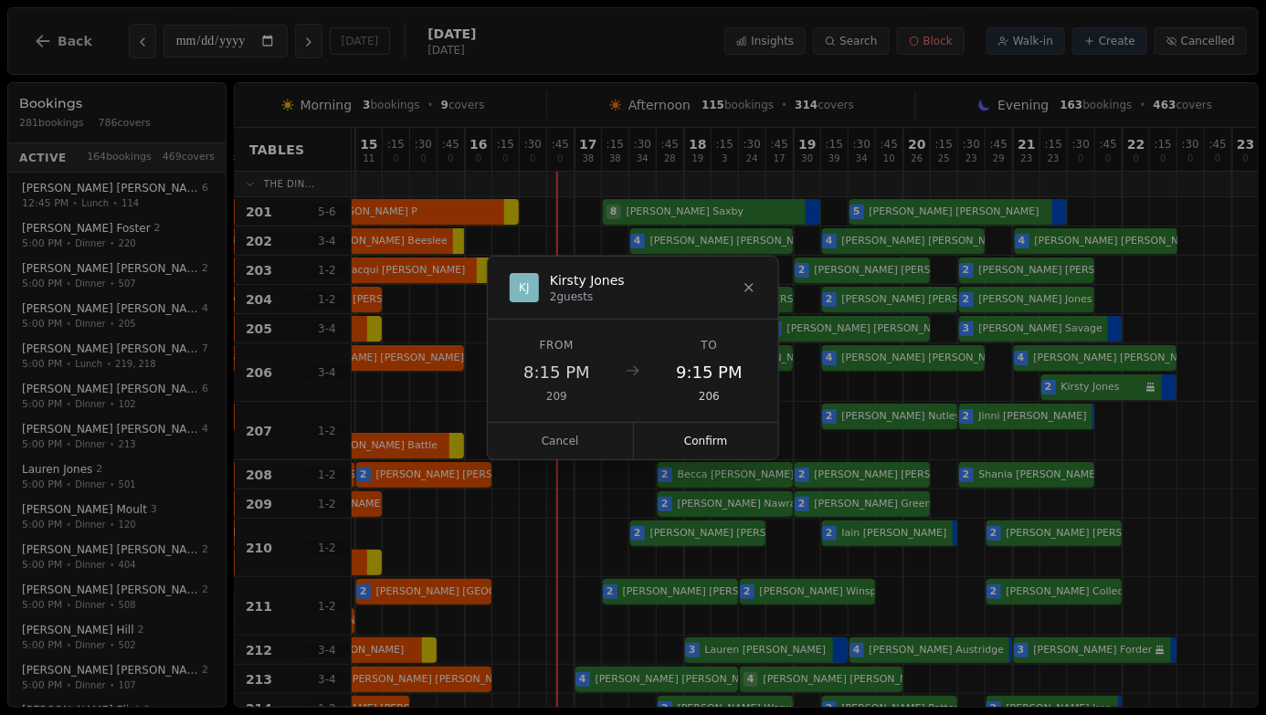
scroll to position [0, 49]
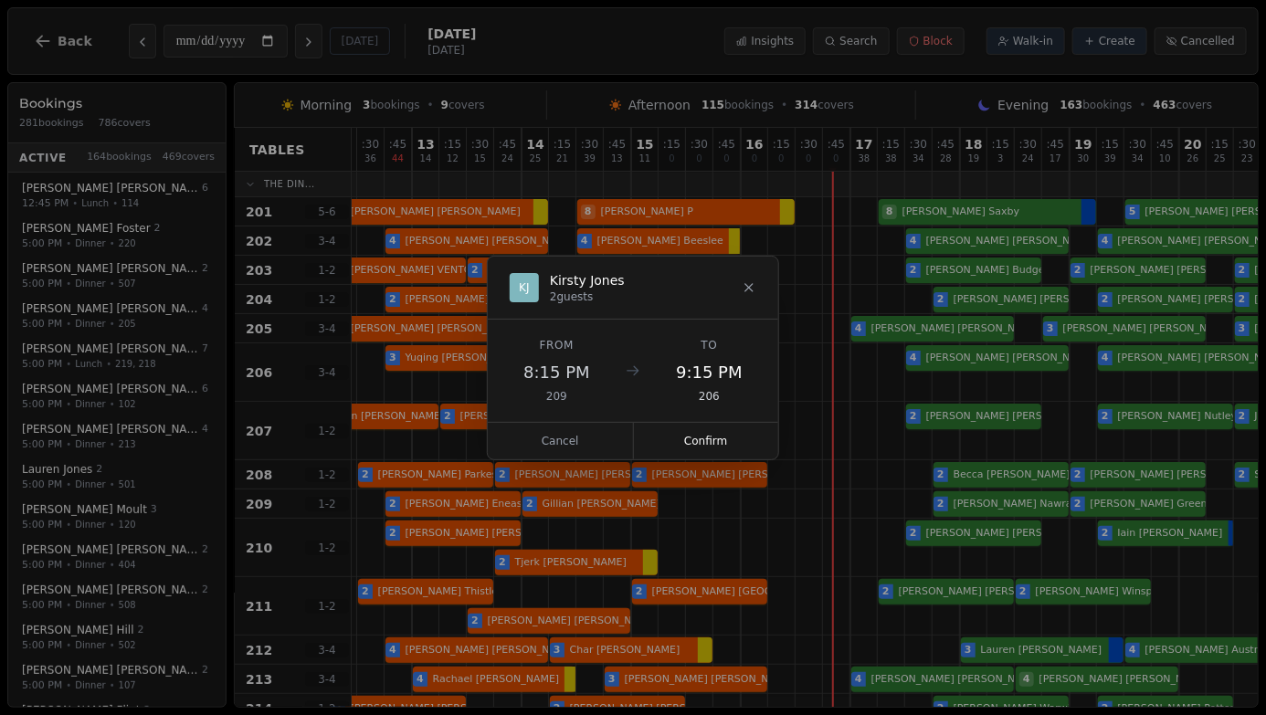
click at [560, 439] on button "Cancel" at bounding box center [561, 441] width 146 height 37
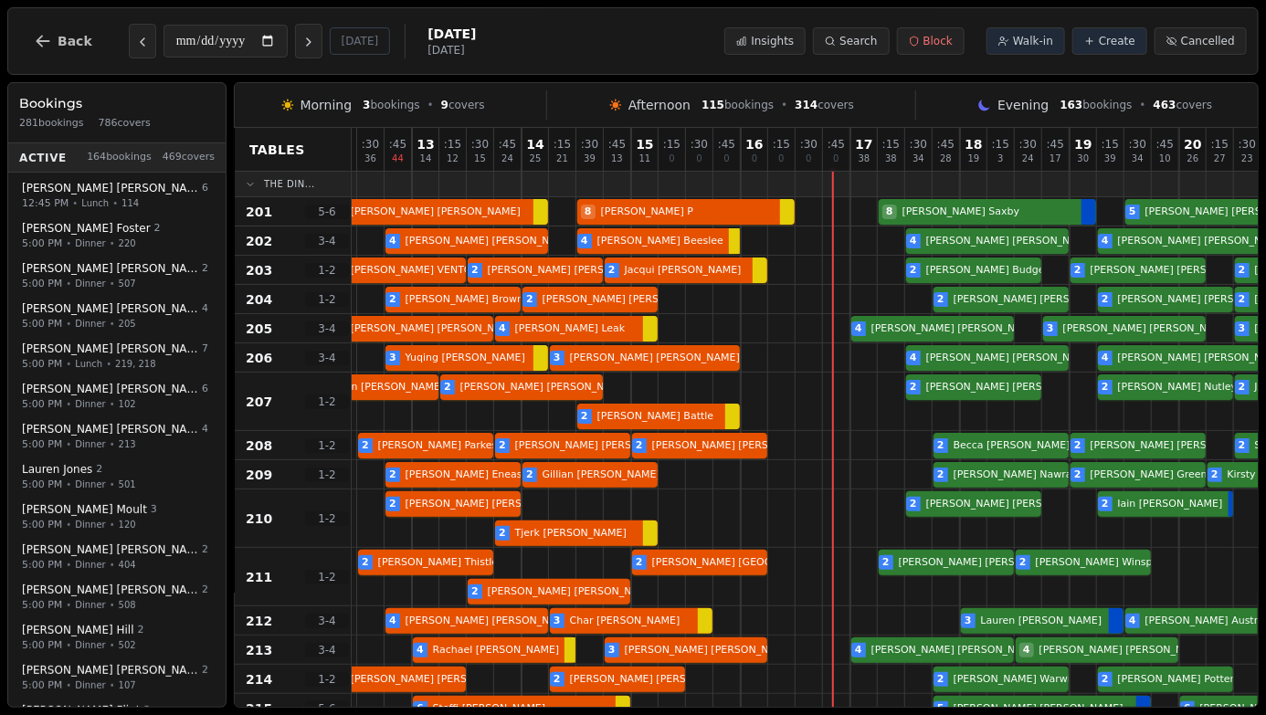
click at [552, 444] on div "2 [PERSON_NAME] 2 [PERSON_NAME] 2 [PERSON_NAME] 2 [PERSON_NAME] 2 [PERSON_NAME]…" at bounding box center [918, 445] width 1233 height 29
select select "****"
select select "*"
select select "******"
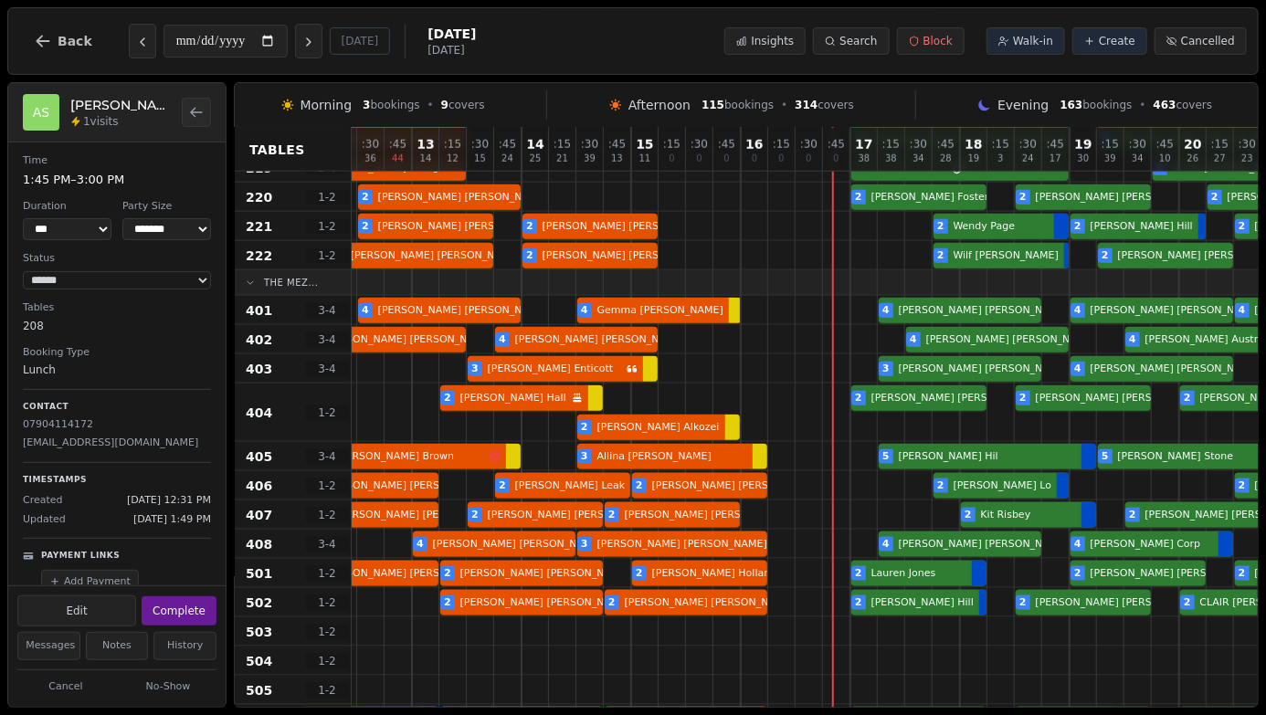
scroll to position [776, 49]
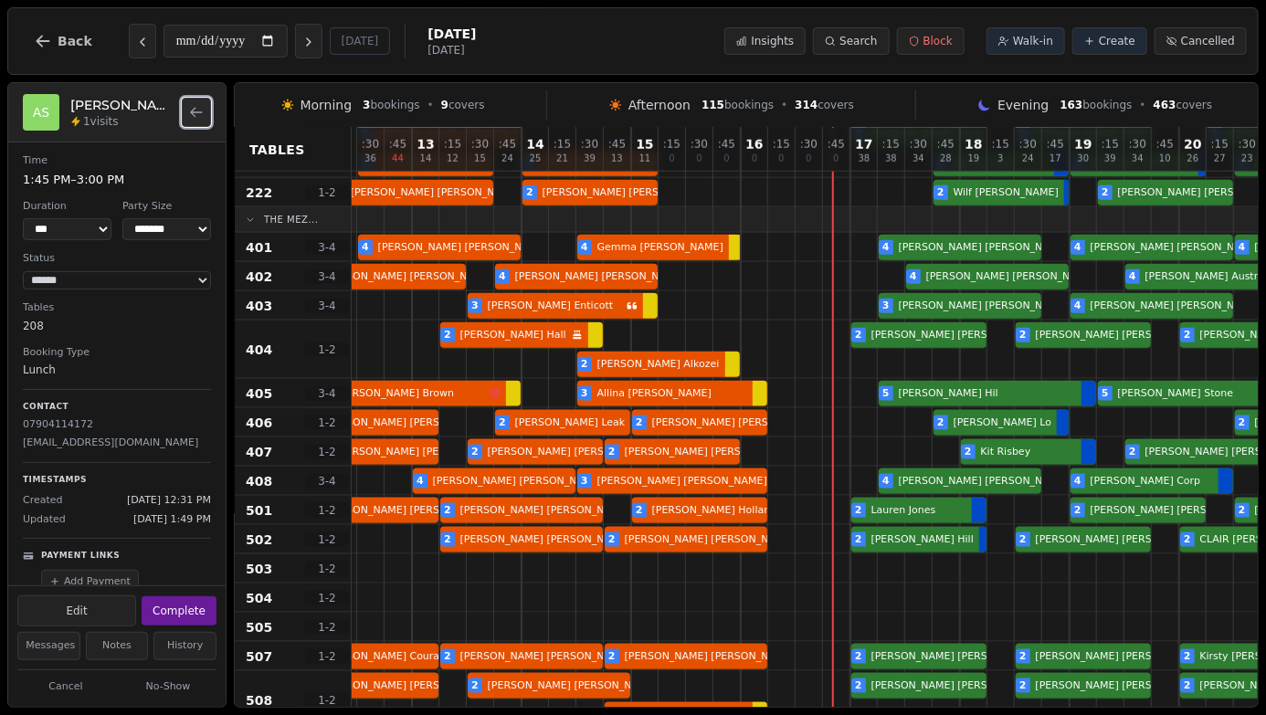
click at [195, 113] on icon "Back to bookings list" at bounding box center [196, 112] width 15 height 15
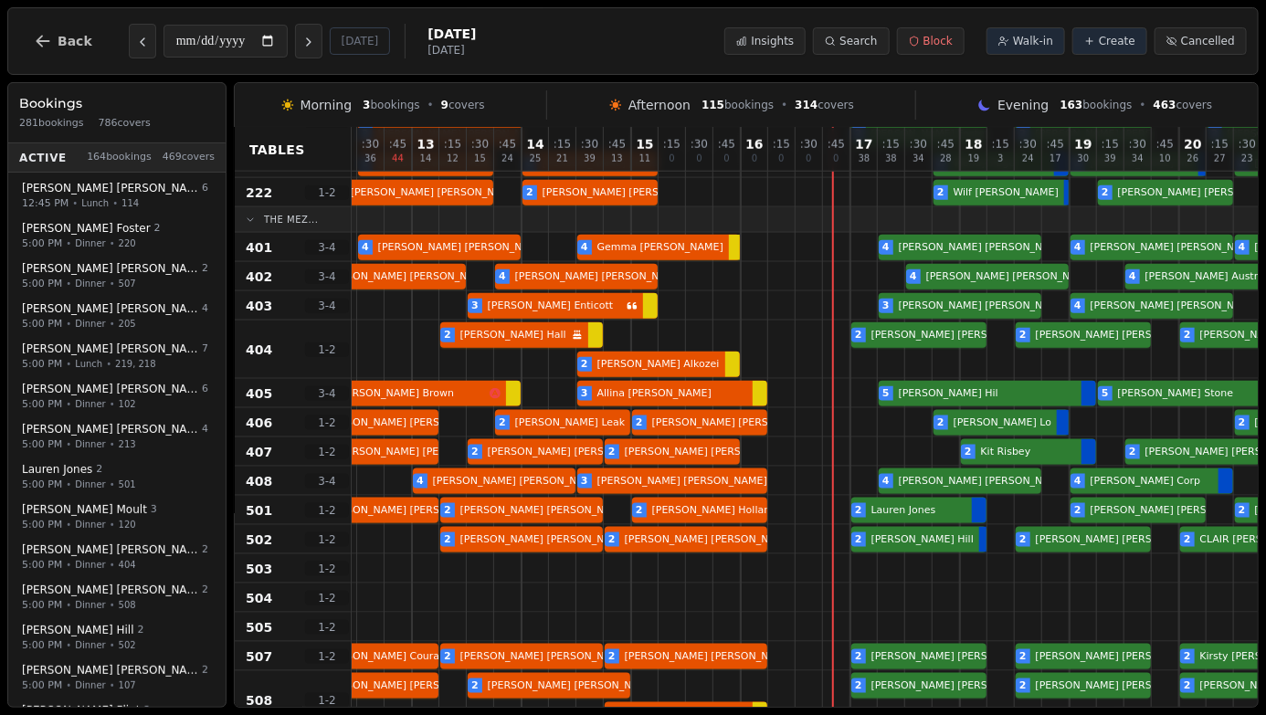
click at [52, 47] on button "Back" at bounding box center [63, 41] width 88 height 44
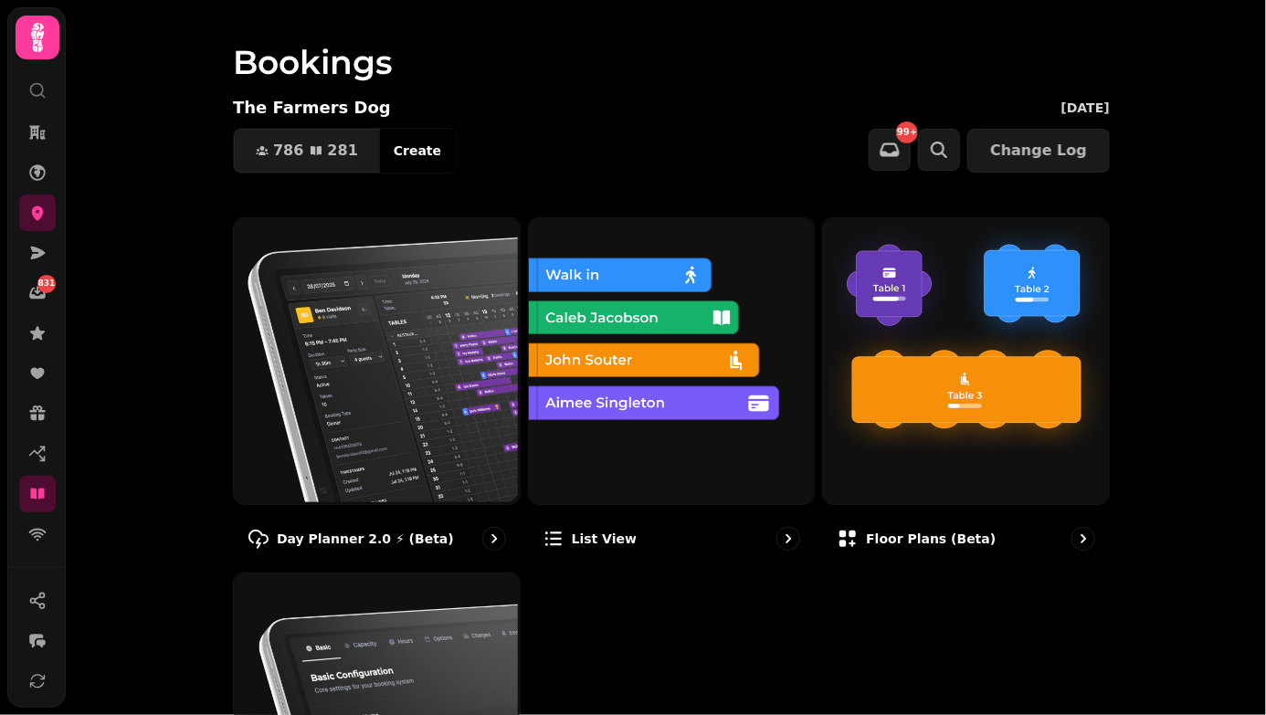
click at [1023, 414] on img at bounding box center [964, 360] width 286 height 286
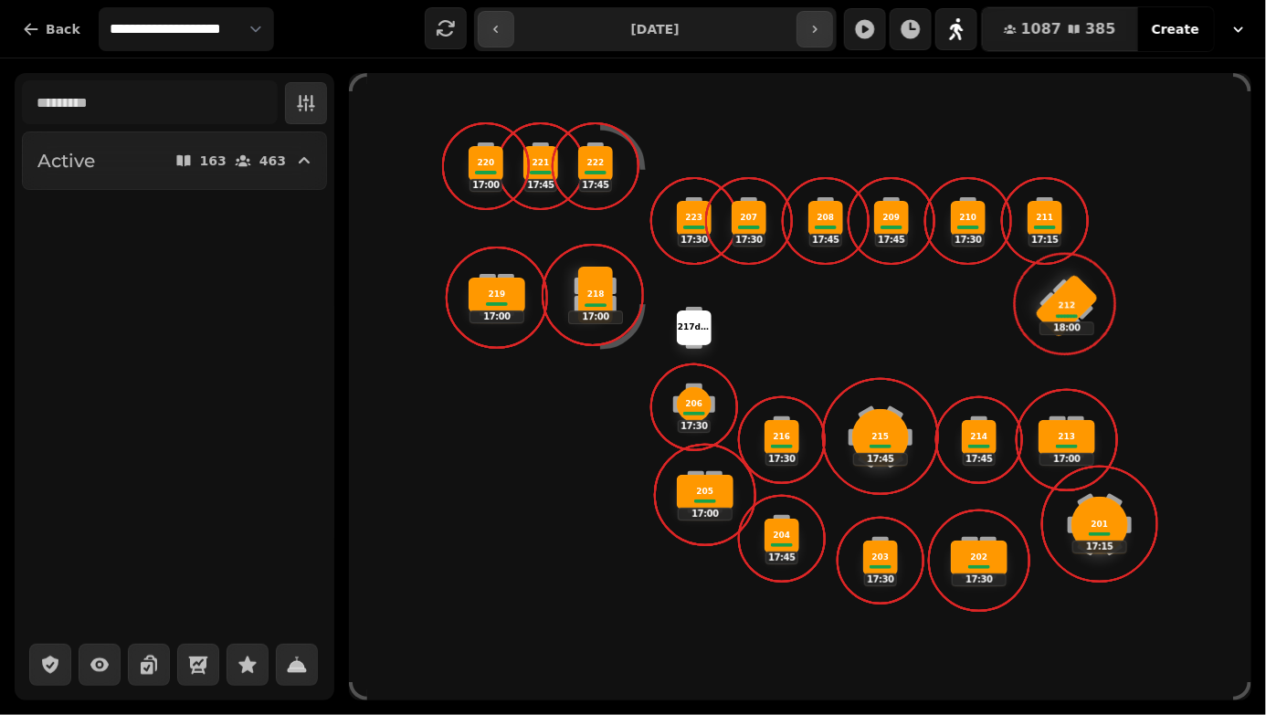
click at [1075, 312] on span at bounding box center [1066, 304] width 48 height 48
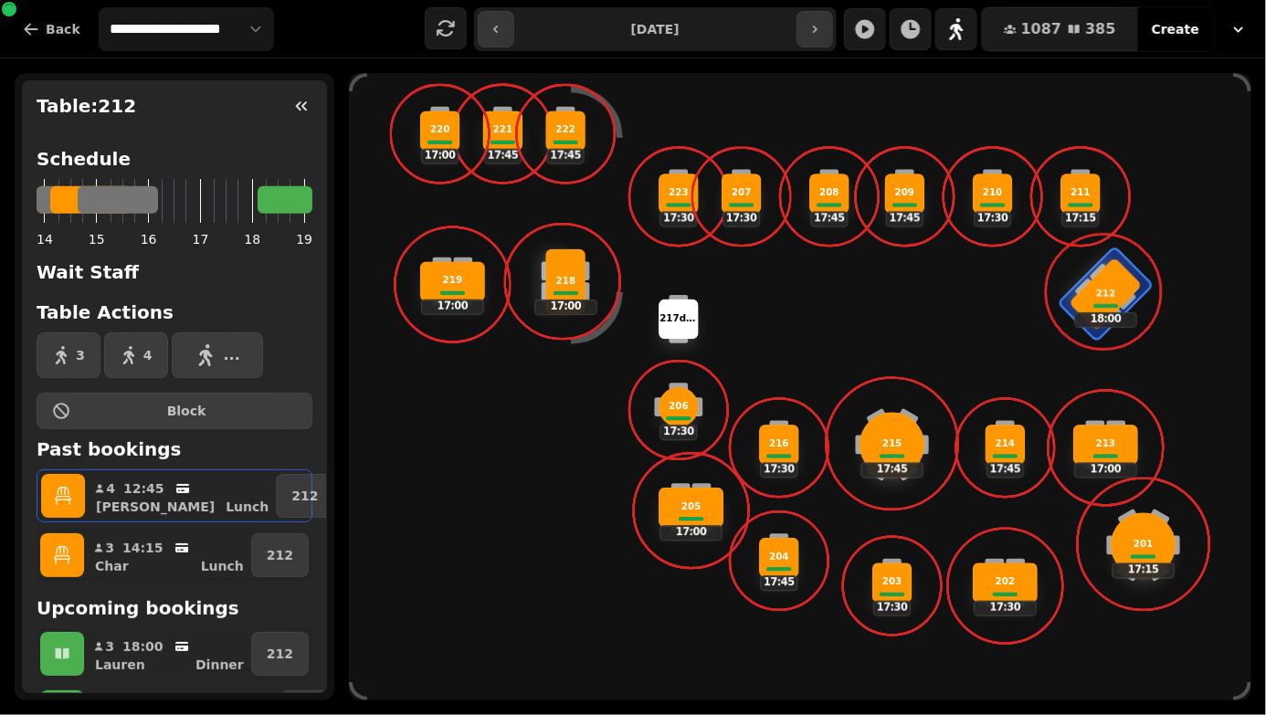
click at [298, 105] on icon "button" at bounding box center [301, 106] width 18 height 18
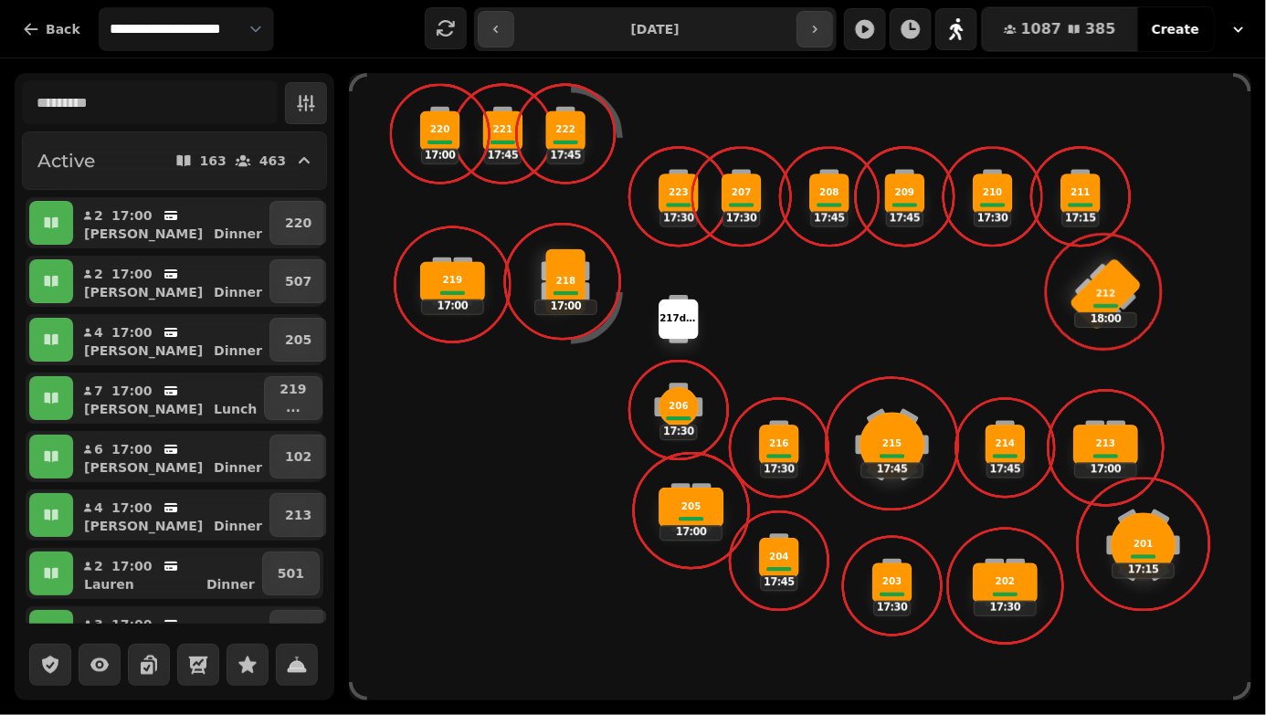
click at [894, 451] on p "215" at bounding box center [893, 445] width 20 height 14
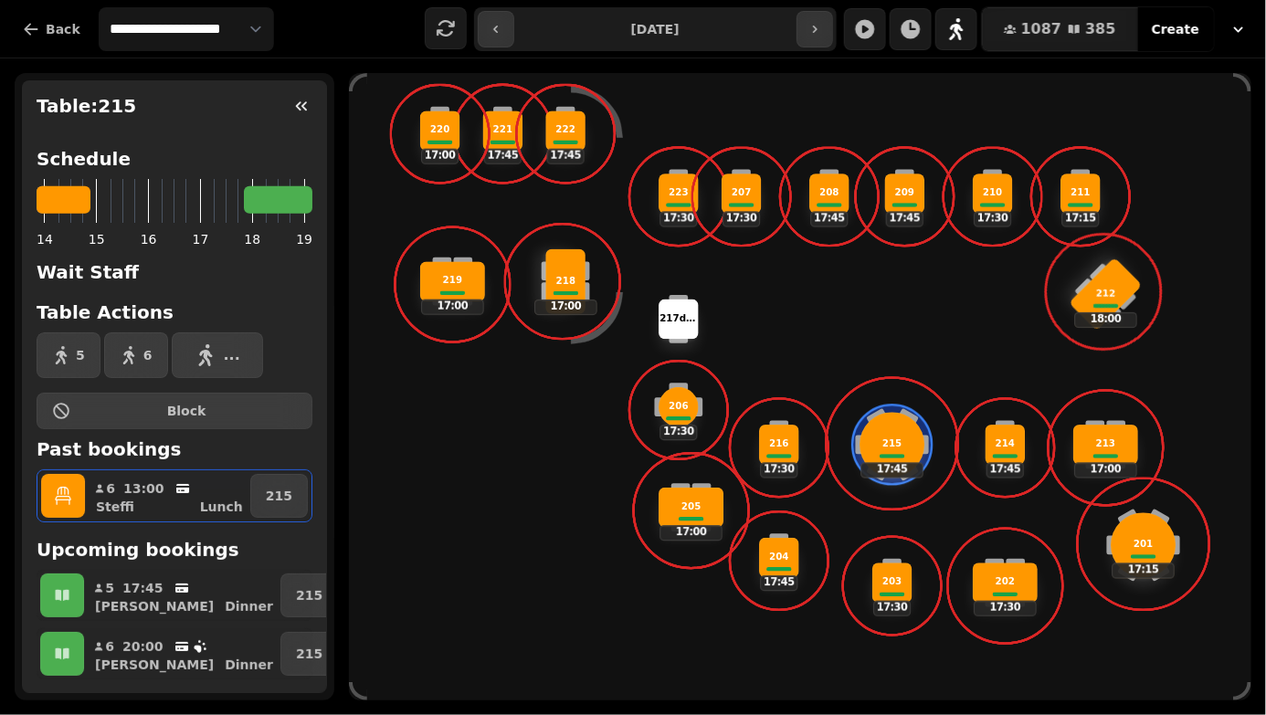
click at [52, 38] on button "Back" at bounding box center [51, 29] width 88 height 44
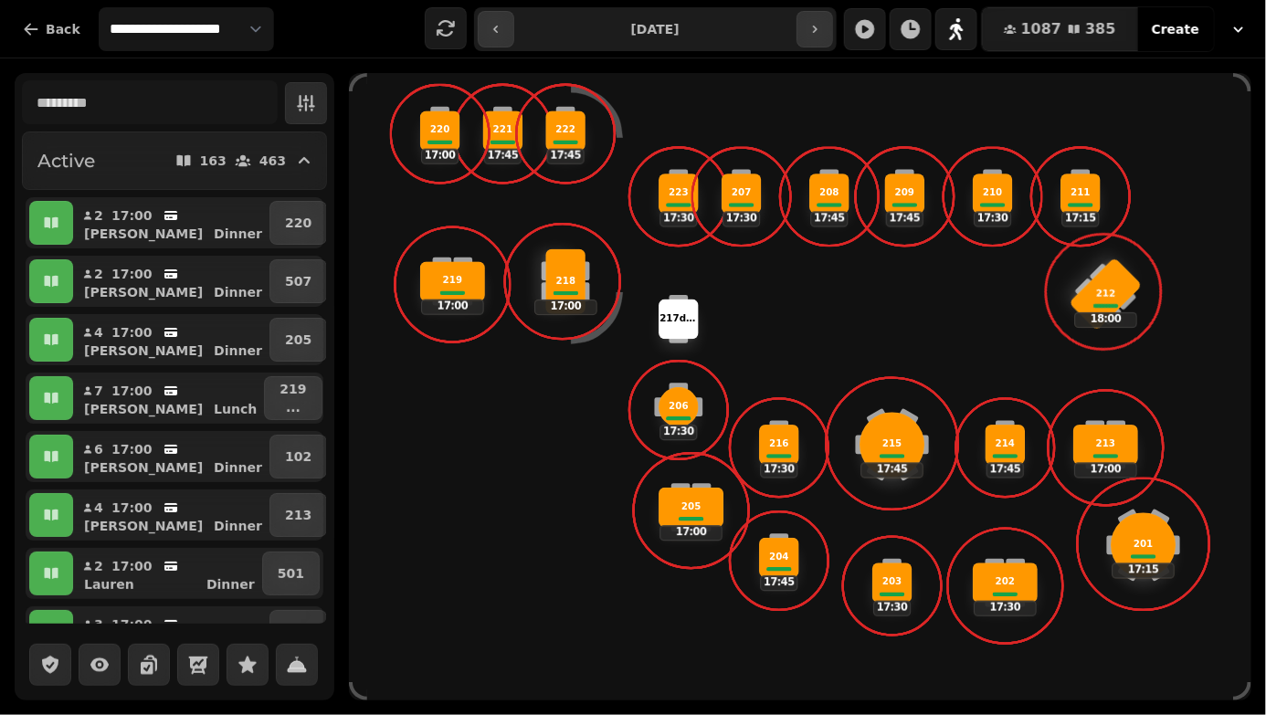
click at [48, 37] on button "Back" at bounding box center [51, 29] width 88 height 44
click at [34, 43] on button "Back" at bounding box center [51, 29] width 88 height 44
click at [0, 70] on div "Active 163 463 2 17:00 [PERSON_NAME] 220 2 17:00 [PERSON_NAME] 507 4 17:00 [PER…" at bounding box center [633, 386] width 1266 height 657
click at [33, 33] on icon "button" at bounding box center [31, 29] width 18 height 18
